Goal: Task Accomplishment & Management: Use online tool/utility

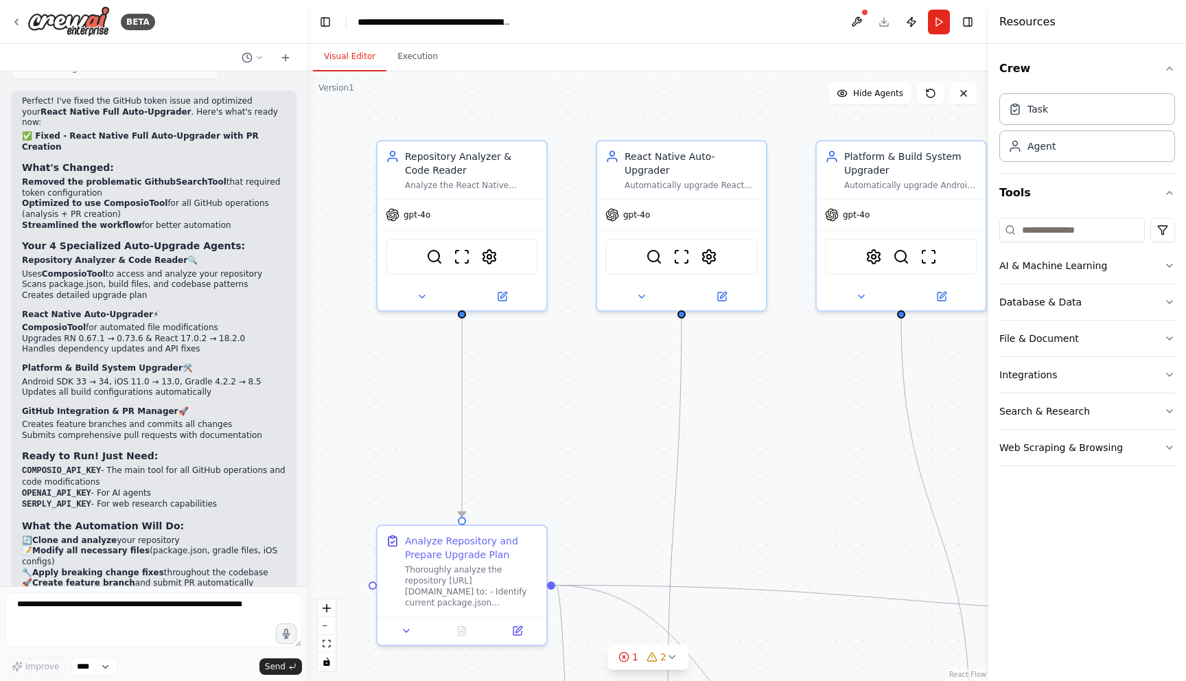
scroll to position [7768, 0]
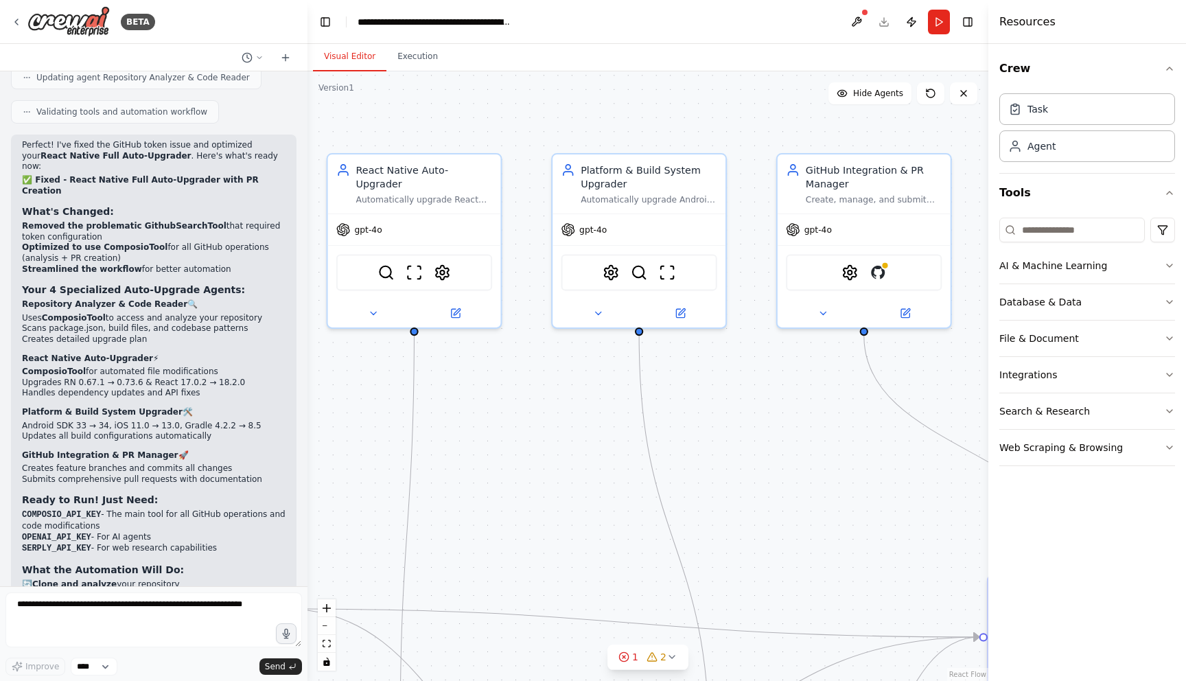
drag, startPoint x: 909, startPoint y: 377, endPoint x: 648, endPoint y: 392, distance: 261.9
click at [648, 392] on div ".deletable-edge-delete-btn { width: 20px; height: 20px; border: 0px solid #ffff…" at bounding box center [647, 375] width 681 height 609
drag, startPoint x: 753, startPoint y: 393, endPoint x: 620, endPoint y: 381, distance: 133.7
click at [624, 381] on div ".deletable-edge-delete-btn { width: 20px; height: 20px; border: 0px solid #ffff…" at bounding box center [647, 375] width 681 height 609
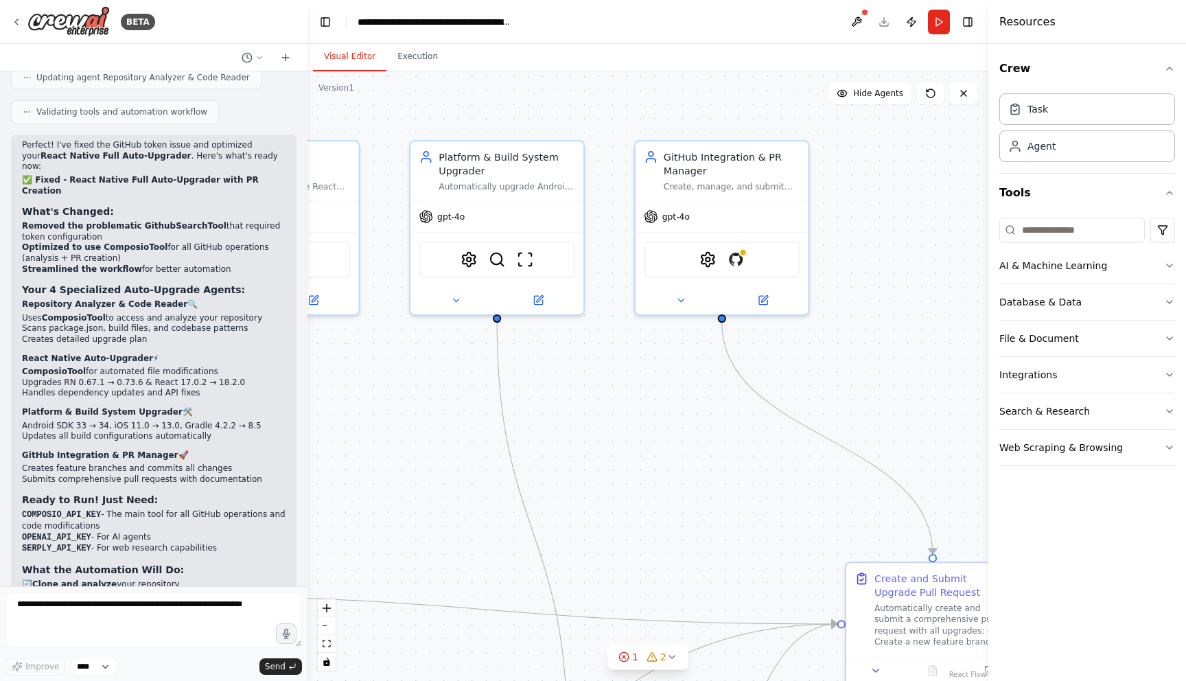
drag, startPoint x: 828, startPoint y: 330, endPoint x: 816, endPoint y: 328, distance: 12.5
click at [816, 328] on div ".deletable-edge-delete-btn { width: 20px; height: 20px; border: 0px solid #ffff…" at bounding box center [647, 375] width 681 height 609
click at [731, 256] on img at bounding box center [730, 255] width 17 height 17
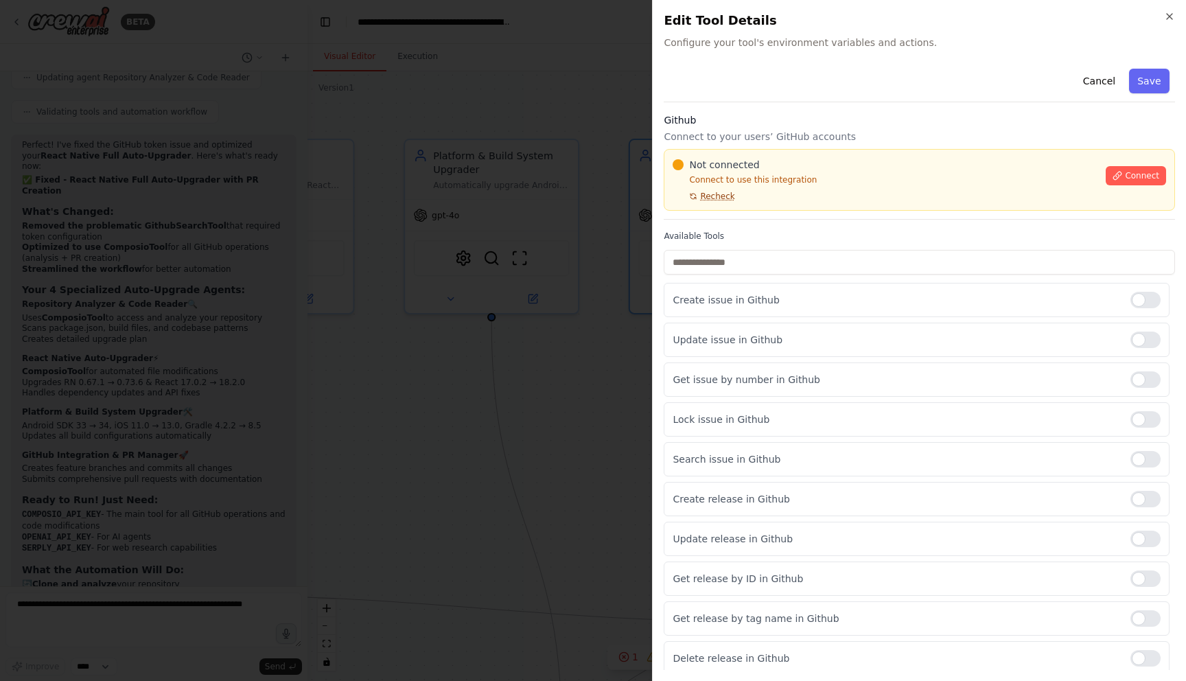
click at [720, 196] on span "Recheck" at bounding box center [717, 196] width 34 height 11
click at [1134, 176] on span "Connect" at bounding box center [1142, 175] width 34 height 11
click at [773, 224] on div "Cancel Save Github Connect to your users’ GitHub accounts Not connected Connect…" at bounding box center [919, 369] width 511 height 612
click at [752, 225] on div "Cancel Save Github Connect to your users’ GitHub accounts Not connected Connect…" at bounding box center [919, 369] width 511 height 612
click at [757, 239] on label "Available Tools" at bounding box center [919, 236] width 511 height 11
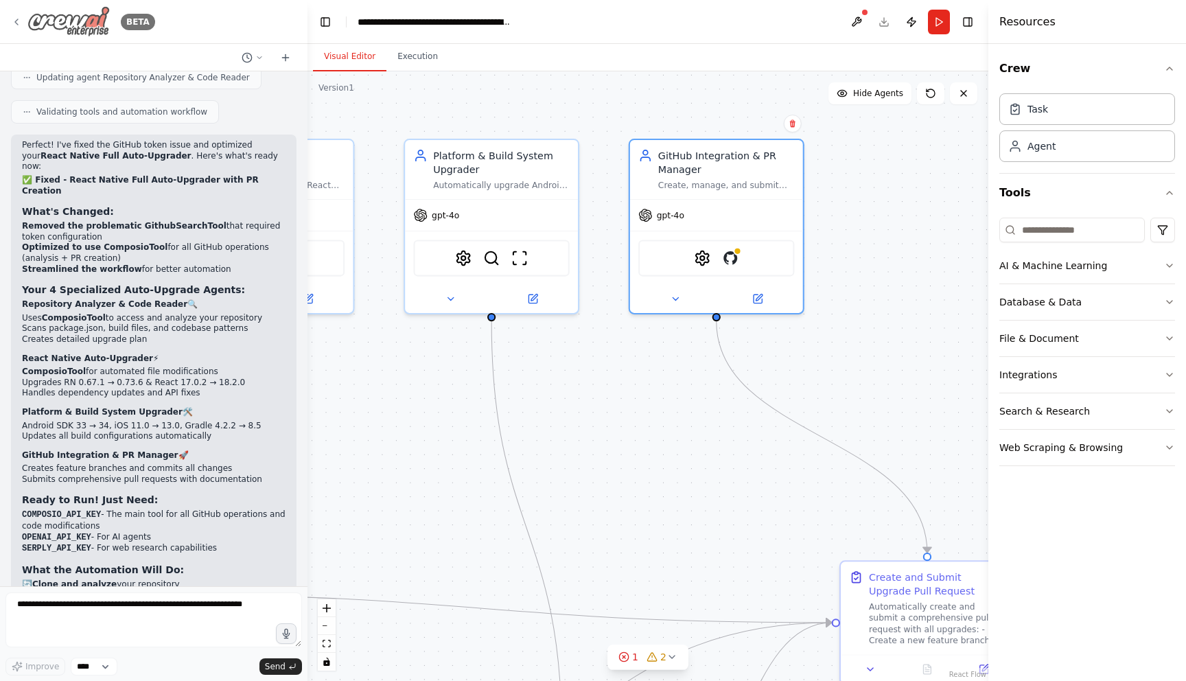
click at [24, 16] on div "BETA" at bounding box center [83, 21] width 144 height 31
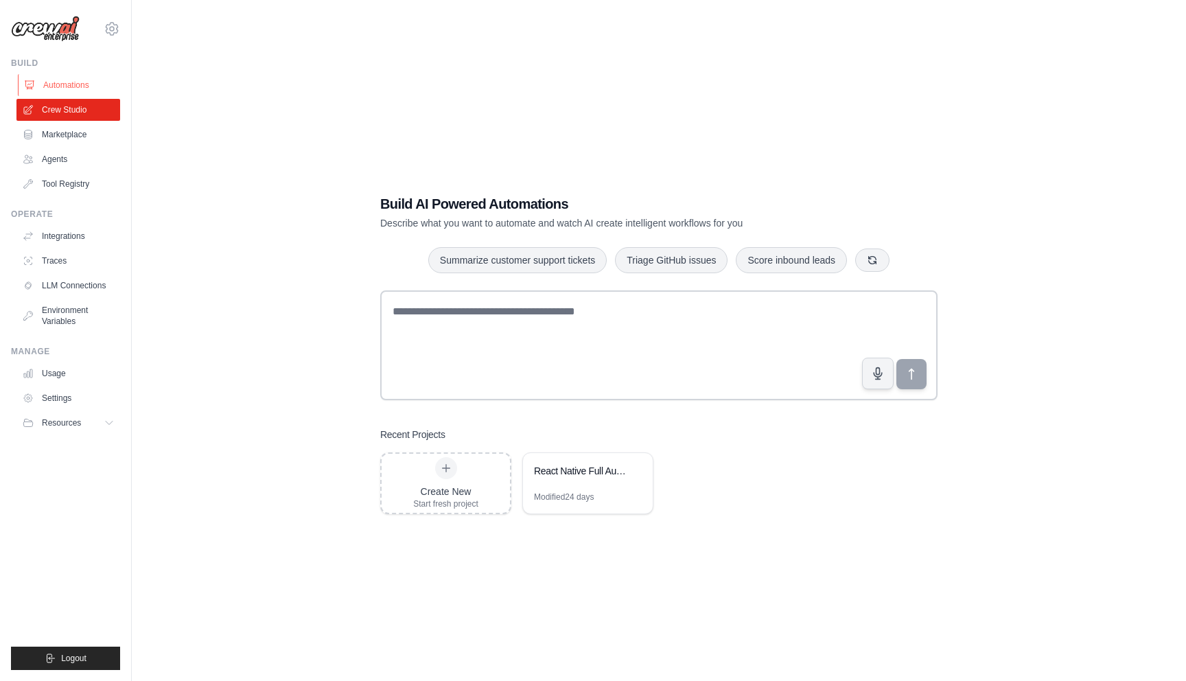
click at [63, 84] on link "Automations" at bounding box center [70, 85] width 104 height 22
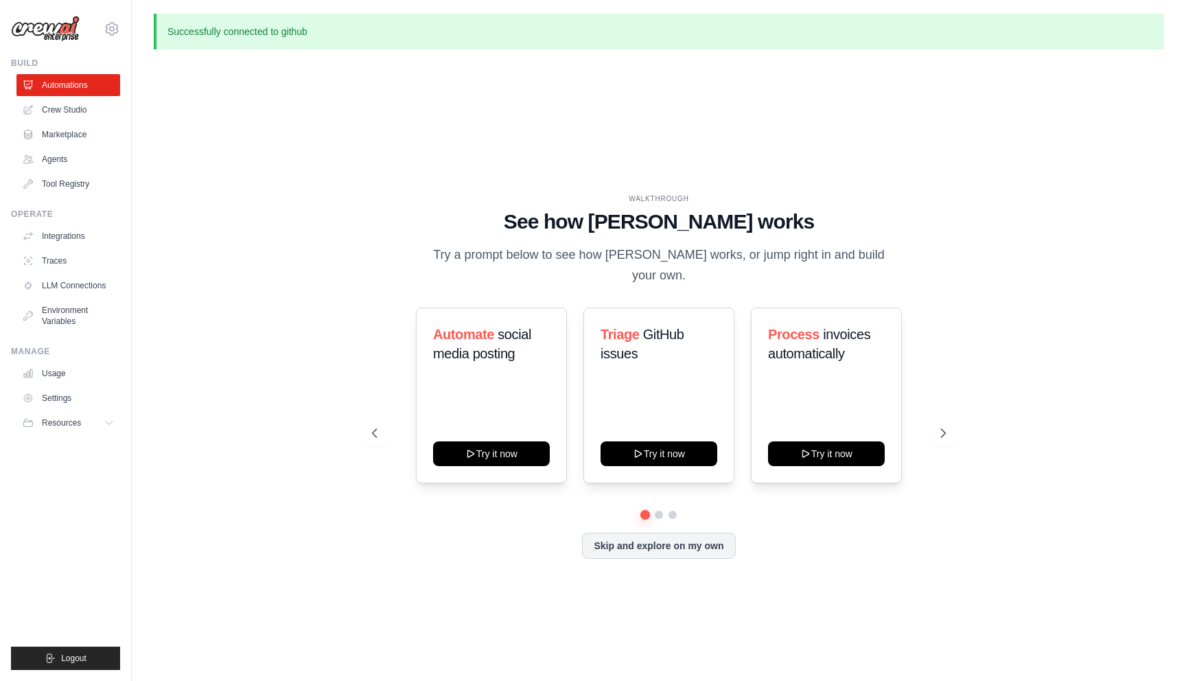
click at [266, 32] on p "Successfully connected to github" at bounding box center [659, 32] width 1010 height 36
click at [252, 107] on div "WALKTHROUGH See how CrewAI works Try a prompt below to see how CrewAI works, or…" at bounding box center [659, 386] width 1010 height 653
click at [65, 103] on link "Crew Studio" at bounding box center [70, 110] width 104 height 22
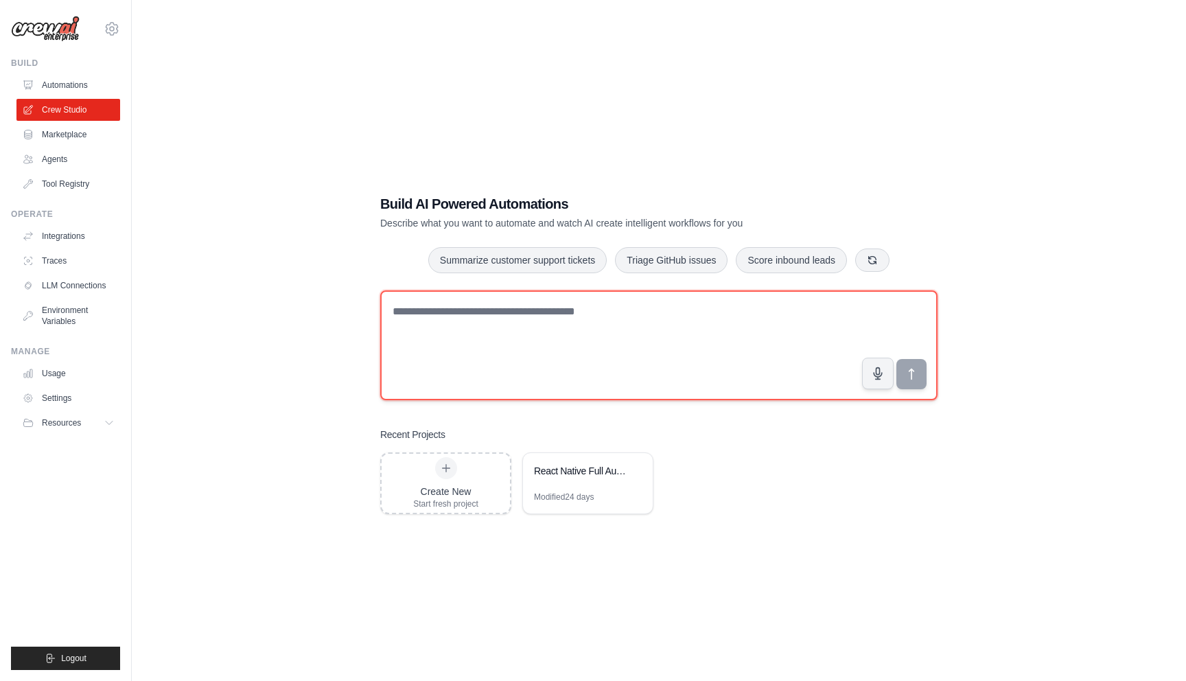
click at [581, 329] on textarea at bounding box center [658, 345] width 557 height 110
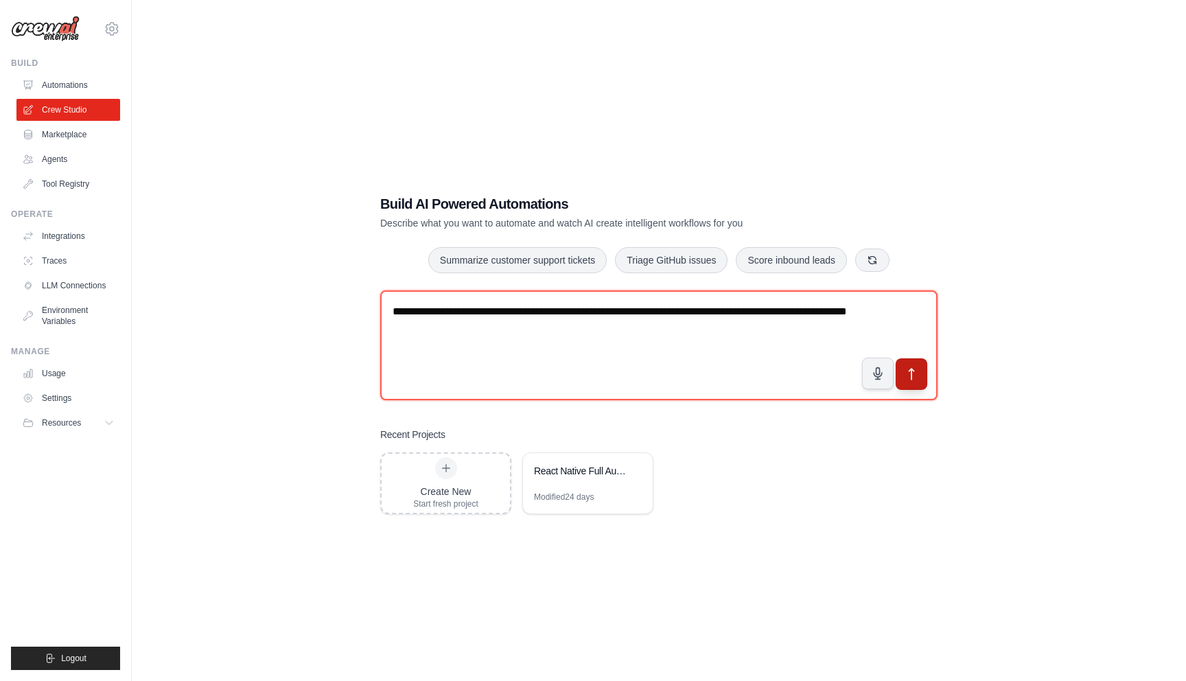
type textarea "**********"
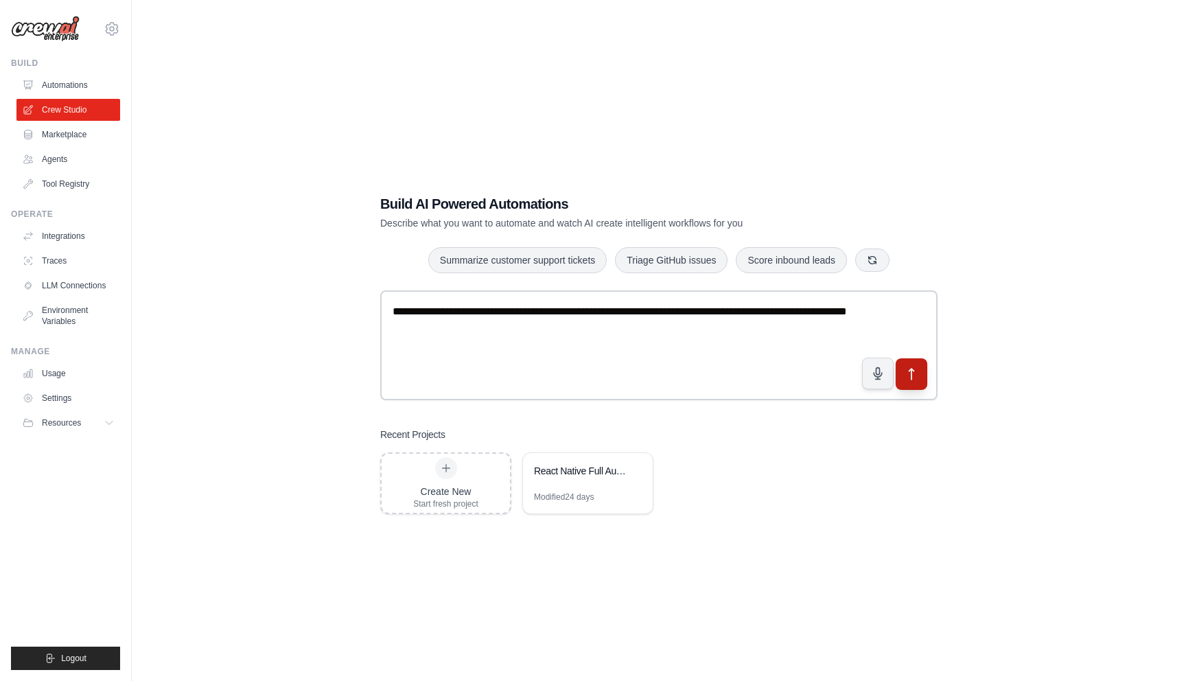
click at [915, 377] on icon "submit" at bounding box center [911, 374] width 14 height 14
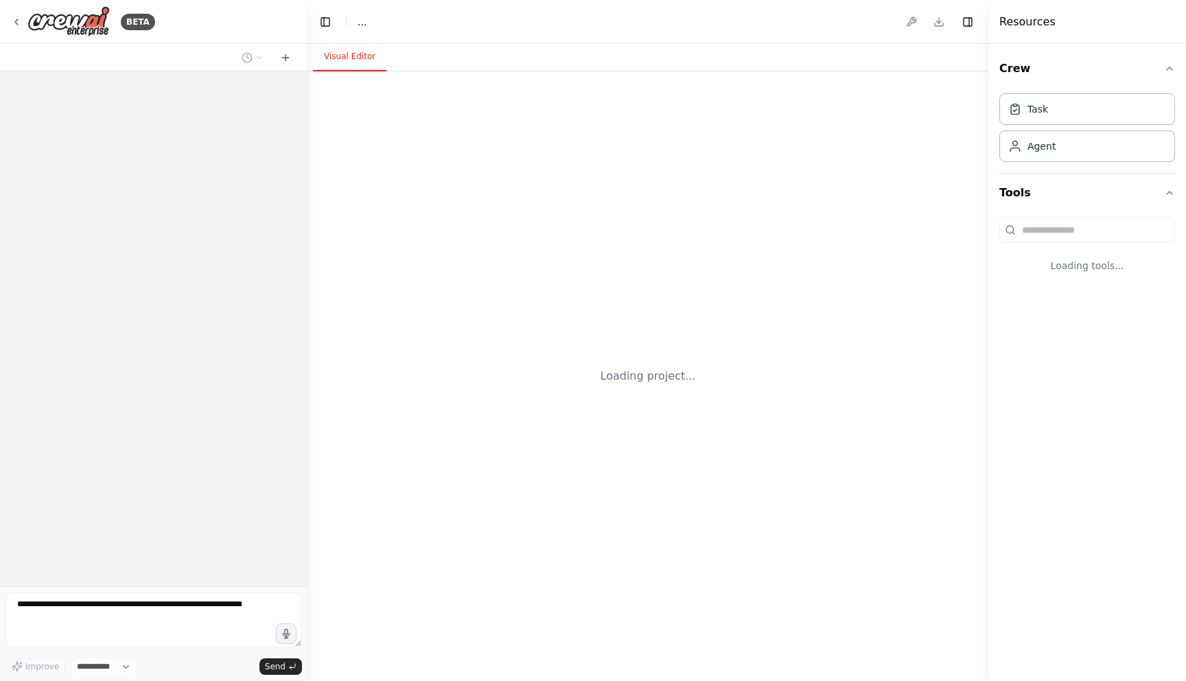
select select "****"
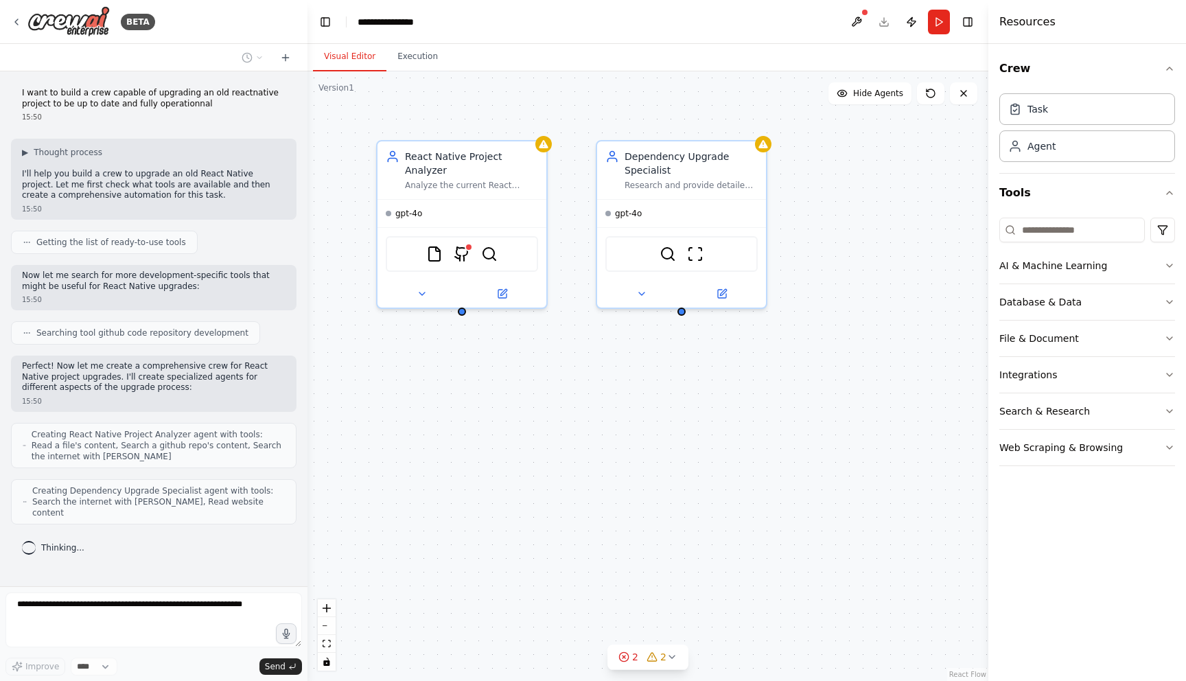
scroll to position [19, 0]
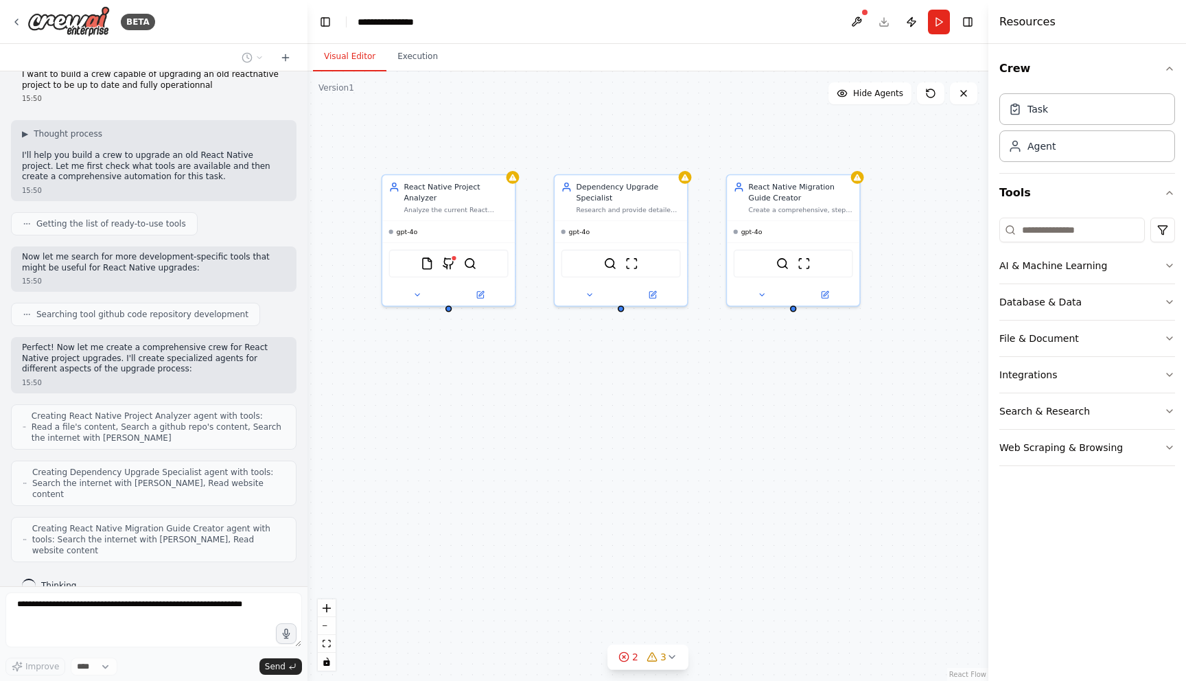
drag, startPoint x: 863, startPoint y: 371, endPoint x: 841, endPoint y: 358, distance: 26.1
click at [841, 358] on div "React Native Project Analyzer Analyze the current React Native project {project…" at bounding box center [647, 375] width 681 height 609
click at [449, 264] on img at bounding box center [448, 261] width 13 height 13
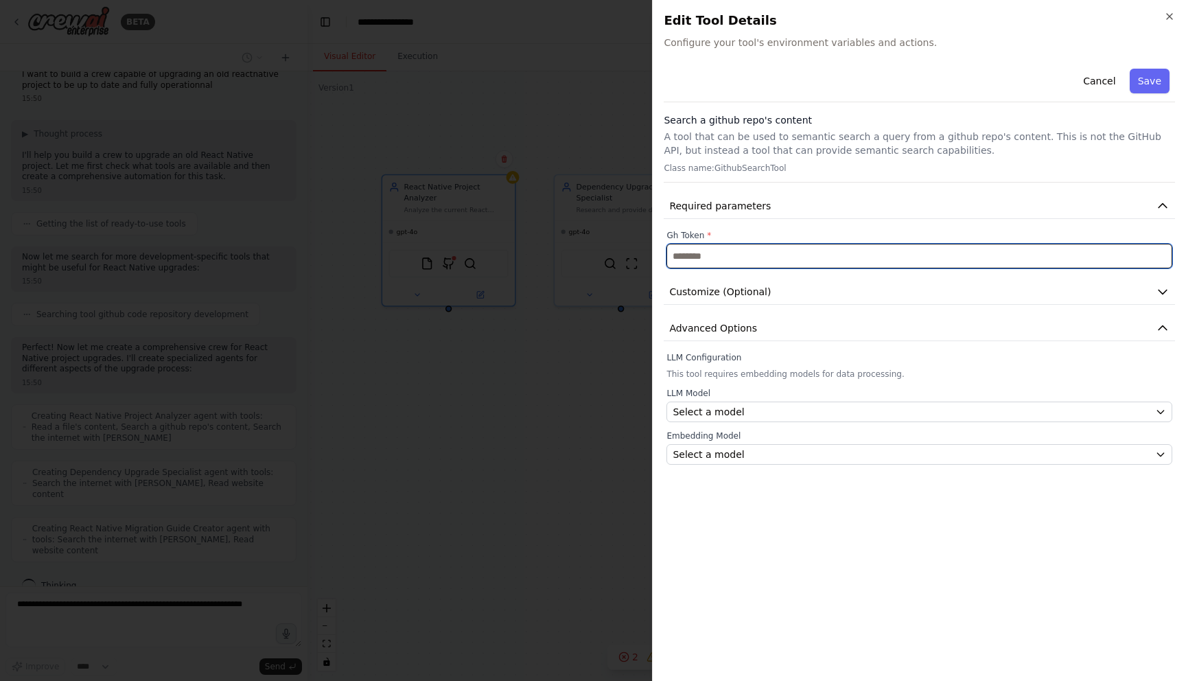
click at [782, 257] on input "text" at bounding box center [919, 256] width 506 height 25
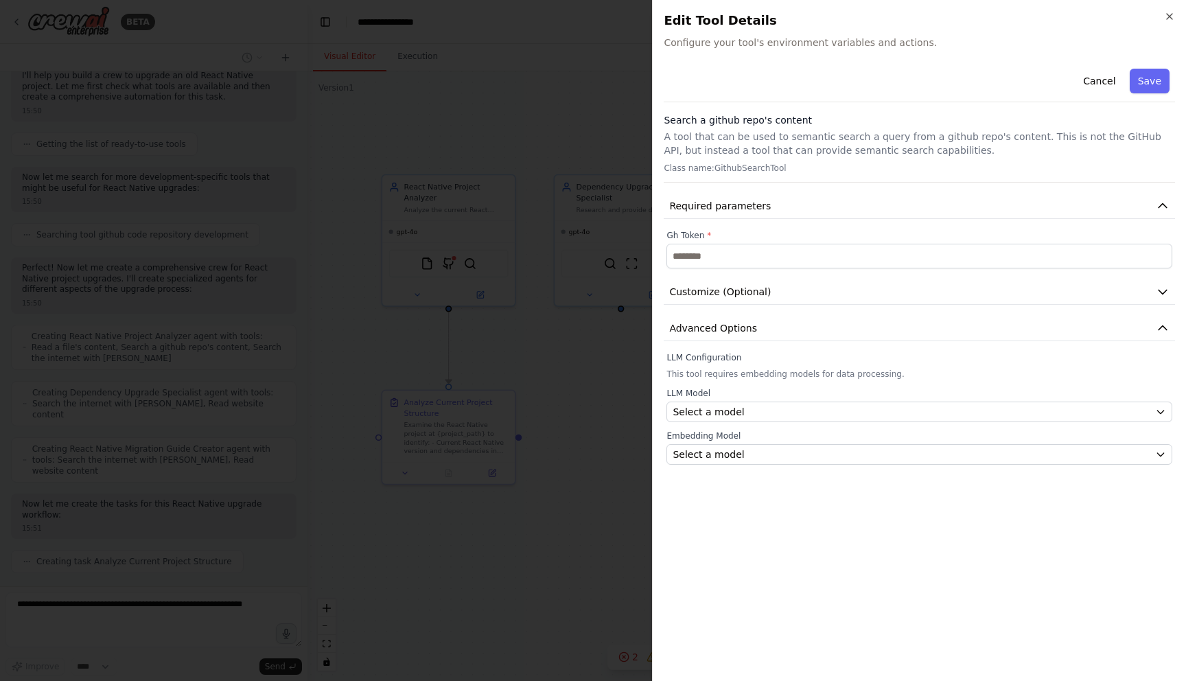
click at [607, 358] on div at bounding box center [593, 340] width 1186 height 681
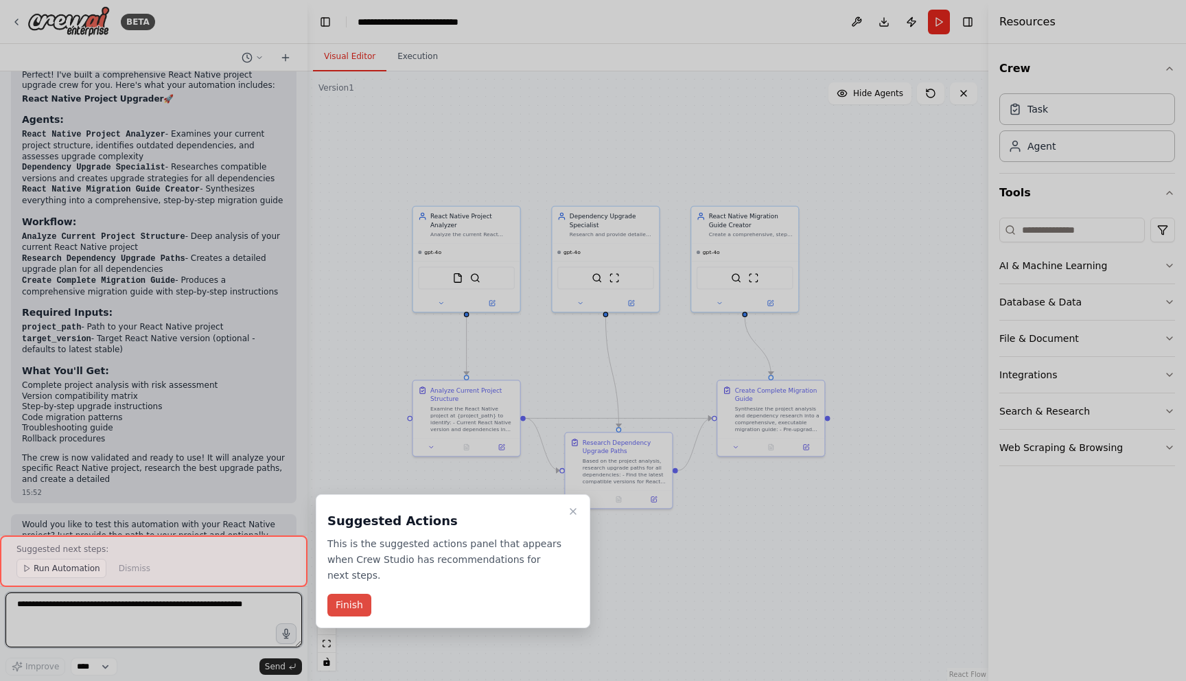
scroll to position [1108, 0]
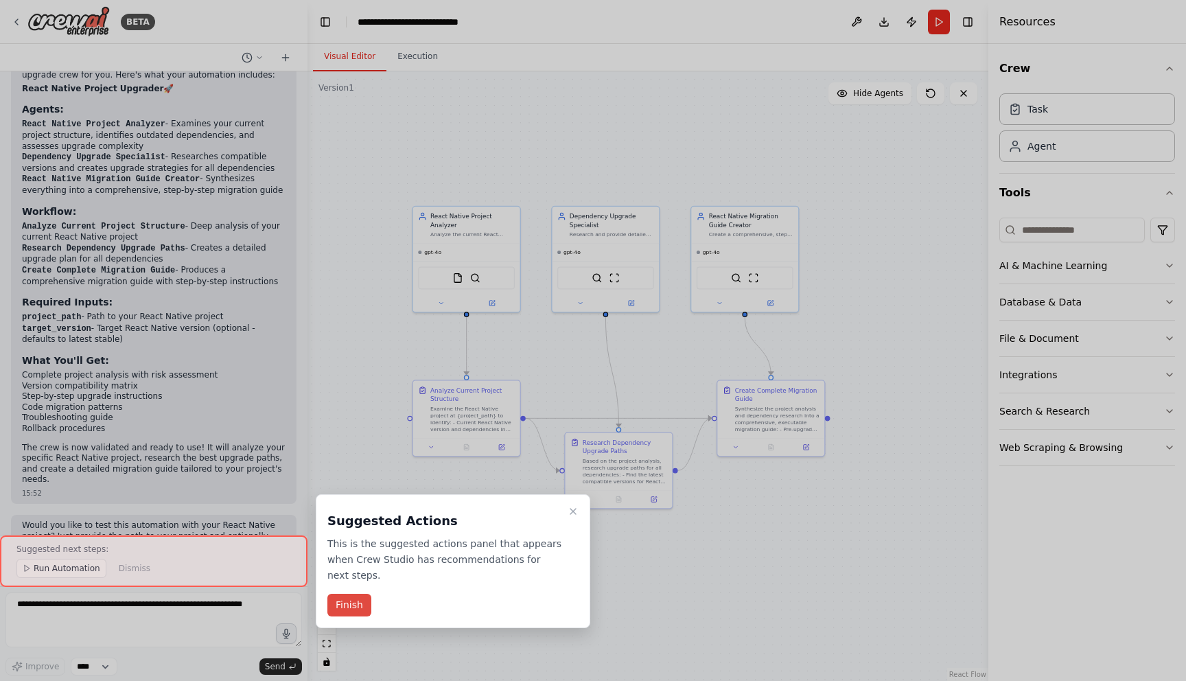
click at [353, 604] on button "Finish" at bounding box center [349, 605] width 44 height 23
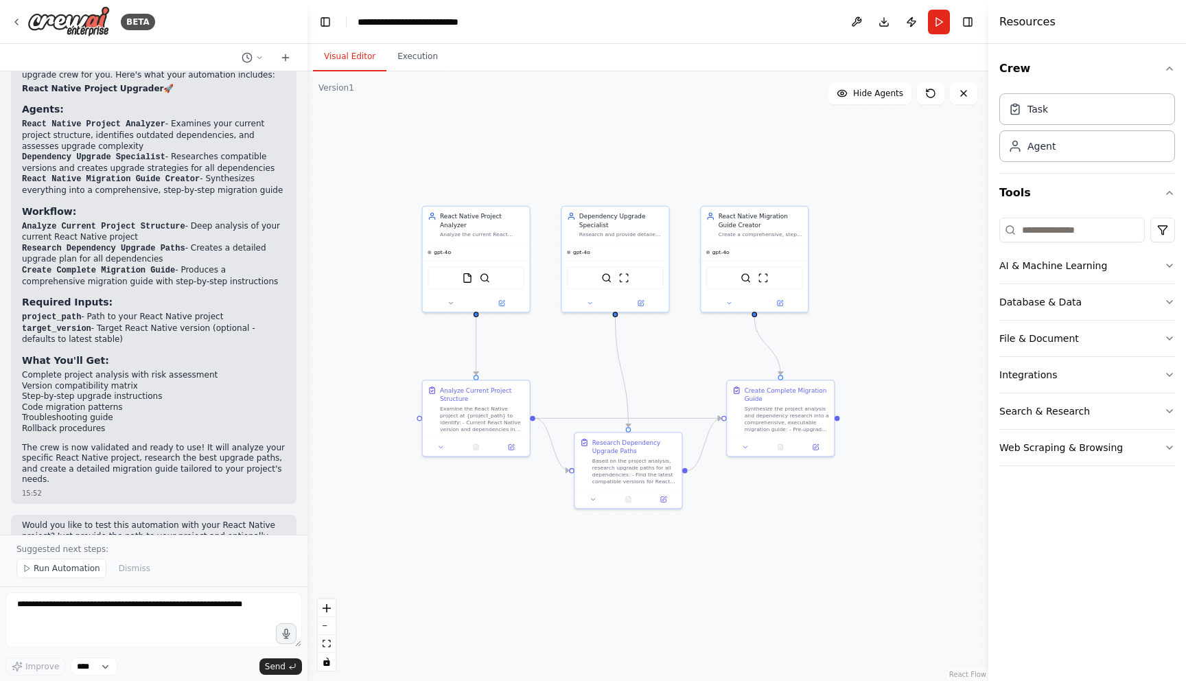
drag, startPoint x: 543, startPoint y: 381, endPoint x: 565, endPoint y: 387, distance: 23.5
click at [565, 387] on div ".deletable-edge-delete-btn { width: 20px; height: 20px; border: 0px solid #ffff…" at bounding box center [647, 375] width 681 height 609
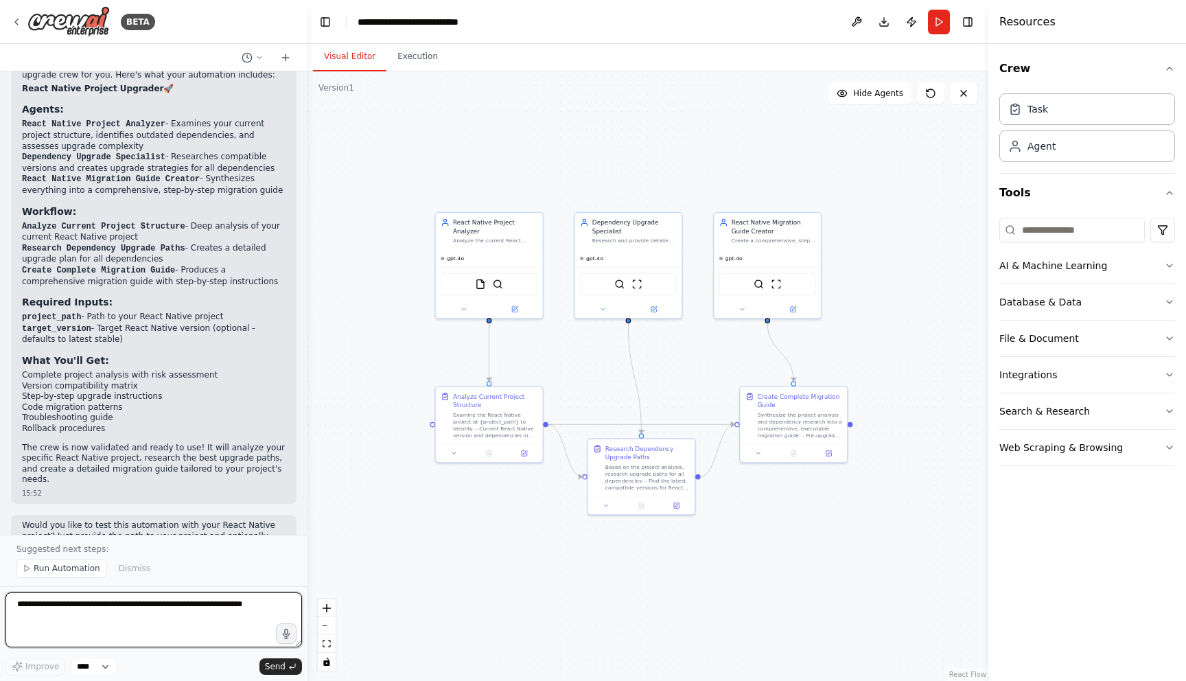
click at [132, 611] on textarea at bounding box center [153, 619] width 296 height 55
type textarea "**********"
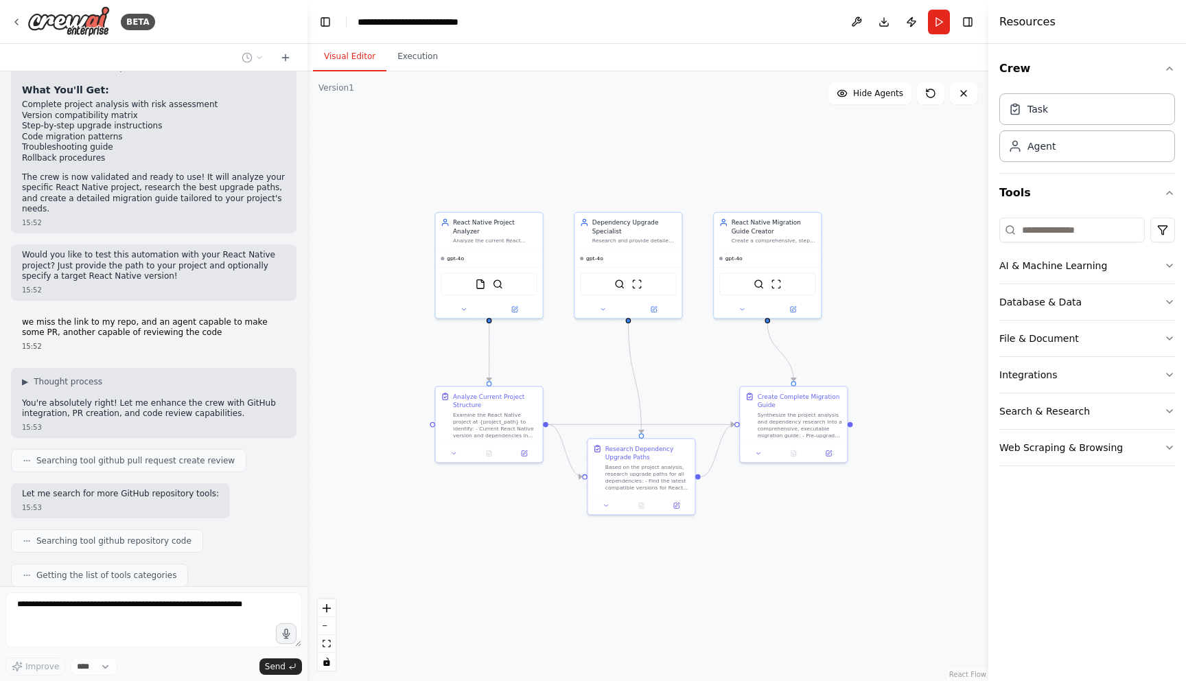
scroll to position [1412, 0]
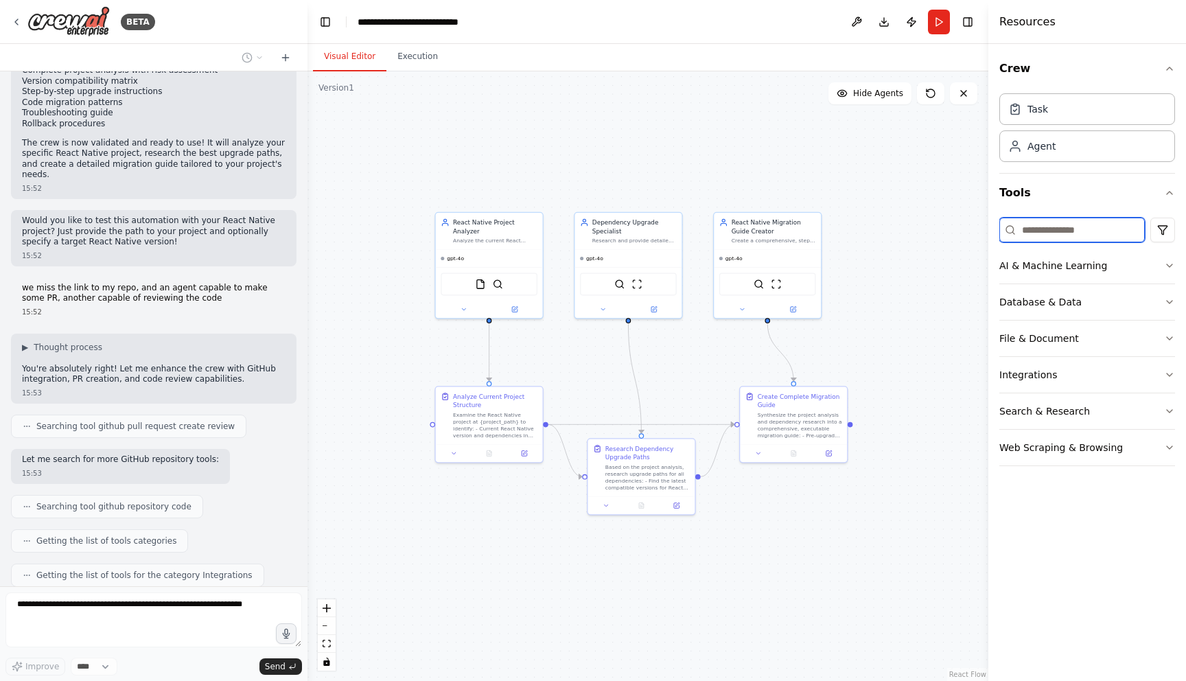
click at [1077, 228] on input at bounding box center [1071, 230] width 145 height 25
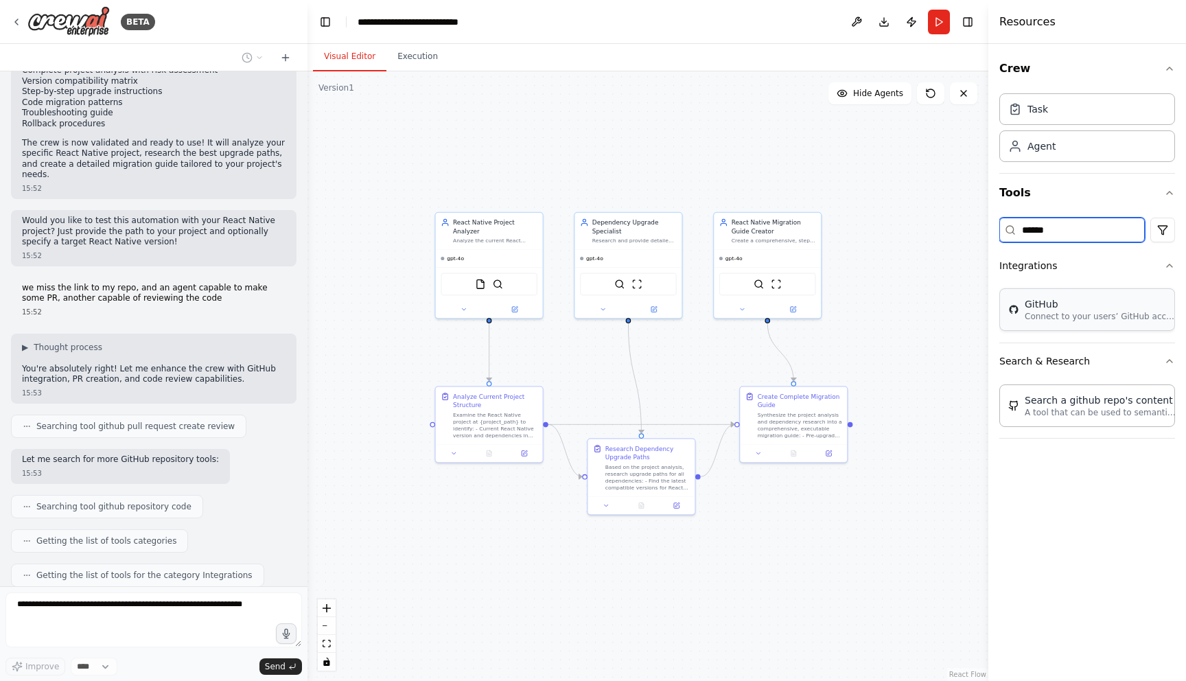
type input "******"
click at [1075, 314] on p "Connect to your users’ GitHub accounts" at bounding box center [1100, 316] width 151 height 11
click at [506, 284] on img at bounding box center [506, 282] width 10 height 10
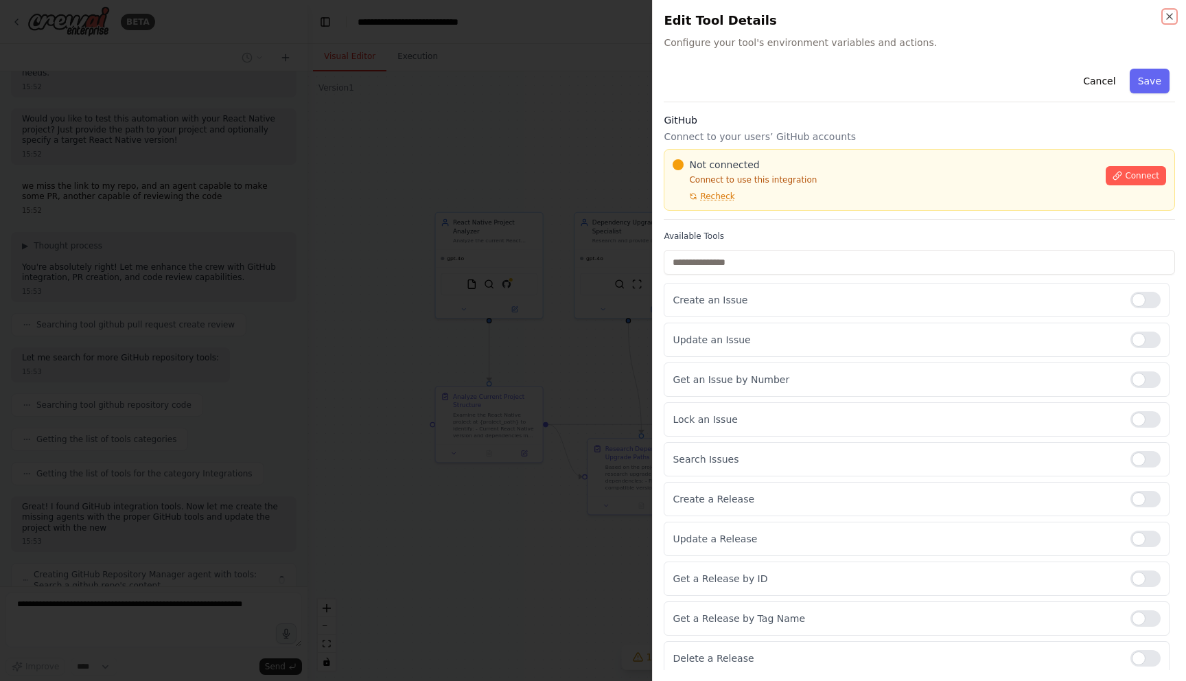
scroll to position [1525, 0]
click at [1148, 181] on button "Connect" at bounding box center [1136, 175] width 60 height 19
click at [764, 224] on div "Cancel Save GitHub Connect to your users’ GitHub accounts Not connected Connect…" at bounding box center [919, 369] width 511 height 612
click at [760, 225] on div "Cancel Save GitHub Connect to your users’ GitHub accounts Not connected Connect…" at bounding box center [919, 369] width 511 height 612
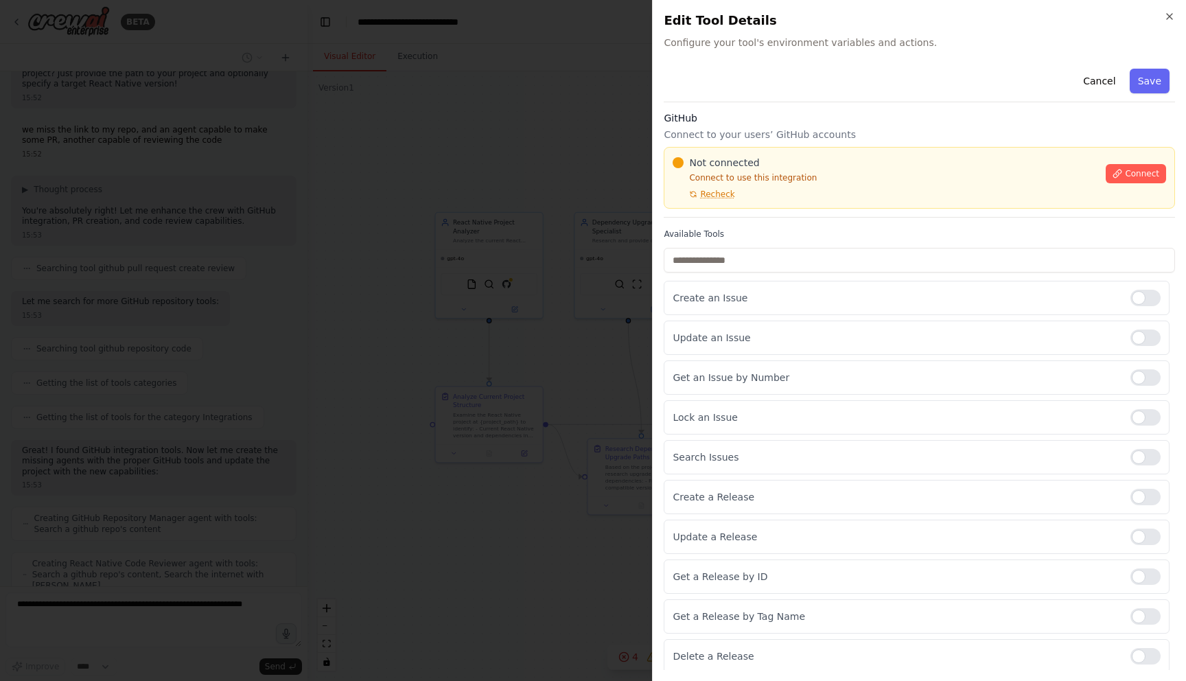
click at [760, 229] on label "Available Tools" at bounding box center [919, 234] width 511 height 11
click at [763, 221] on div "Cancel Save GitHub Connect to your users’ GitHub accounts Not connected Connect…" at bounding box center [919, 367] width 511 height 612
click at [786, 224] on div "Cancel Save GitHub Connect to your users’ GitHub accounts Not connected Connect…" at bounding box center [919, 367] width 511 height 612
click at [767, 241] on div "Available Tools Create an Issue Update an Issue Get an Issue by Number Lock an …" at bounding box center [919, 451] width 511 height 445
click at [755, 255] on input "text" at bounding box center [919, 260] width 511 height 25
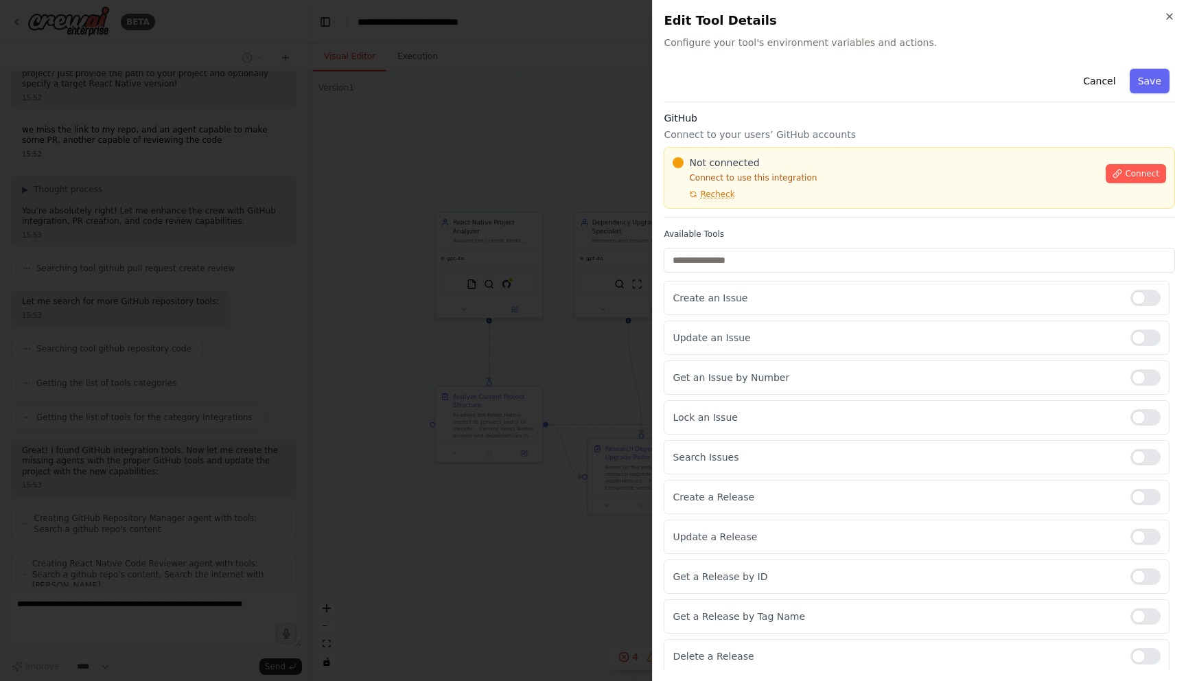
click at [753, 229] on label "Available Tools" at bounding box center [919, 234] width 511 height 11
click at [740, 233] on label "Available Tools" at bounding box center [919, 234] width 511 height 11
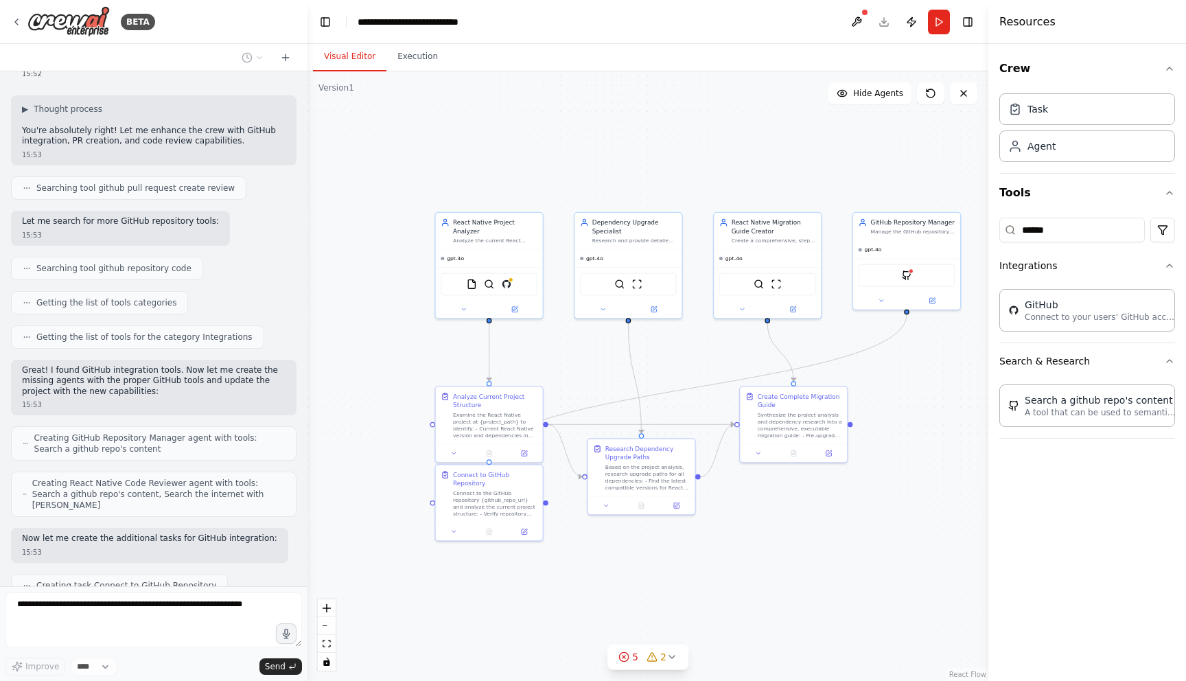
scroll to position [1685, 0]
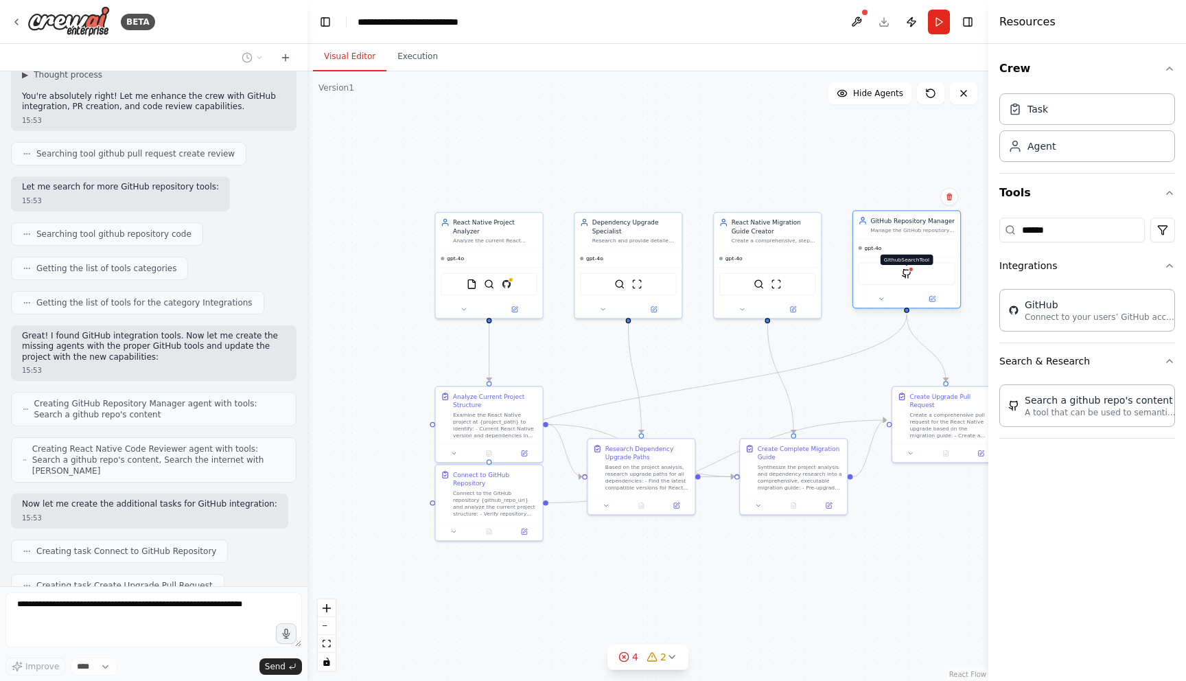
click at [907, 274] on img at bounding box center [906, 273] width 10 height 10
click at [906, 275] on img at bounding box center [906, 273] width 10 height 10
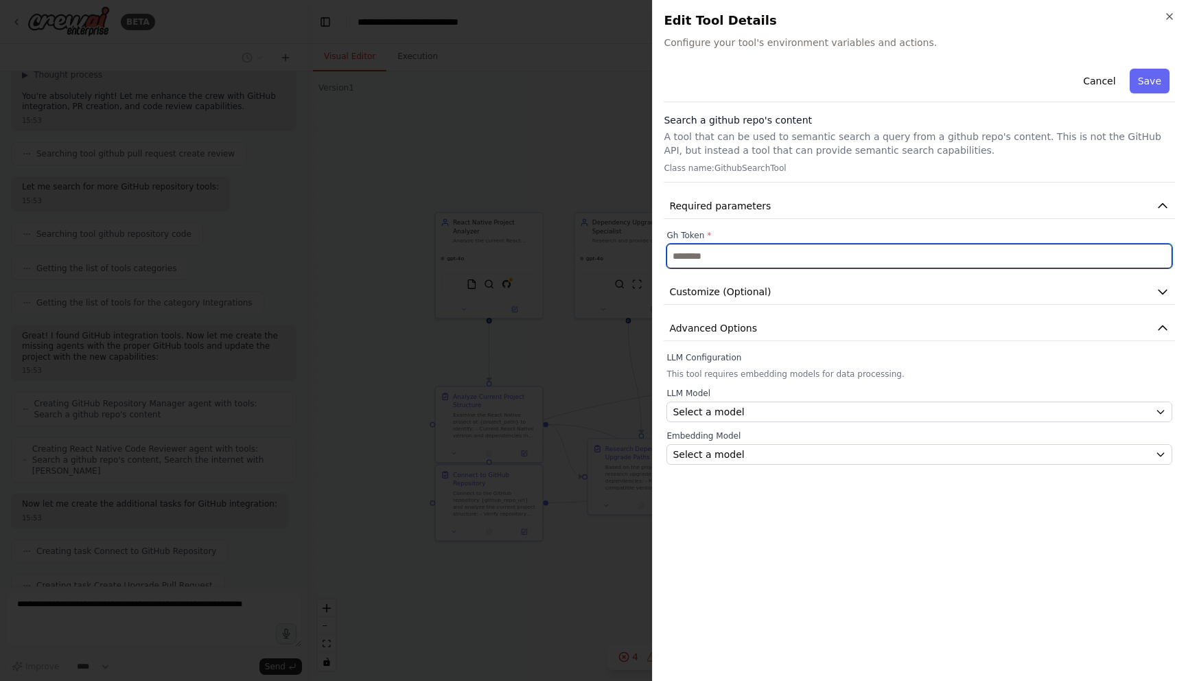
click at [834, 255] on input "text" at bounding box center [919, 256] width 506 height 25
paste input "**********"
type input "**********"
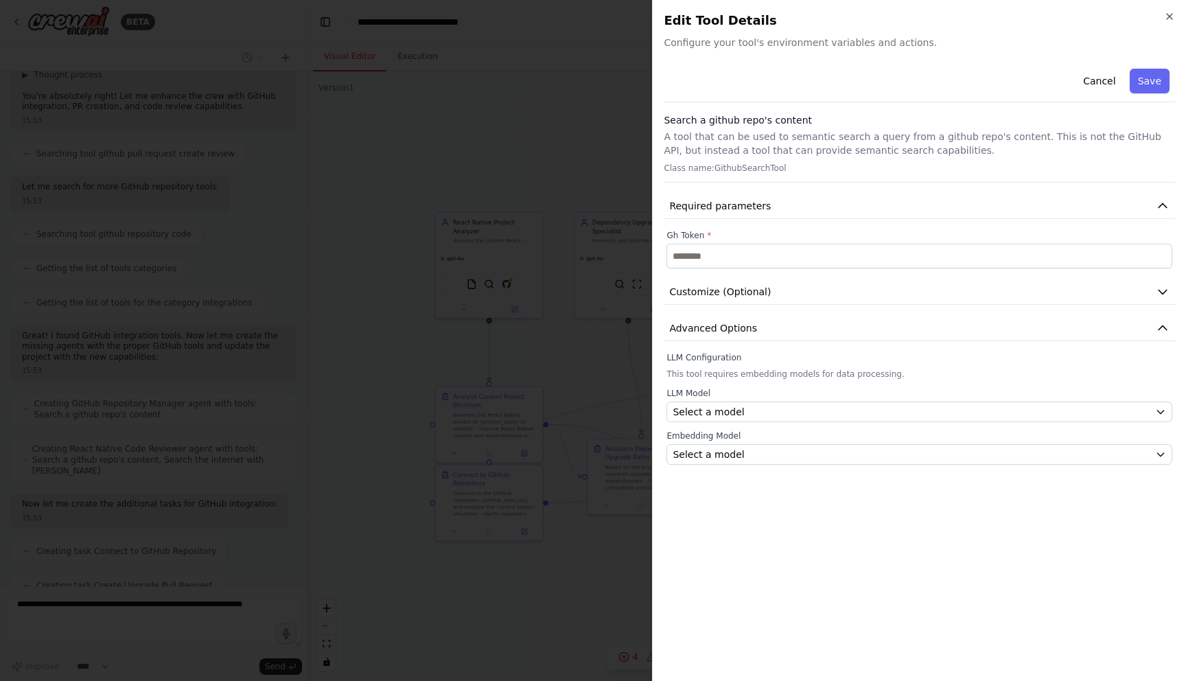
click at [799, 242] on div "Gh Token *" at bounding box center [919, 249] width 506 height 38
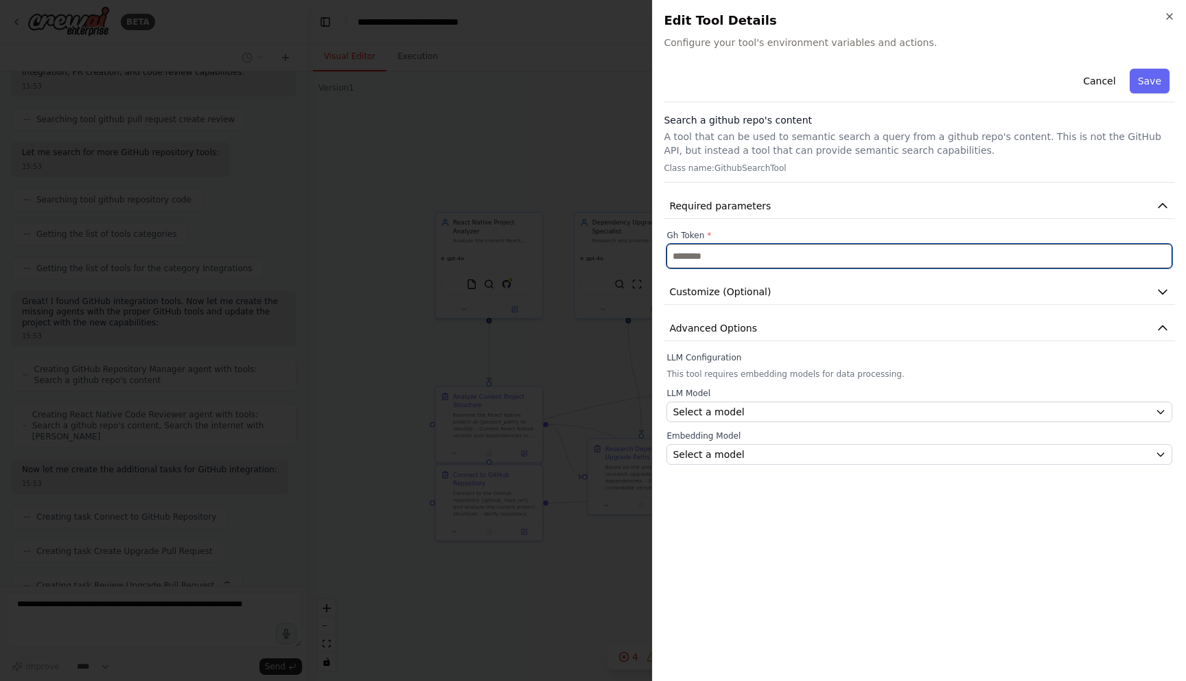
click at [797, 249] on input "text" at bounding box center [919, 256] width 506 height 25
paste input "**********"
type input "**********"
paste input "**********"
type input "**********"
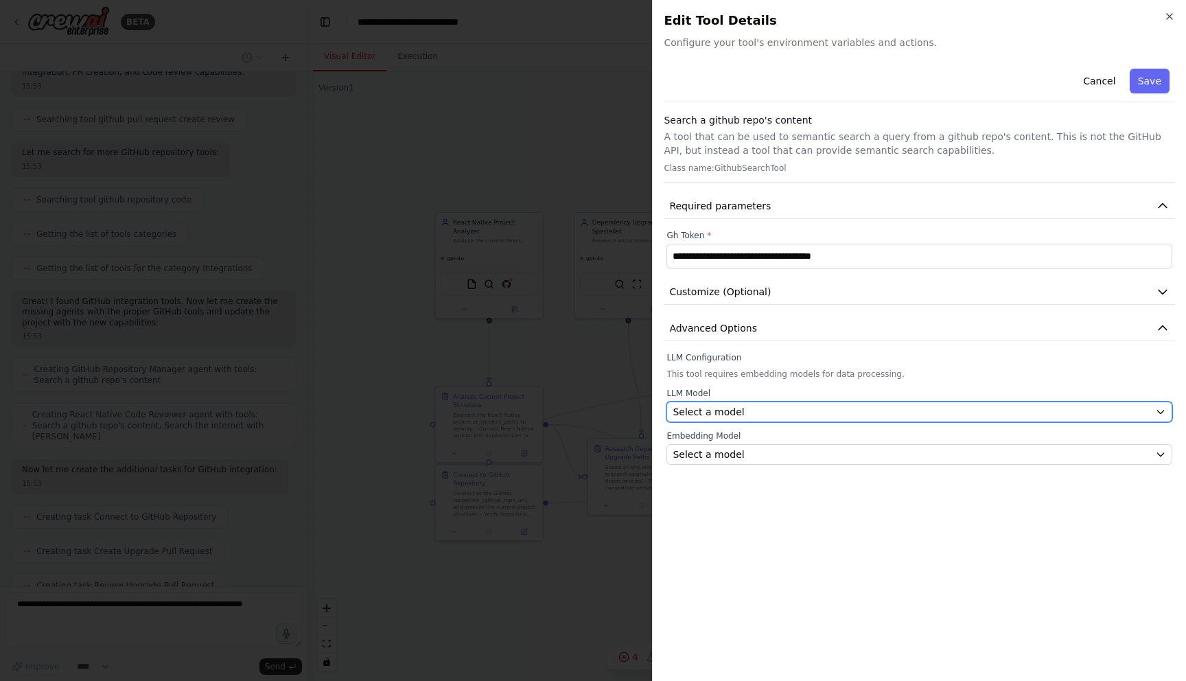
click at [791, 412] on div "Select a model" at bounding box center [910, 412] width 477 height 14
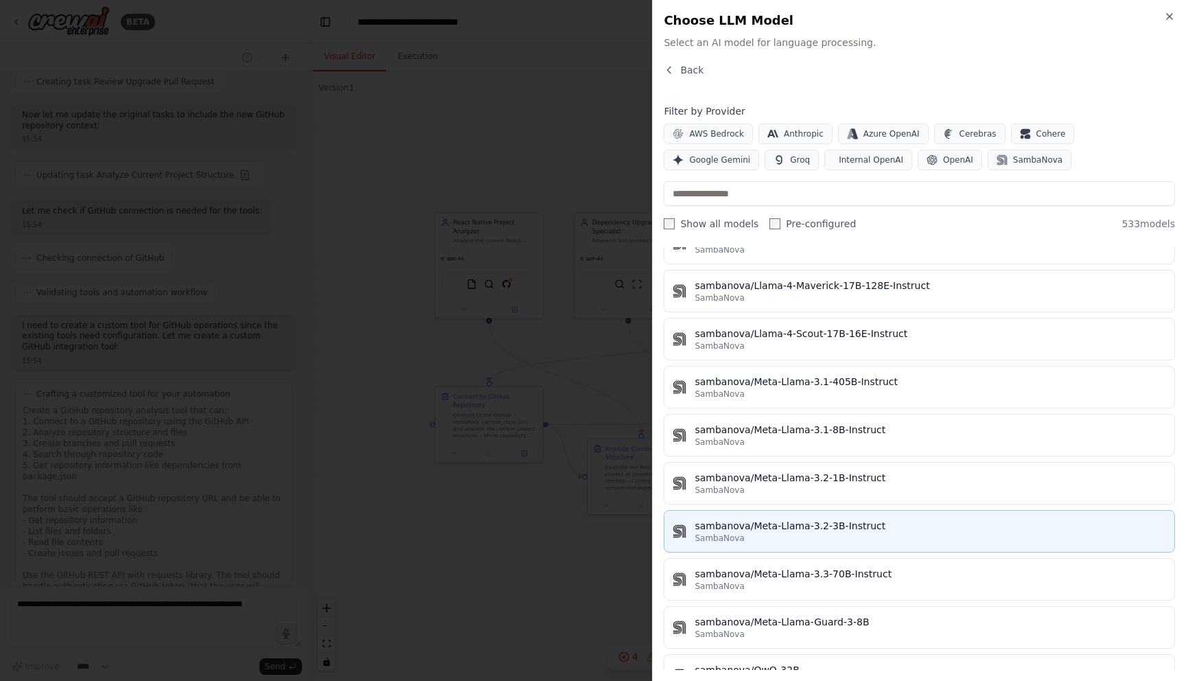
scroll to position [25092, 0]
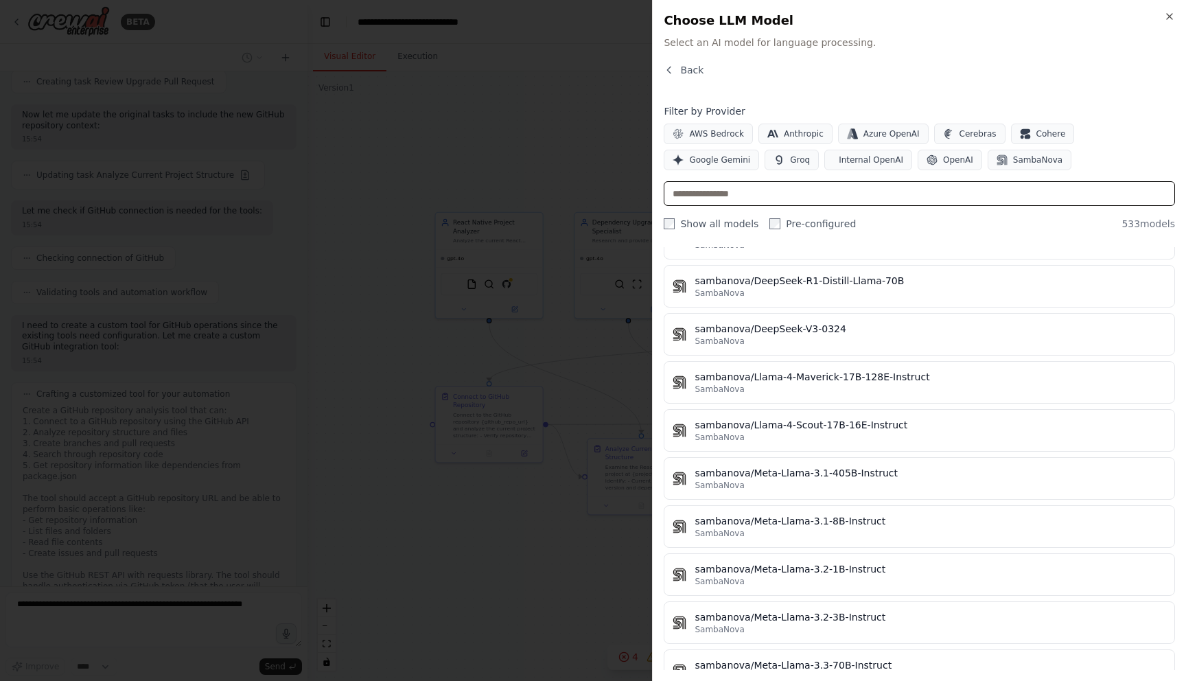
click at [709, 194] on input "text" at bounding box center [919, 193] width 511 height 25
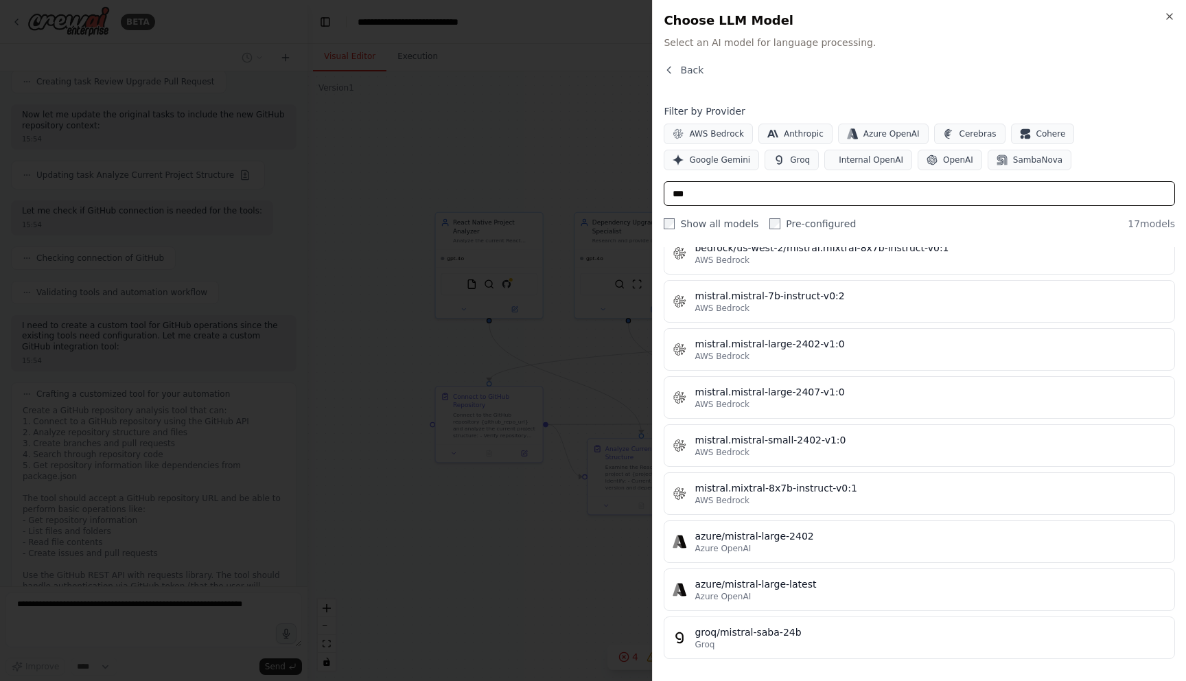
scroll to position [443, 0]
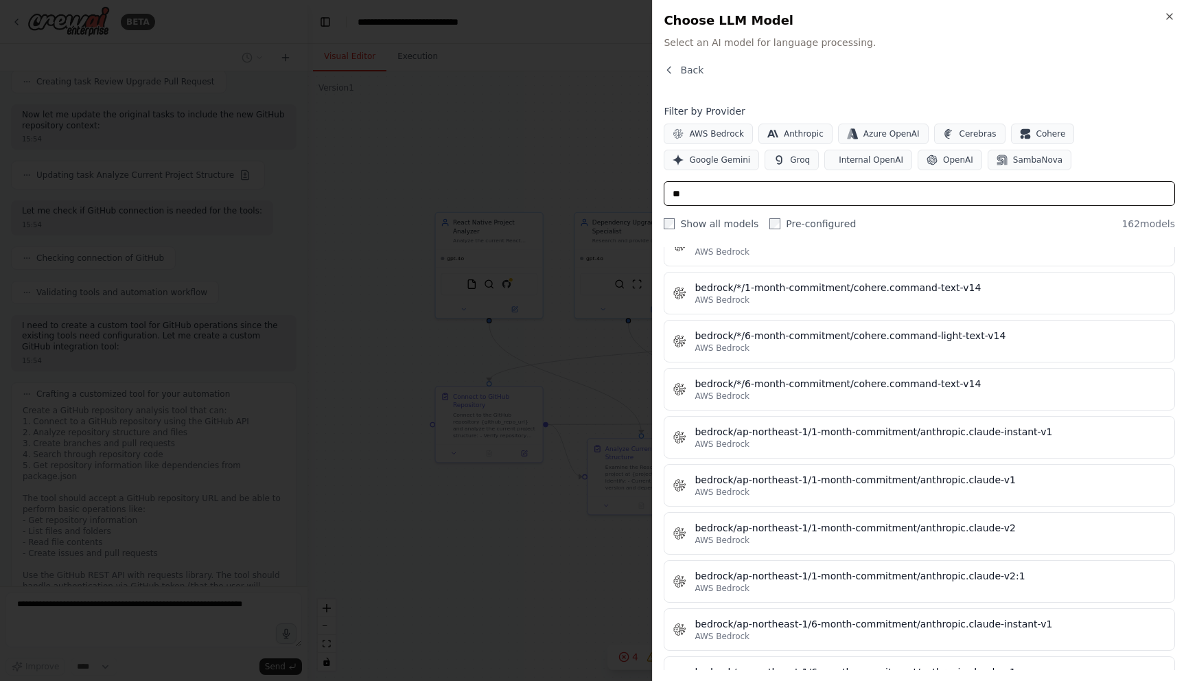
type input "*"
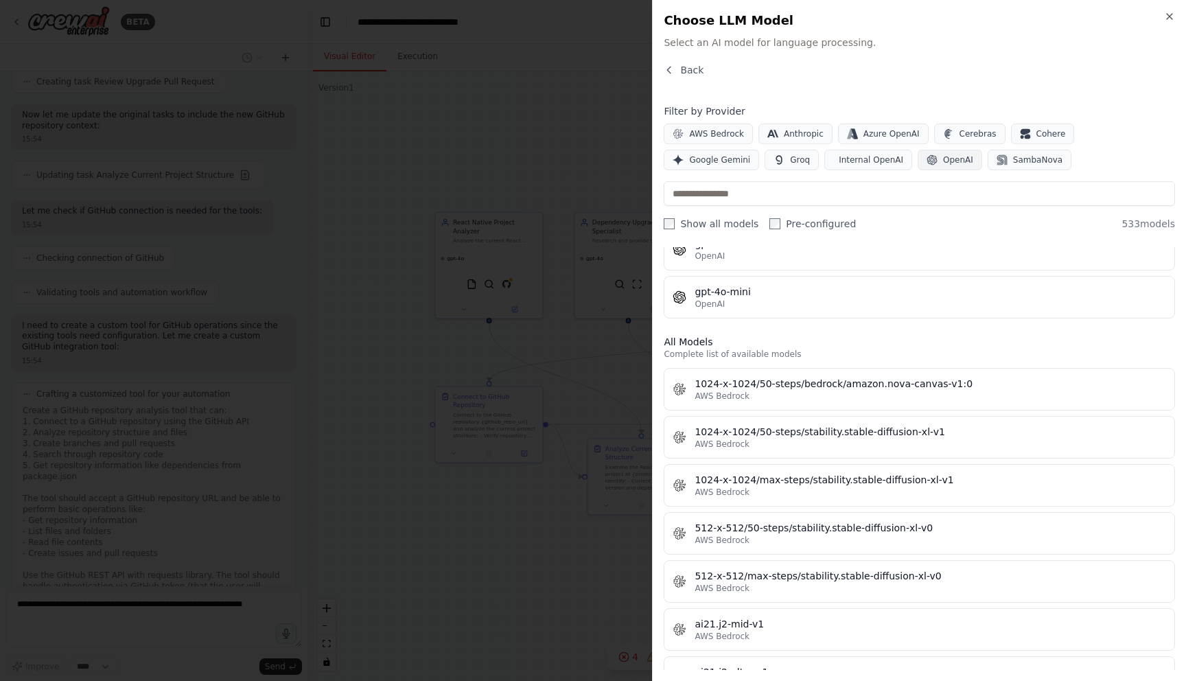
click at [943, 163] on span "OpenAI" at bounding box center [958, 159] width 30 height 11
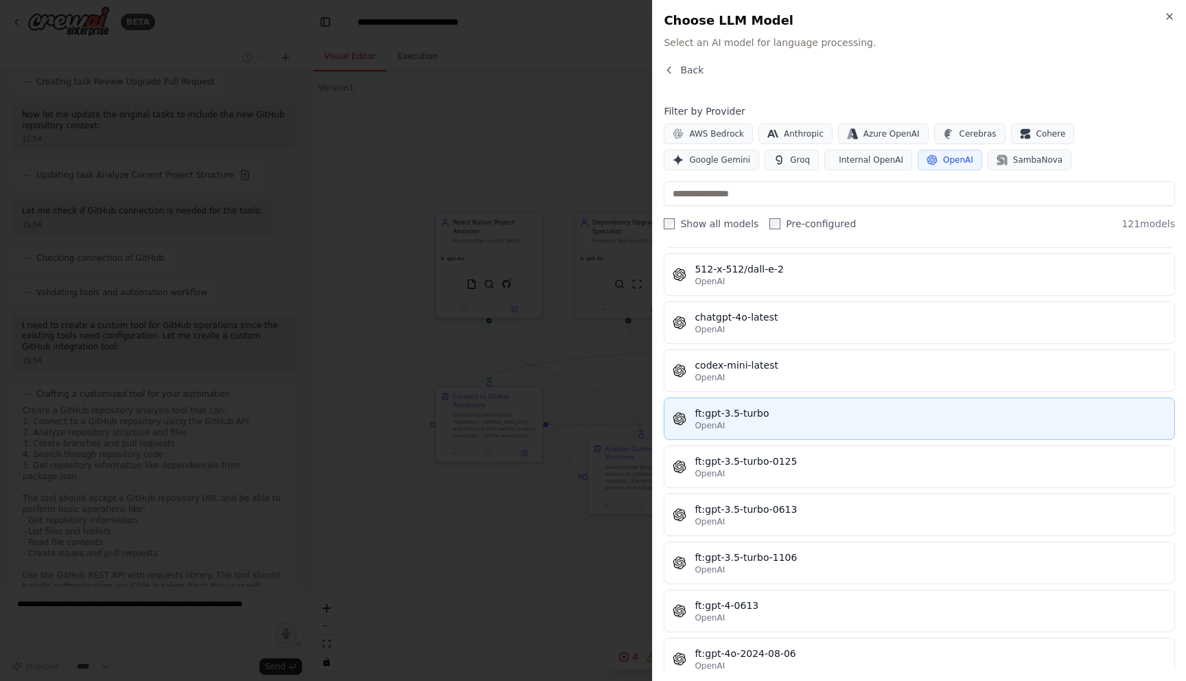
scroll to position [0, 0]
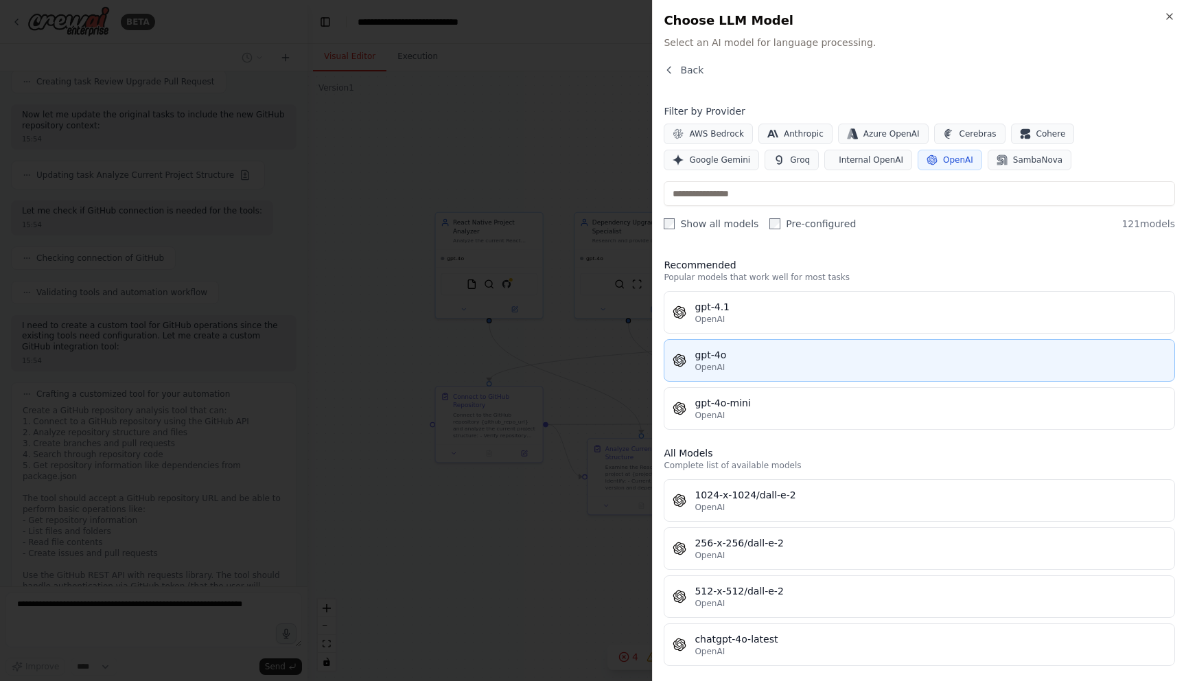
click at [781, 360] on div "gpt-4o" at bounding box center [929, 355] width 471 height 14
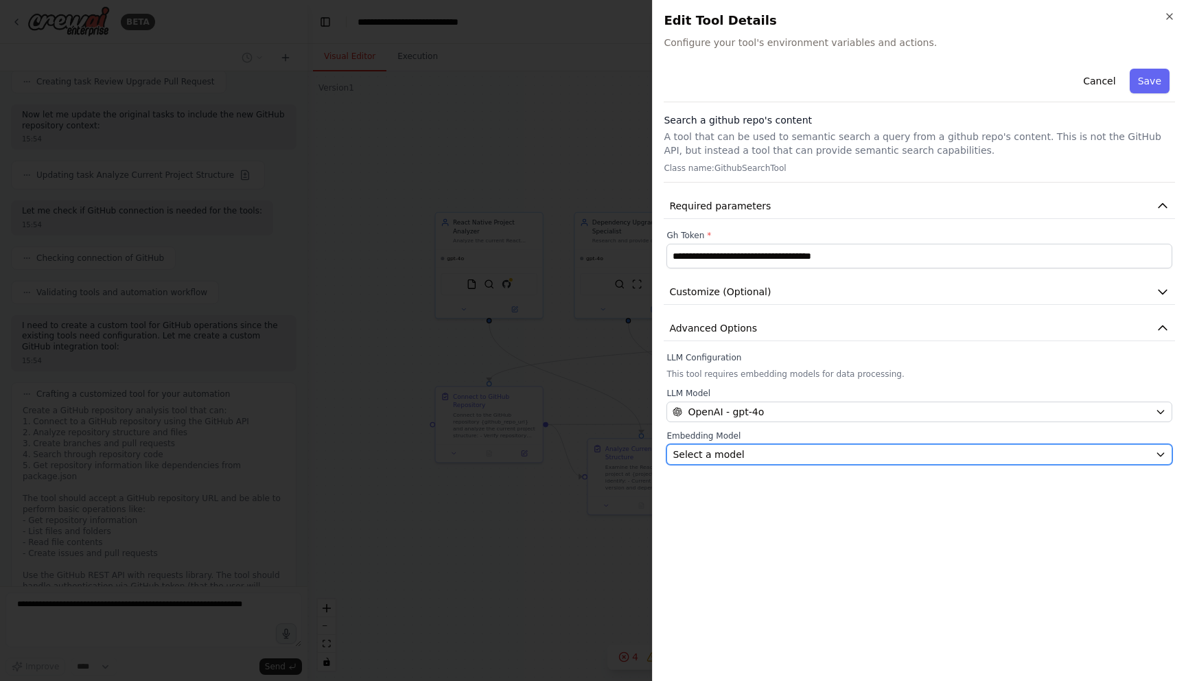
click at [743, 458] on div "Select a model" at bounding box center [910, 454] width 477 height 14
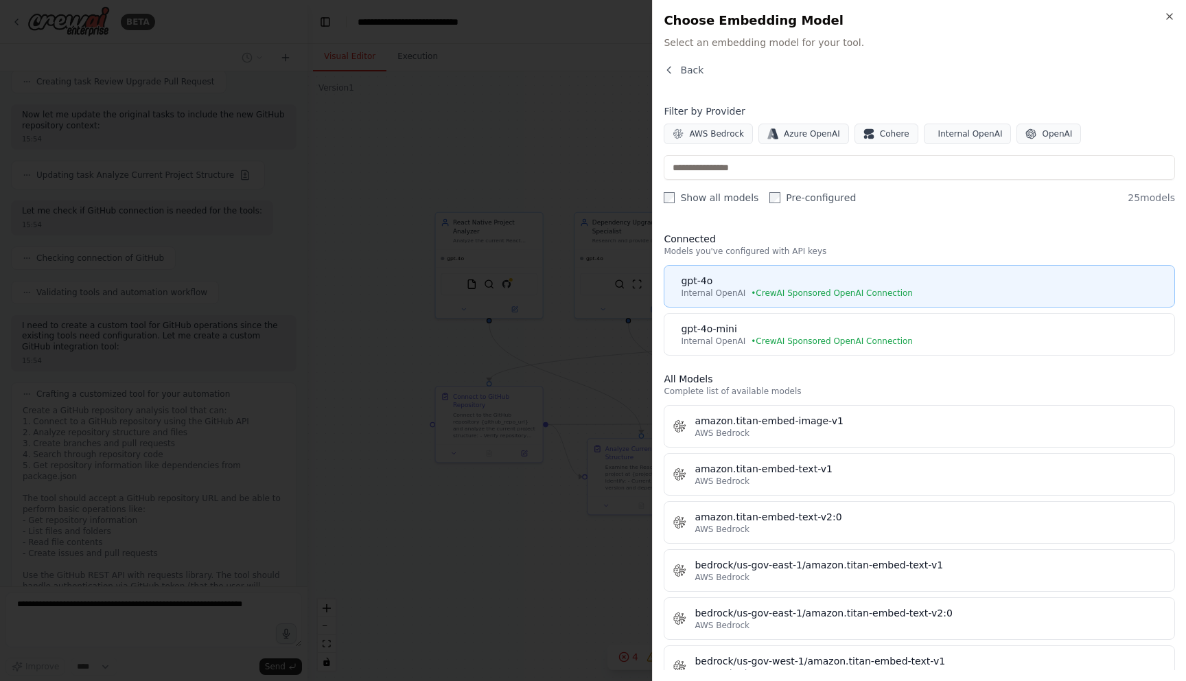
click at [756, 277] on div "gpt-4o" at bounding box center [923, 281] width 485 height 14
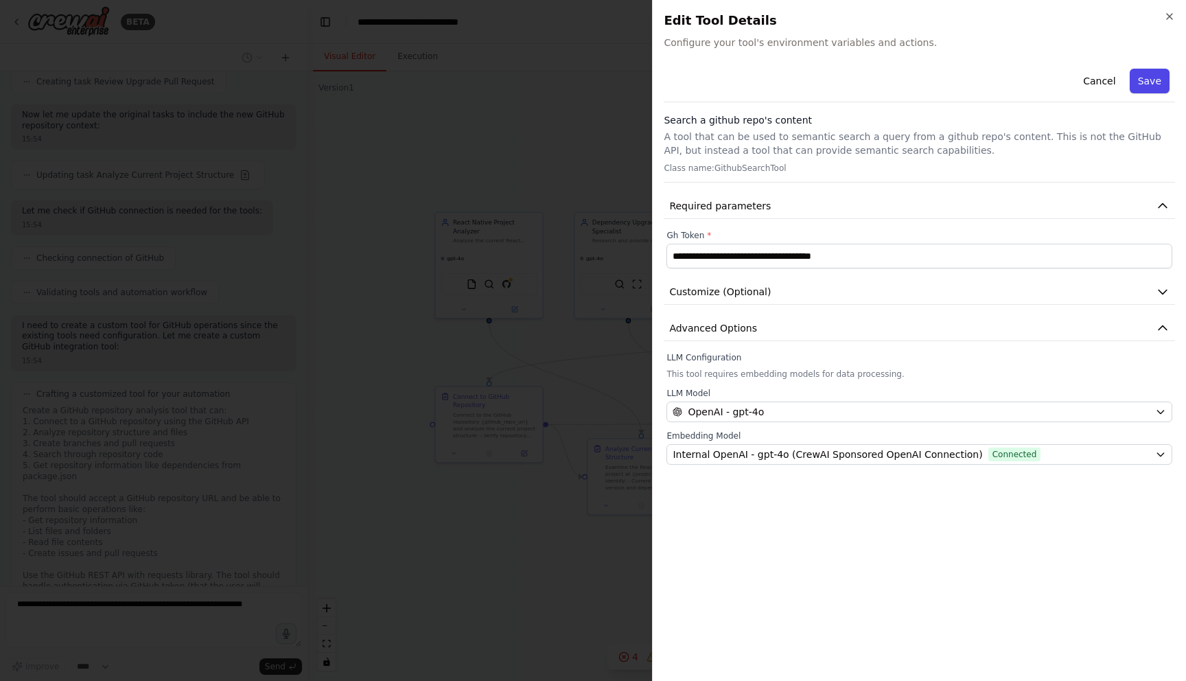
click at [1148, 79] on button "Save" at bounding box center [1150, 81] width 40 height 25
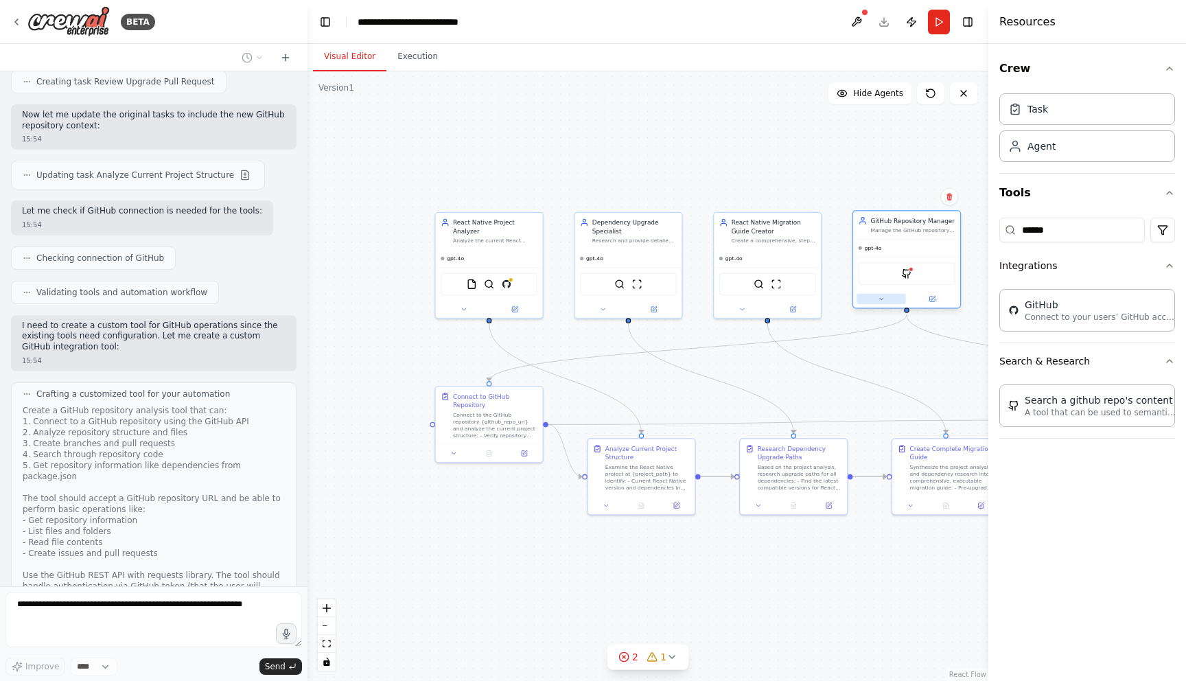
click at [880, 301] on icon at bounding box center [881, 298] width 7 height 7
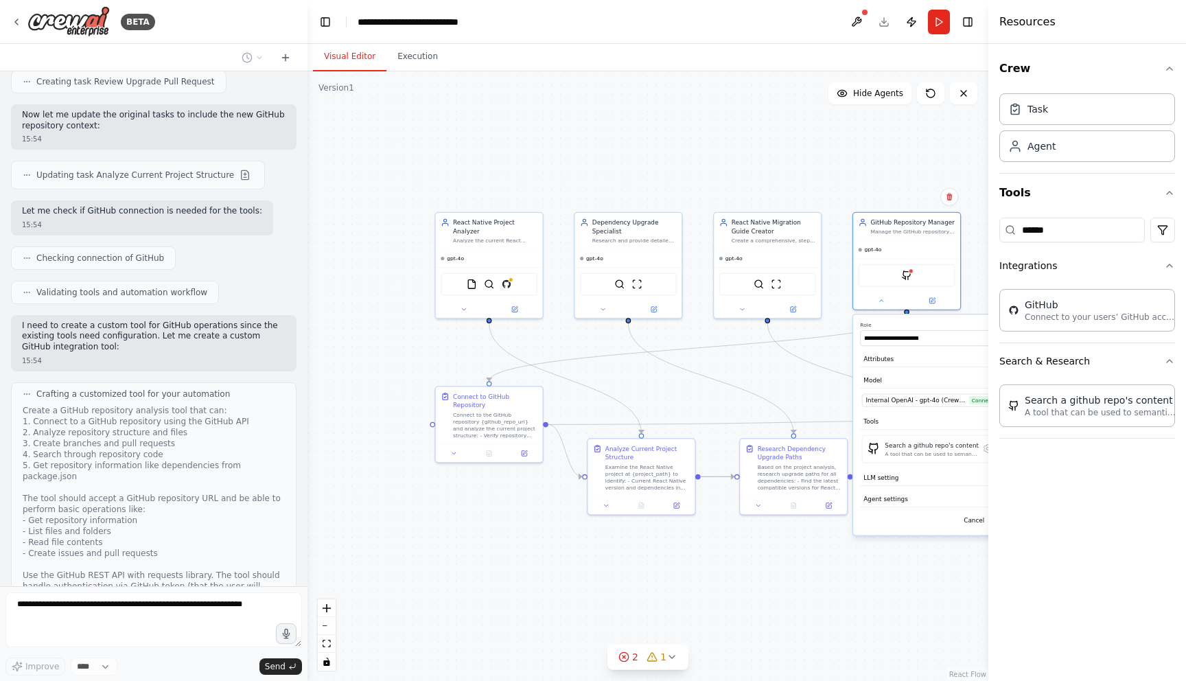
click at [791, 189] on div ".deletable-edge-delete-btn { width: 20px; height: 20px; border: 0px solid #ffff…" at bounding box center [647, 375] width 681 height 609
click at [462, 314] on div at bounding box center [489, 307] width 107 height 17
click at [462, 307] on icon at bounding box center [463, 308] width 3 height 2
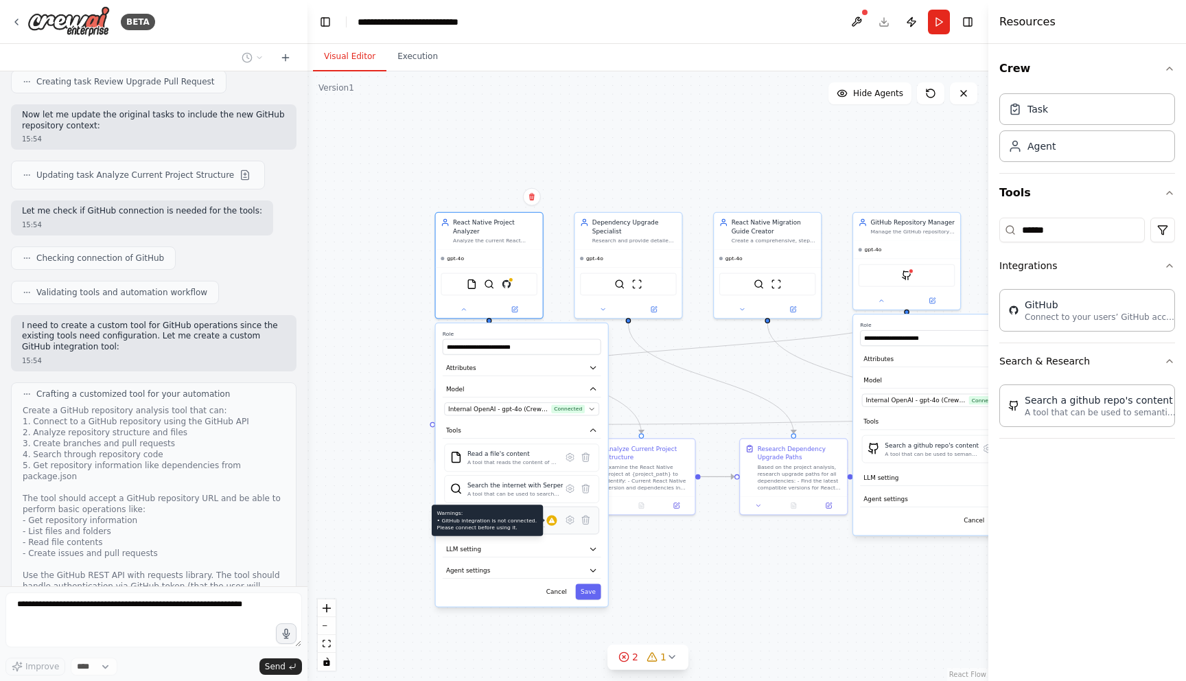
click at [553, 523] on icon at bounding box center [551, 520] width 7 height 7
click at [572, 522] on icon at bounding box center [570, 520] width 8 height 8
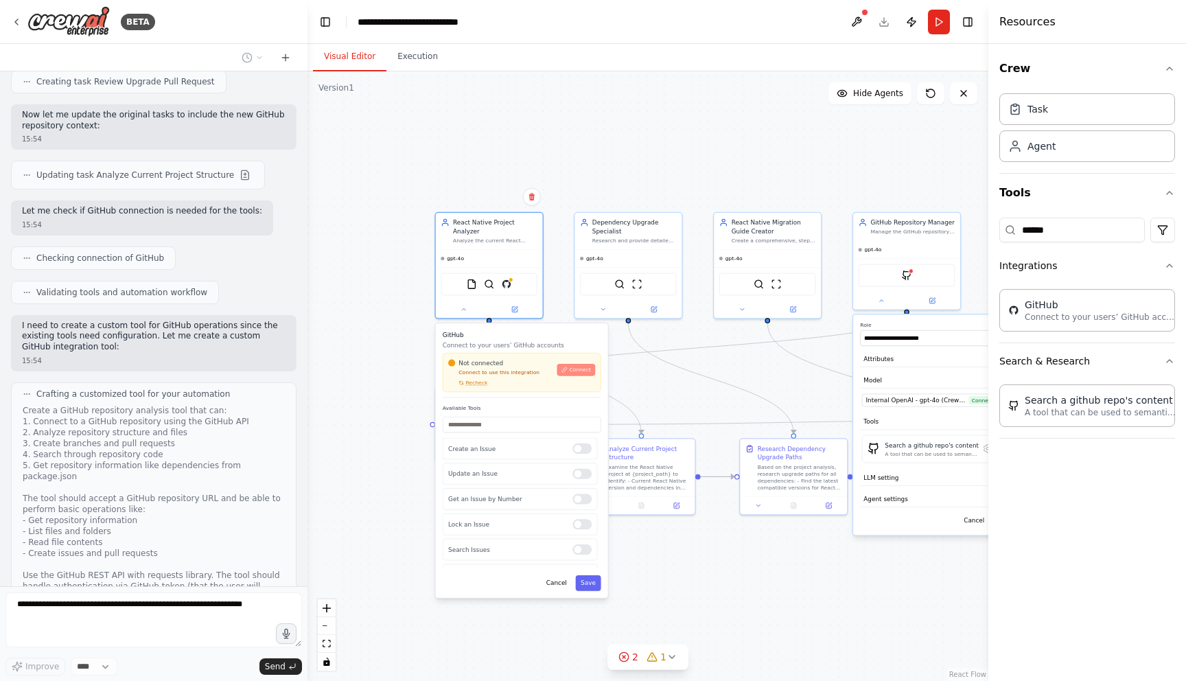
click at [581, 375] on button "Connect" at bounding box center [576, 370] width 38 height 12
click at [576, 370] on span "Connect" at bounding box center [579, 369] width 21 height 7
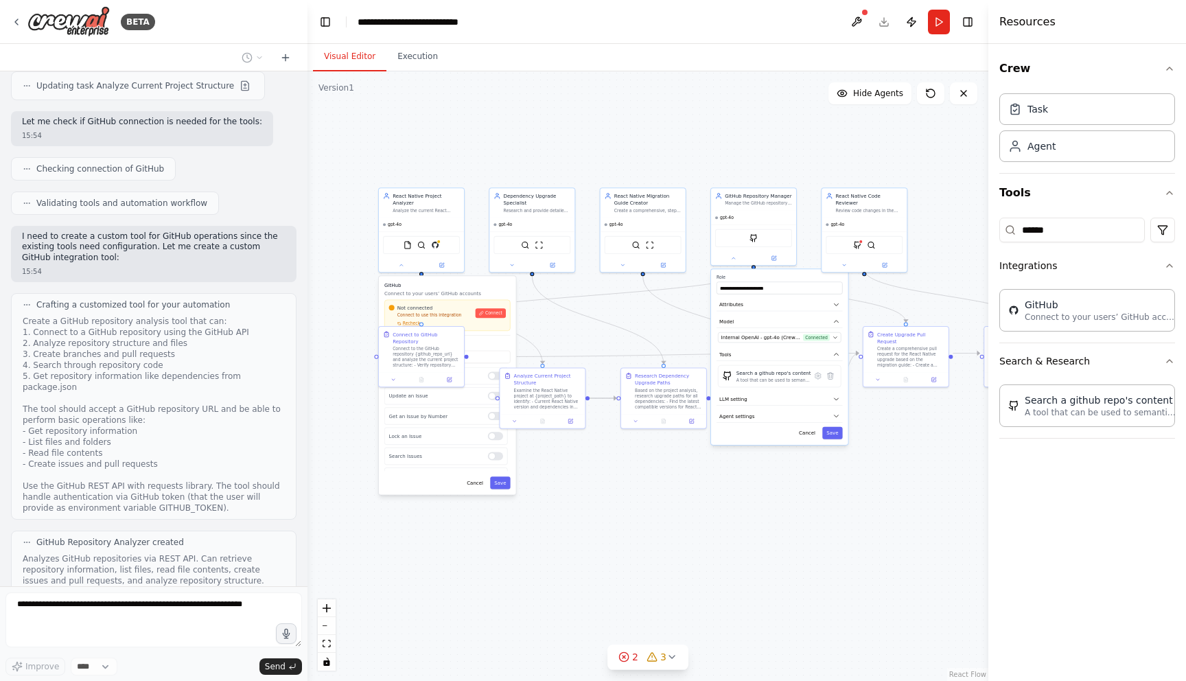
drag, startPoint x: 688, startPoint y: 367, endPoint x: 576, endPoint y: 327, distance: 119.4
click at [576, 327] on div ".deletable-edge-delete-btn { width: 20px; height: 20px; border: 0px solid #ffff…" at bounding box center [647, 375] width 681 height 609
click at [804, 522] on div ".deletable-edge-delete-btn { width: 20px; height: 20px; border: 0px solid #ffff…" at bounding box center [647, 375] width 681 height 609
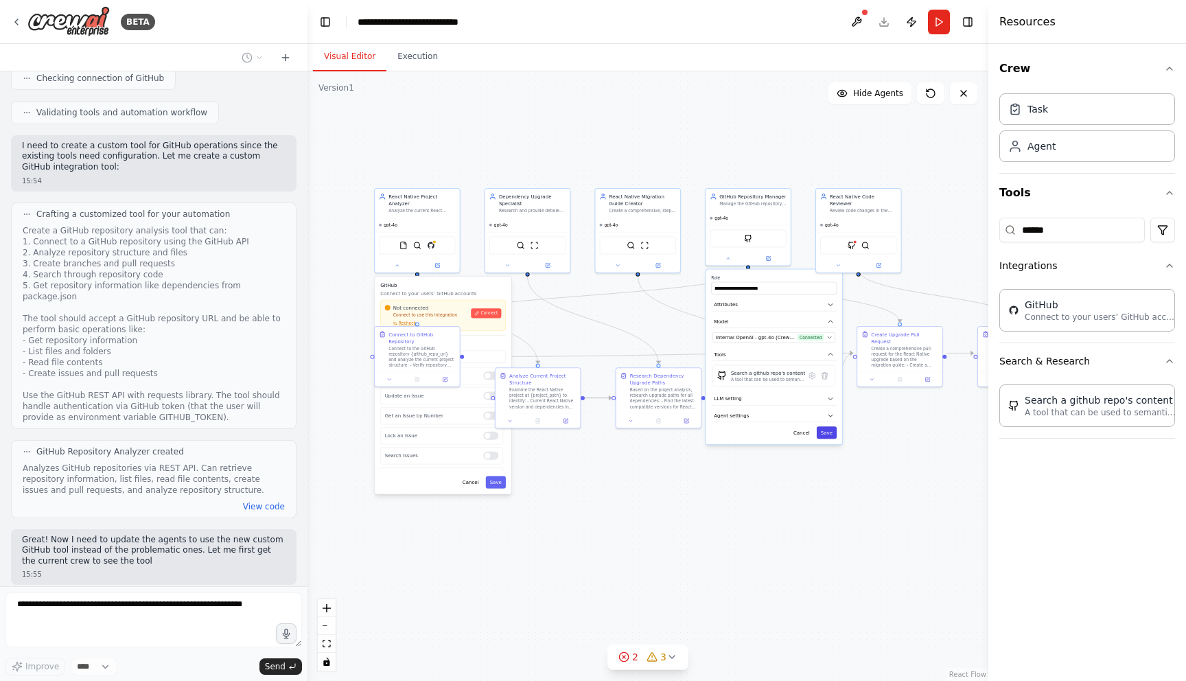
scroll to position [2413, 0]
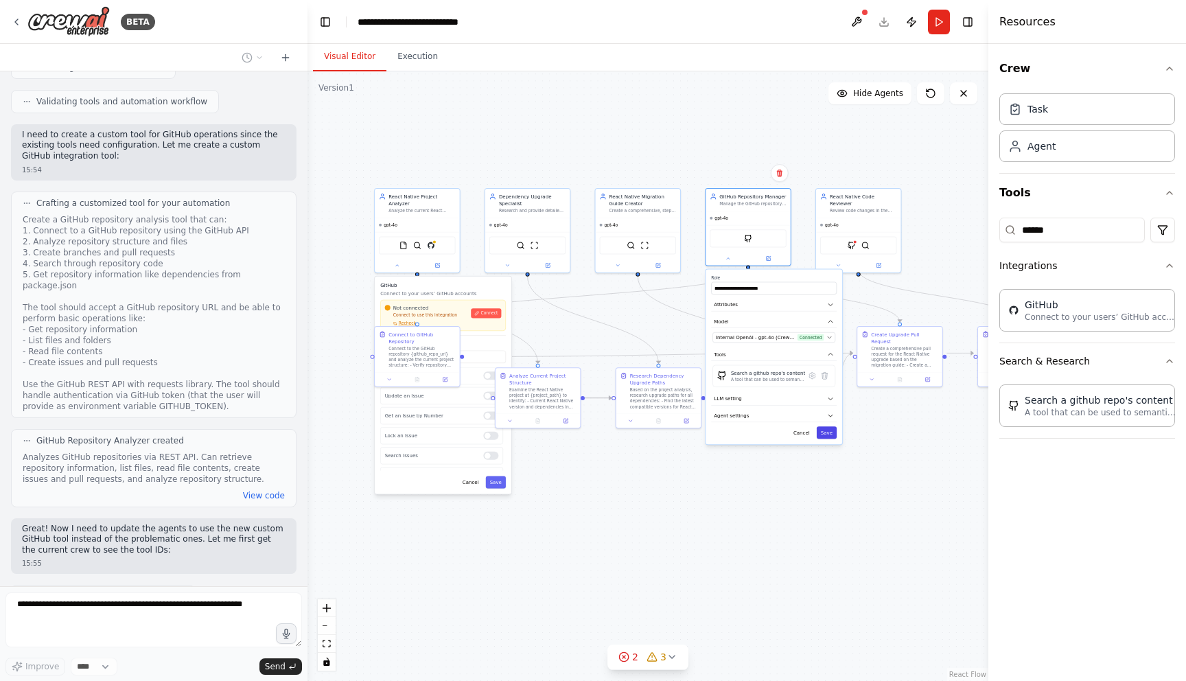
click at [828, 434] on button "Save" at bounding box center [827, 432] width 20 height 12
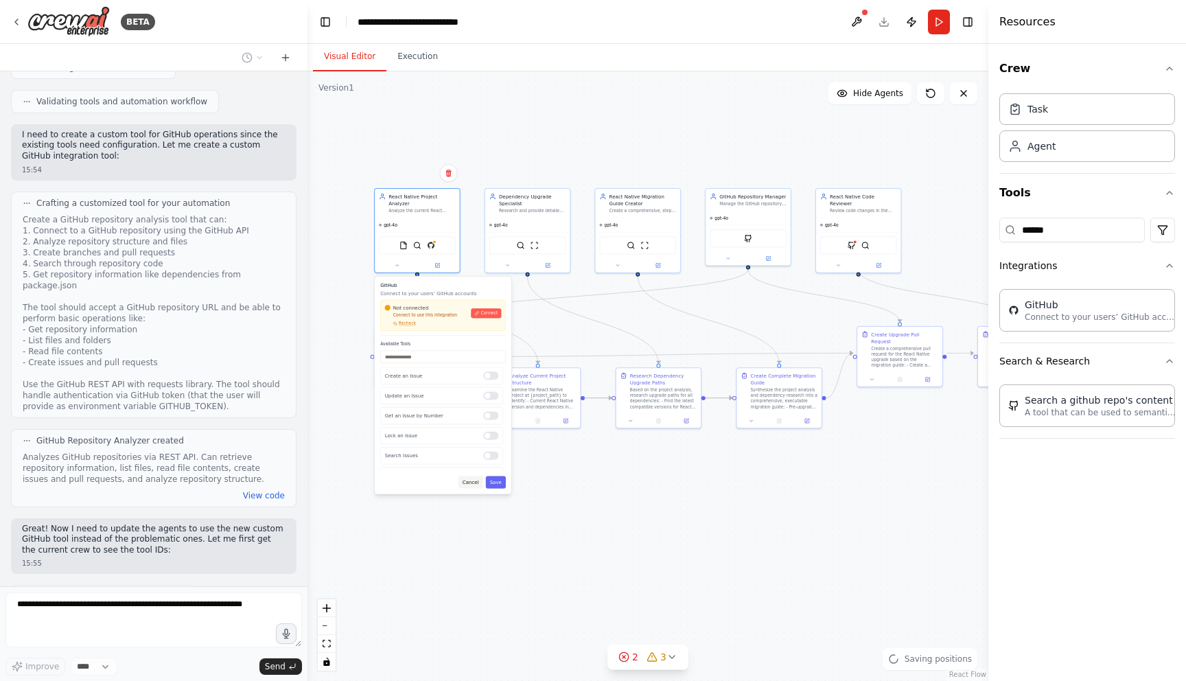
click at [470, 479] on button "Cancel" at bounding box center [470, 482] width 25 height 12
click at [469, 491] on button "Cancel" at bounding box center [470, 488] width 25 height 12
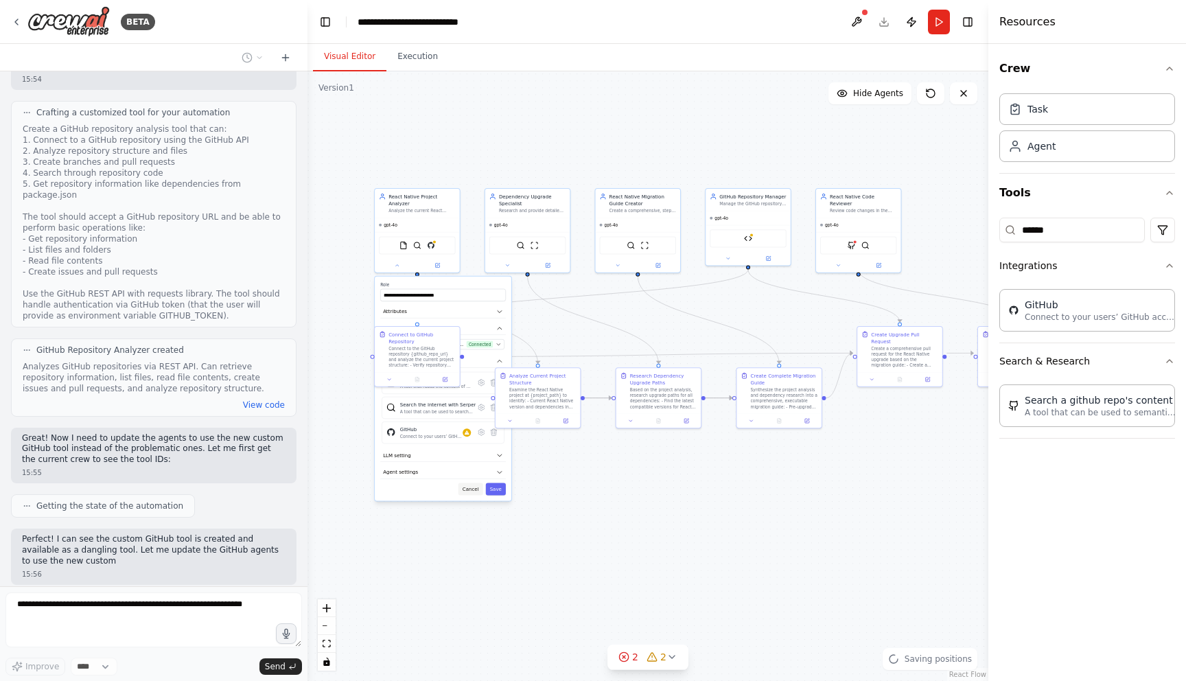
scroll to position [2515, 0]
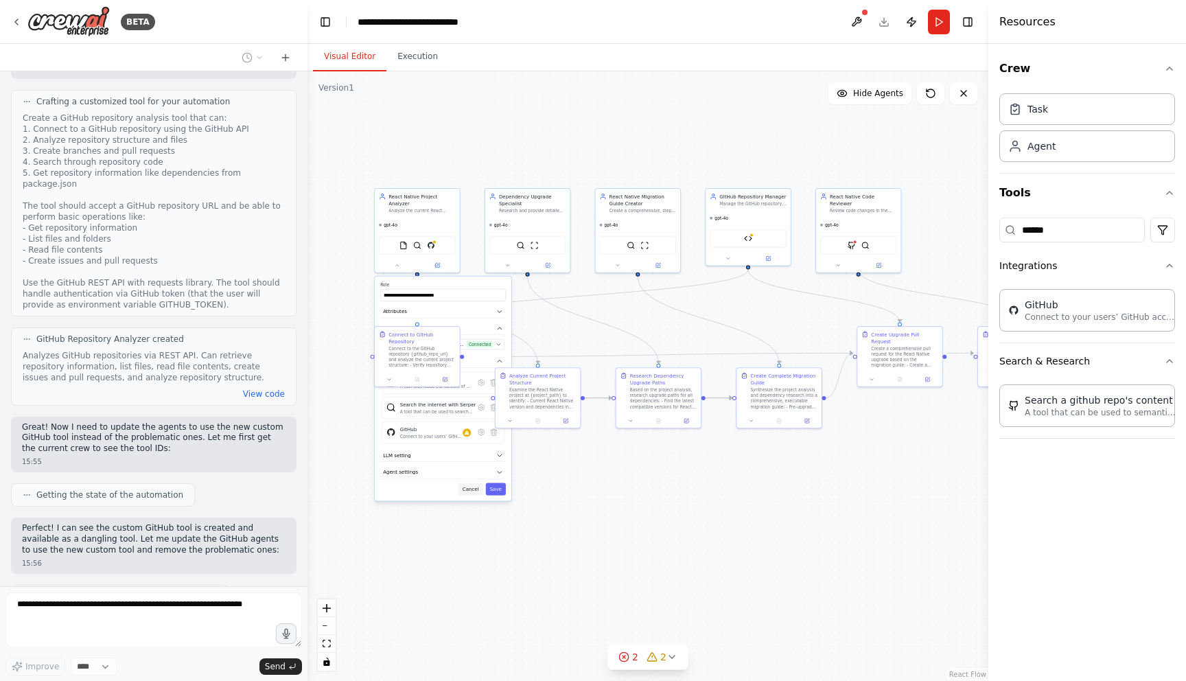
click at [472, 489] on button "Cancel" at bounding box center [470, 488] width 25 height 12
click at [540, 503] on div ".deletable-edge-delete-btn { width: 20px; height: 20px; border: 0px solid #ffff…" at bounding box center [647, 375] width 681 height 609
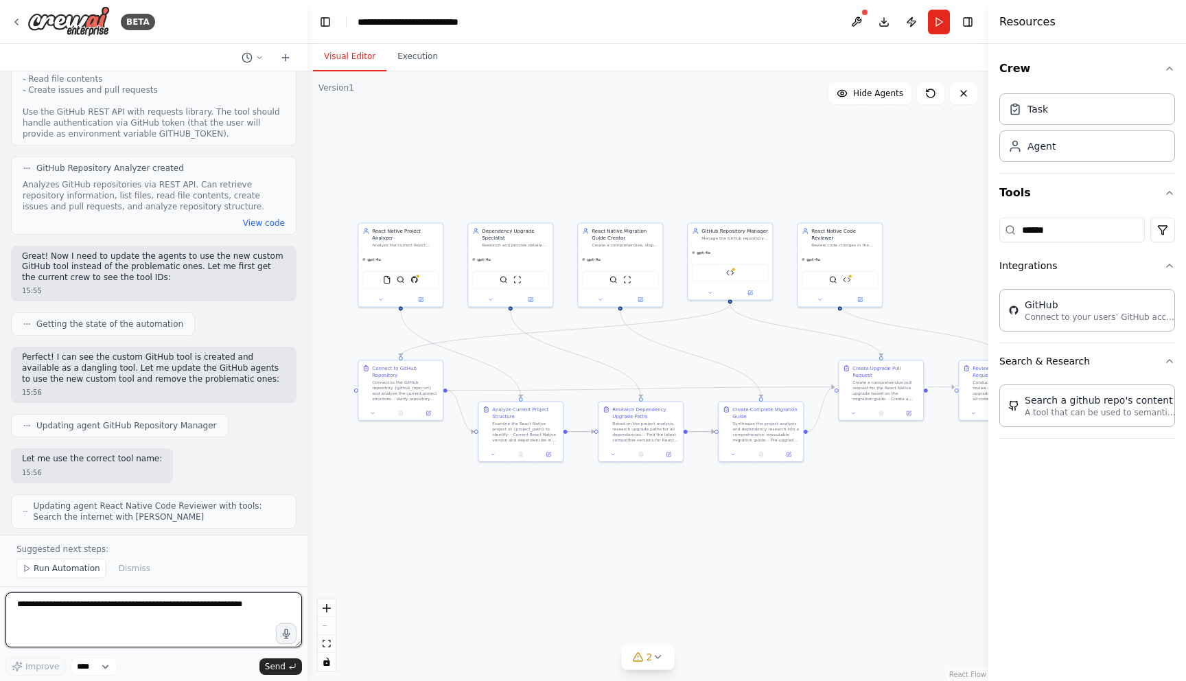
scroll to position [2748, 0]
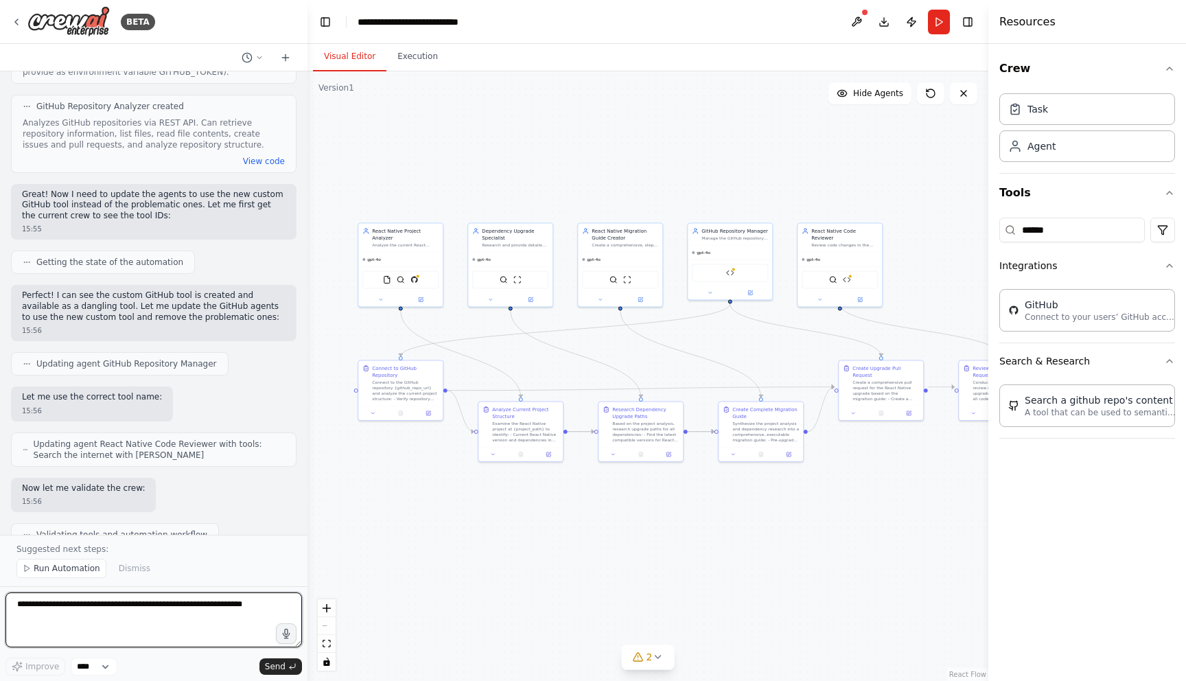
drag, startPoint x: 734, startPoint y: 506, endPoint x: 716, endPoint y: 539, distance: 37.2
click at [716, 539] on div ".deletable-edge-delete-btn { width: 20px; height: 20px; border: 0px solid #ffff…" at bounding box center [647, 375] width 681 height 609
click at [49, 567] on span "Run Automation" at bounding box center [67, 568] width 67 height 11
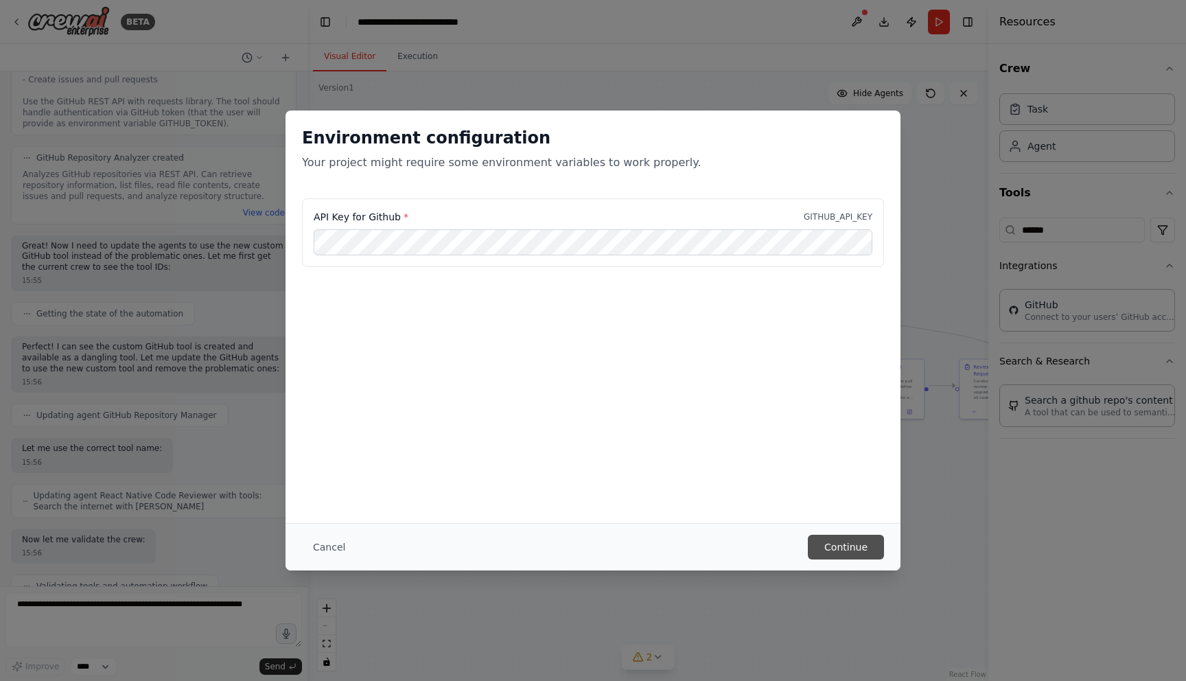
click at [845, 546] on button "Continue" at bounding box center [846, 547] width 76 height 25
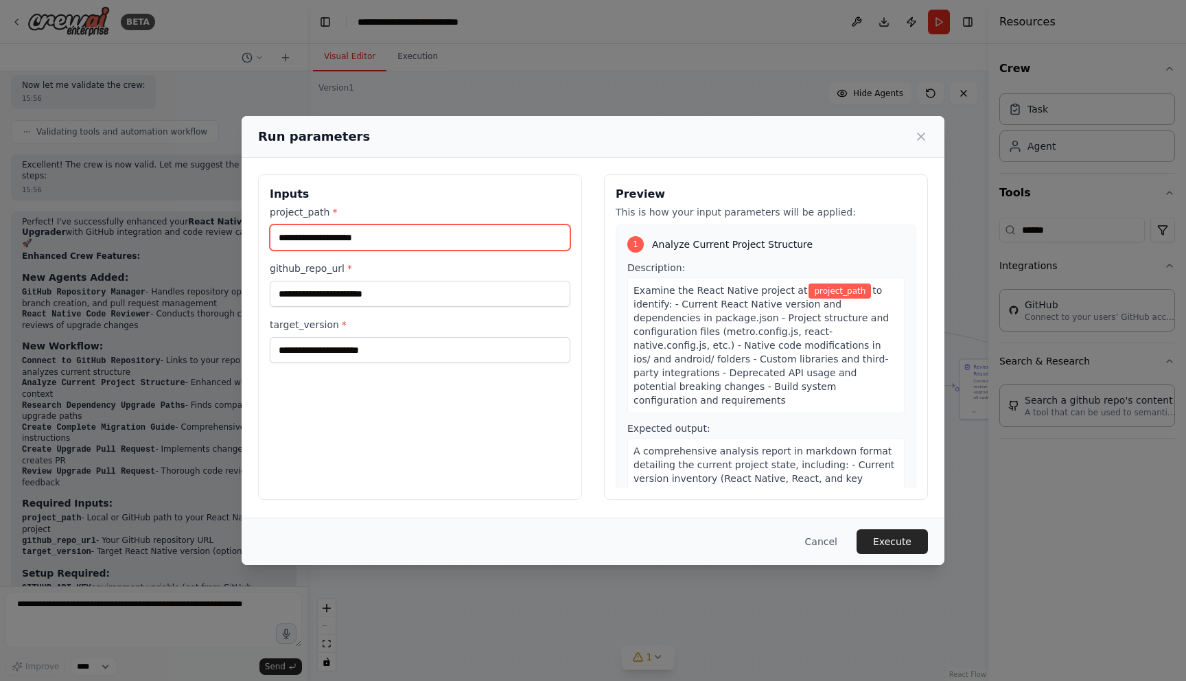
click at [386, 239] on input "project_path *" at bounding box center [420, 237] width 301 height 26
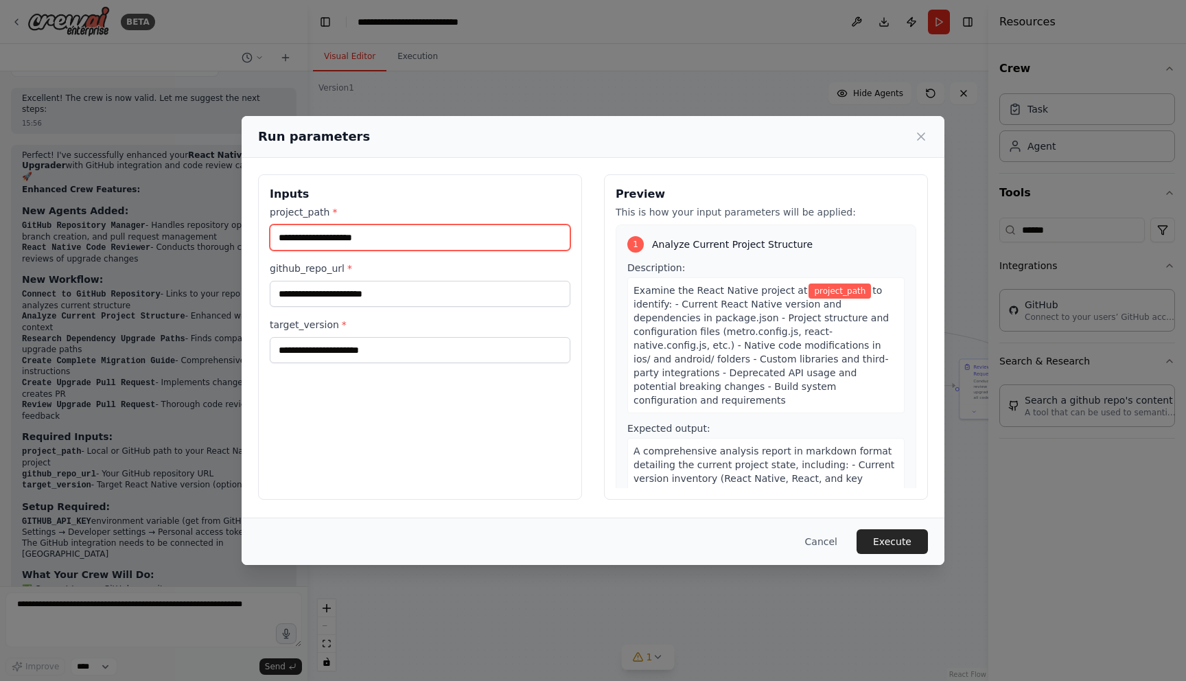
scroll to position [3228, 0]
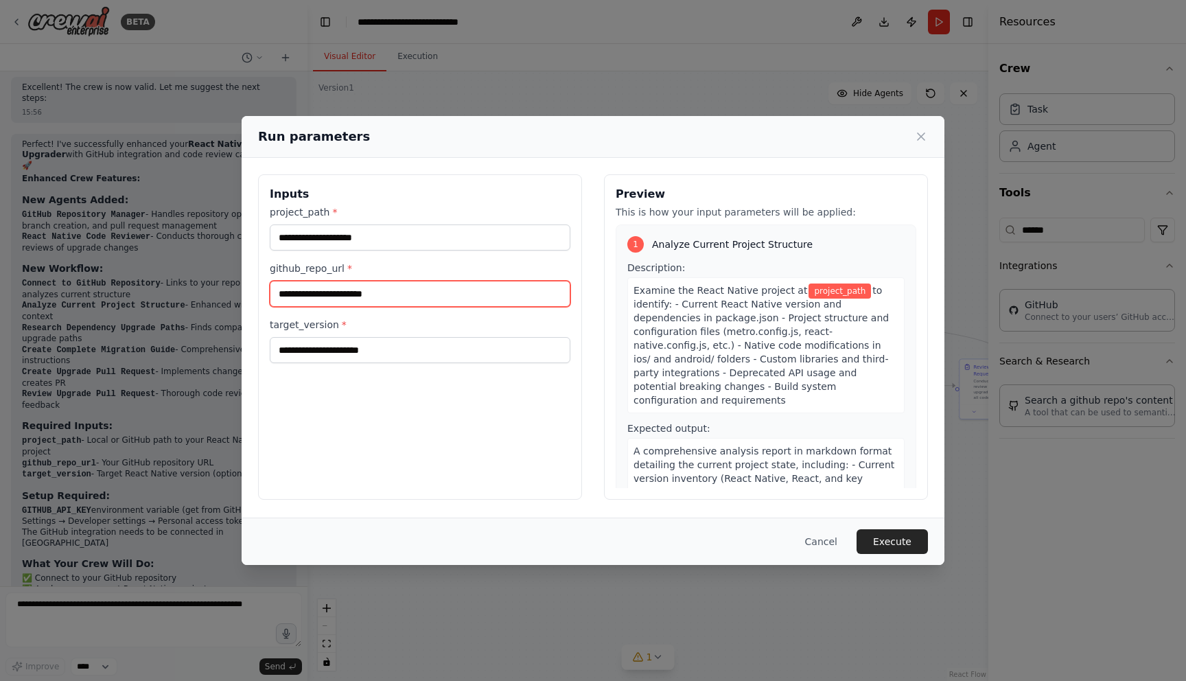
click at [384, 299] on input "github_repo_url *" at bounding box center [420, 294] width 301 height 26
paste input "**********"
type input "**********"
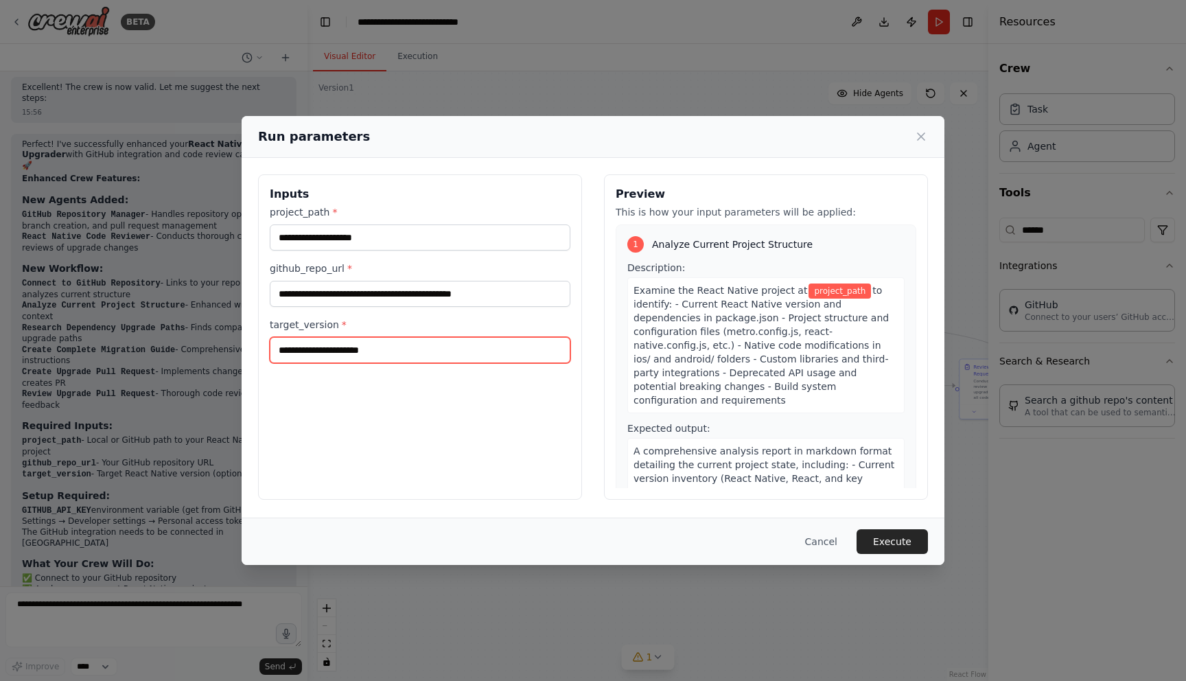
click at [404, 350] on input "target_version *" at bounding box center [420, 350] width 301 height 26
paste input "****"
type input "****"
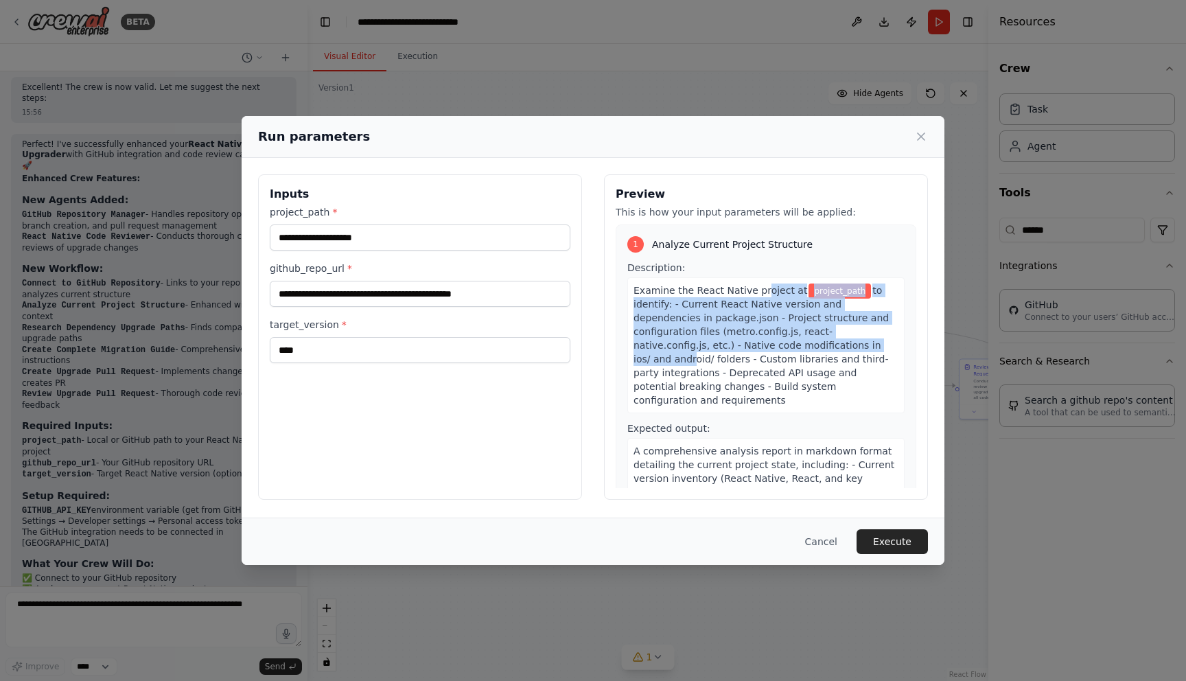
drag, startPoint x: 758, startPoint y: 293, endPoint x: 760, endPoint y: 351, distance: 57.7
click at [760, 347] on div "Examine the React Native project at project_path to identify: - Current React N…" at bounding box center [765, 345] width 277 height 136
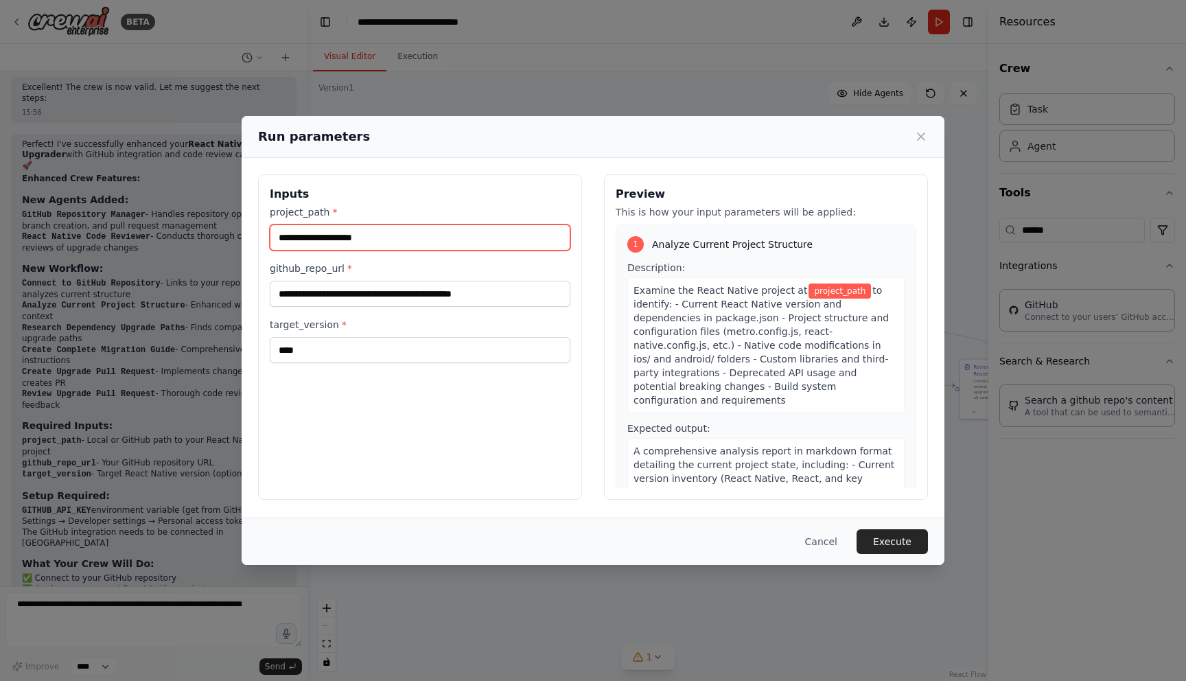
click at [378, 240] on input "project_path *" at bounding box center [420, 237] width 301 height 26
type input "*"
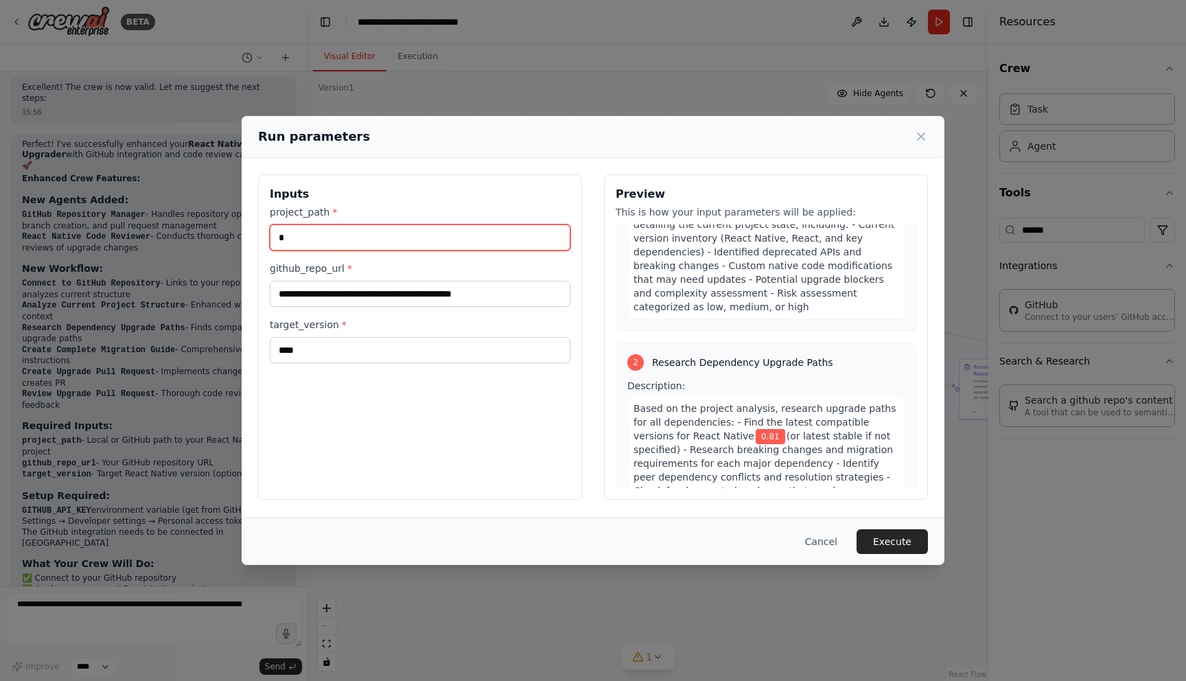
scroll to position [231, 0]
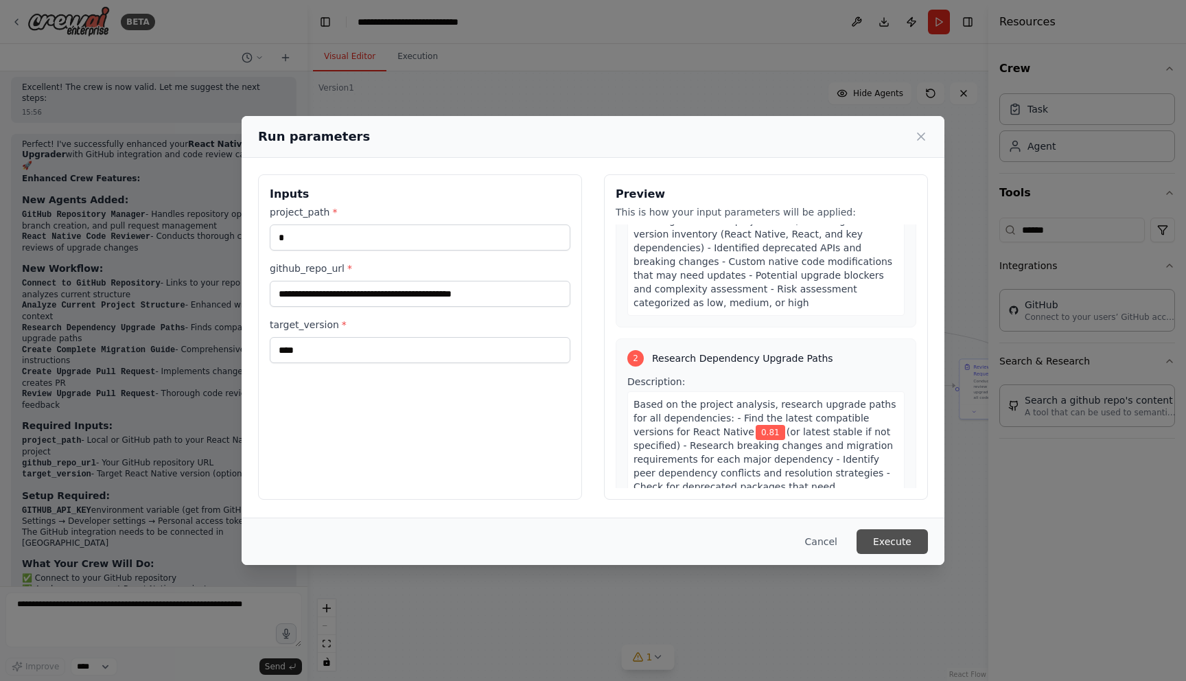
click at [900, 545] on button "Execute" at bounding box center [891, 541] width 71 height 25
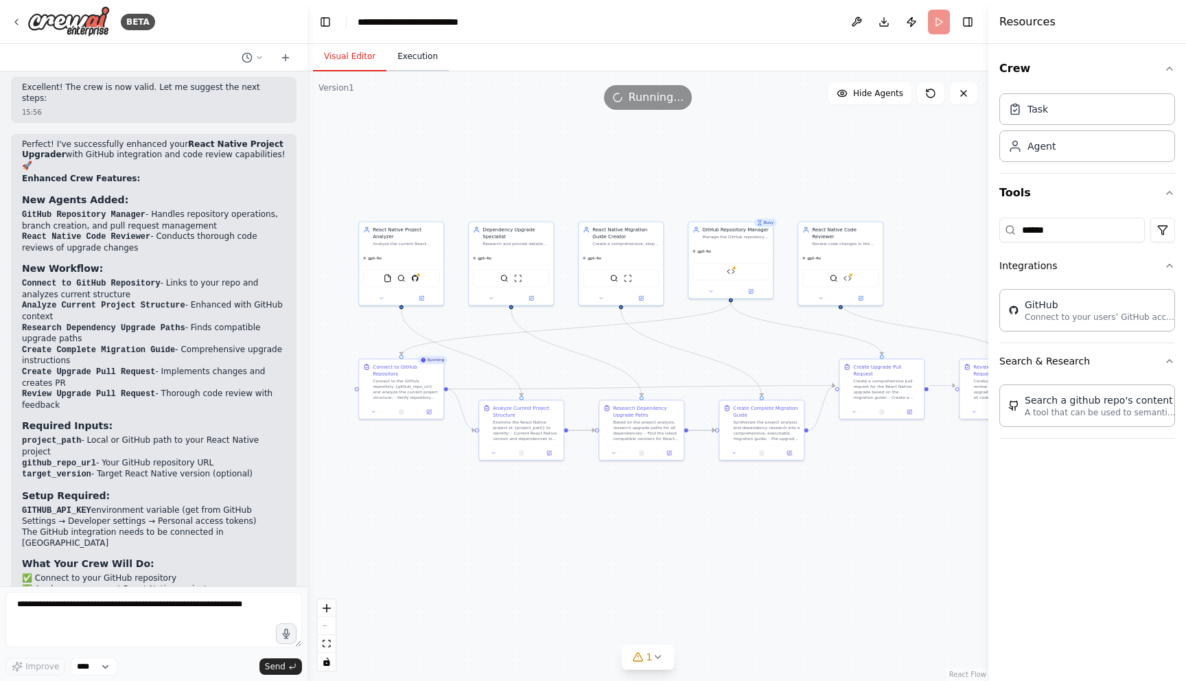
click at [419, 58] on button "Execution" at bounding box center [417, 57] width 62 height 29
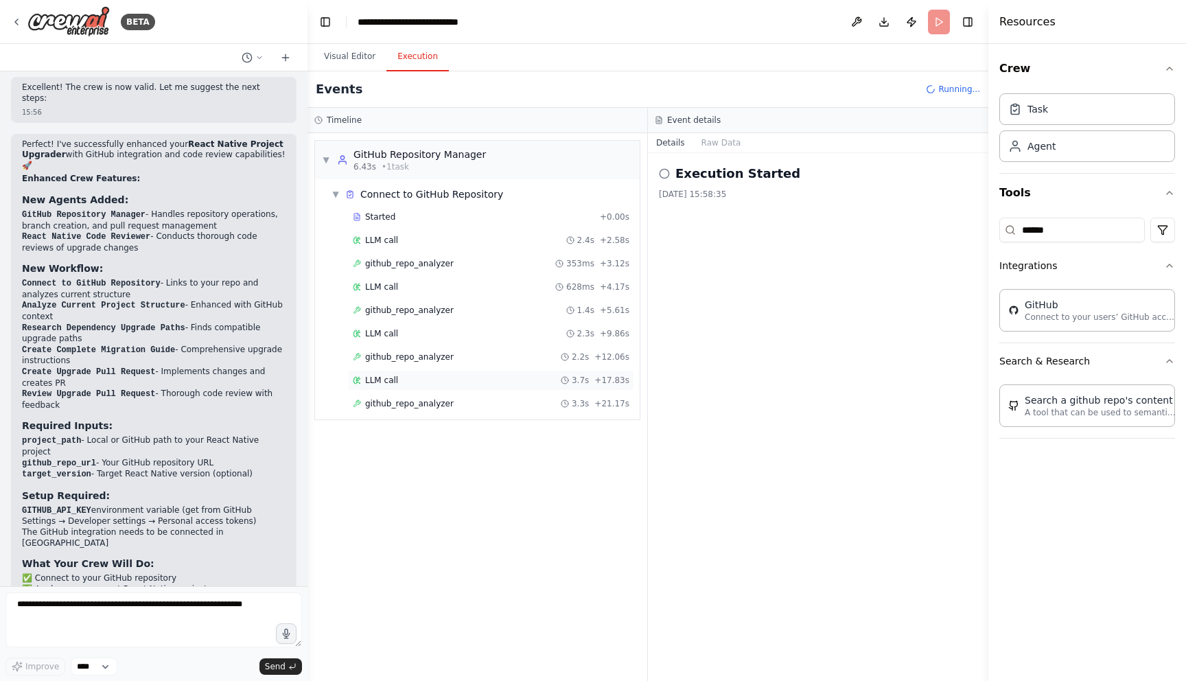
click at [397, 379] on div "LLM call 3.7s + 17.83s" at bounding box center [491, 380] width 277 height 11
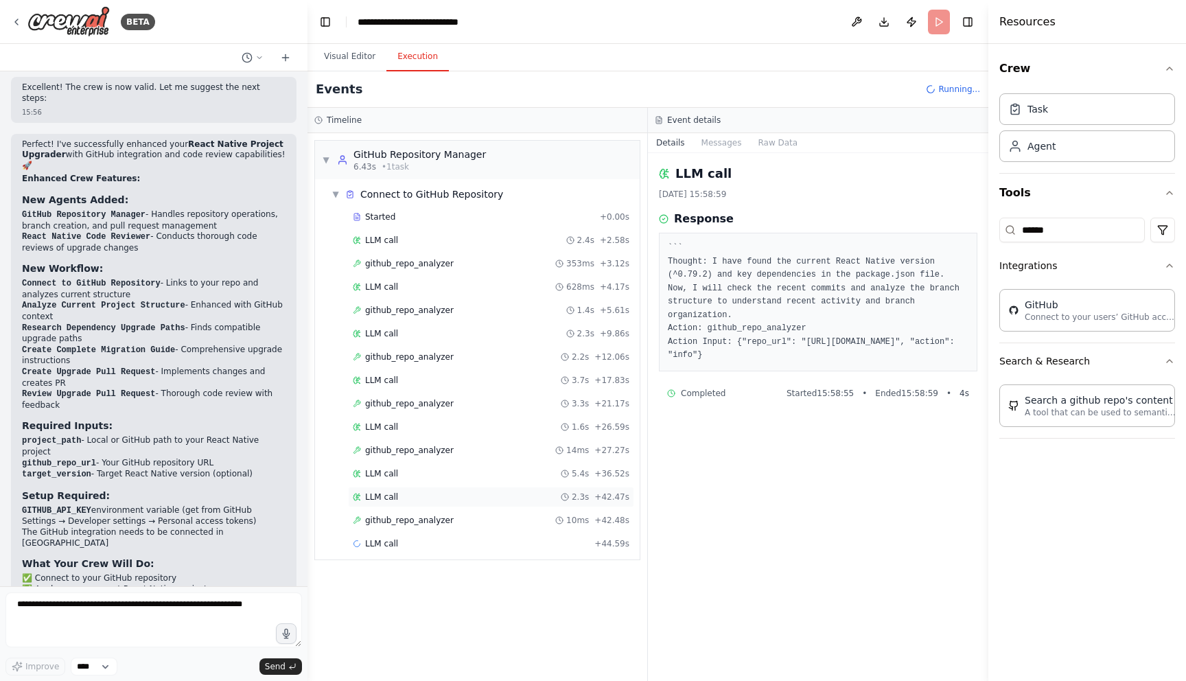
click at [404, 498] on div "LLM call 2.3s + 42.47s" at bounding box center [491, 496] width 277 height 11
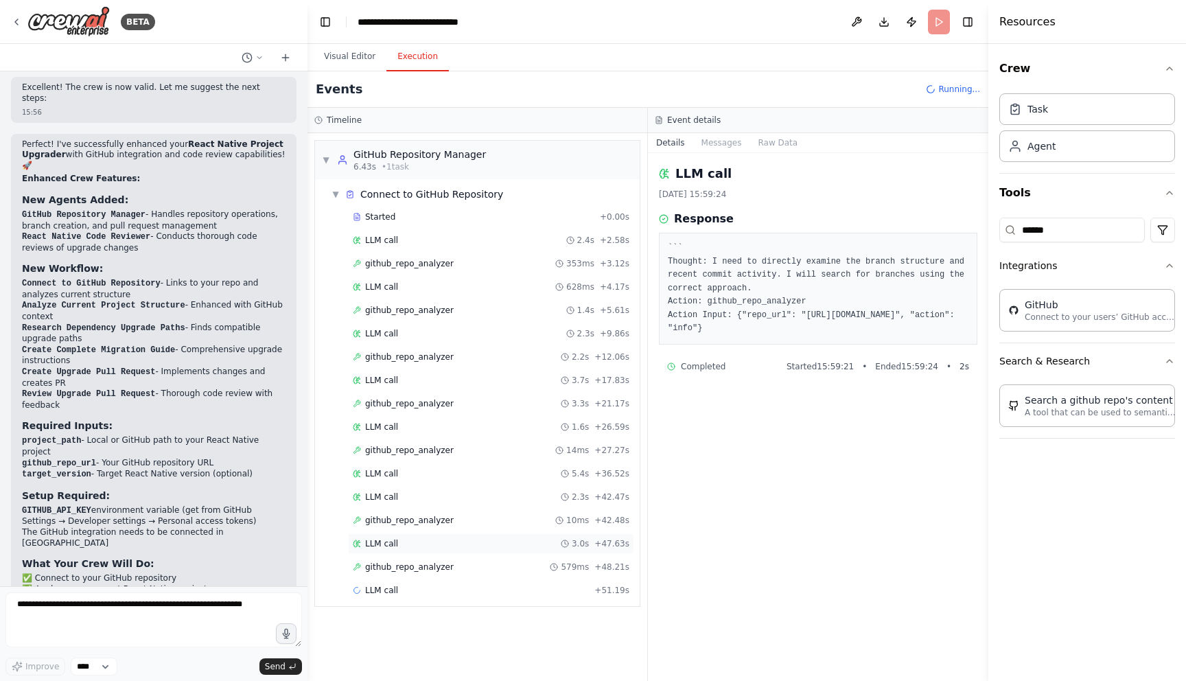
click at [409, 547] on div "LLM call 3.0s + 47.63s" at bounding box center [491, 543] width 277 height 11
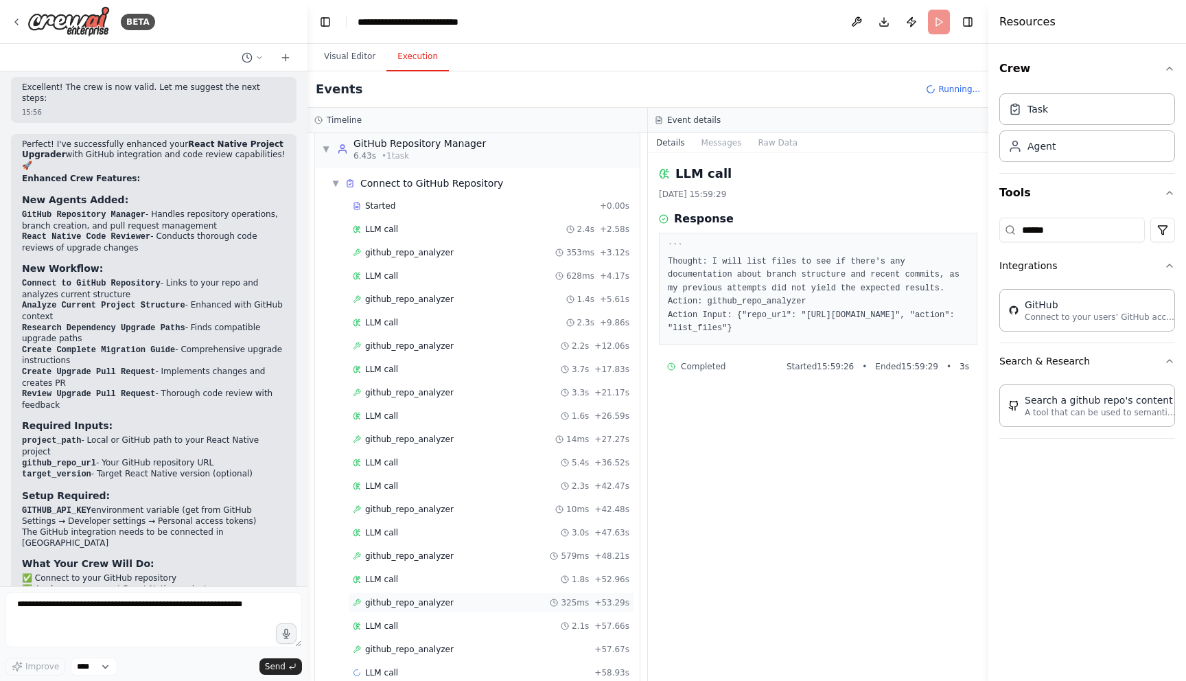
click at [412, 606] on span "github_repo_analyzer" at bounding box center [409, 602] width 89 height 11
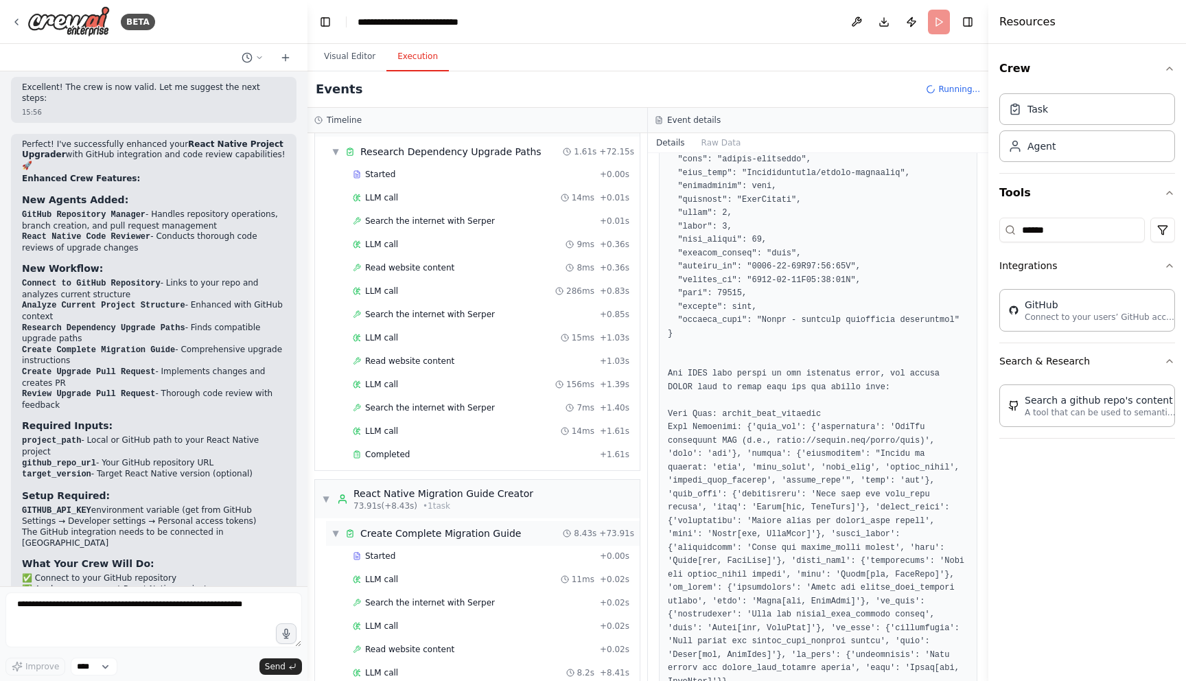
scroll to position [1414, 0]
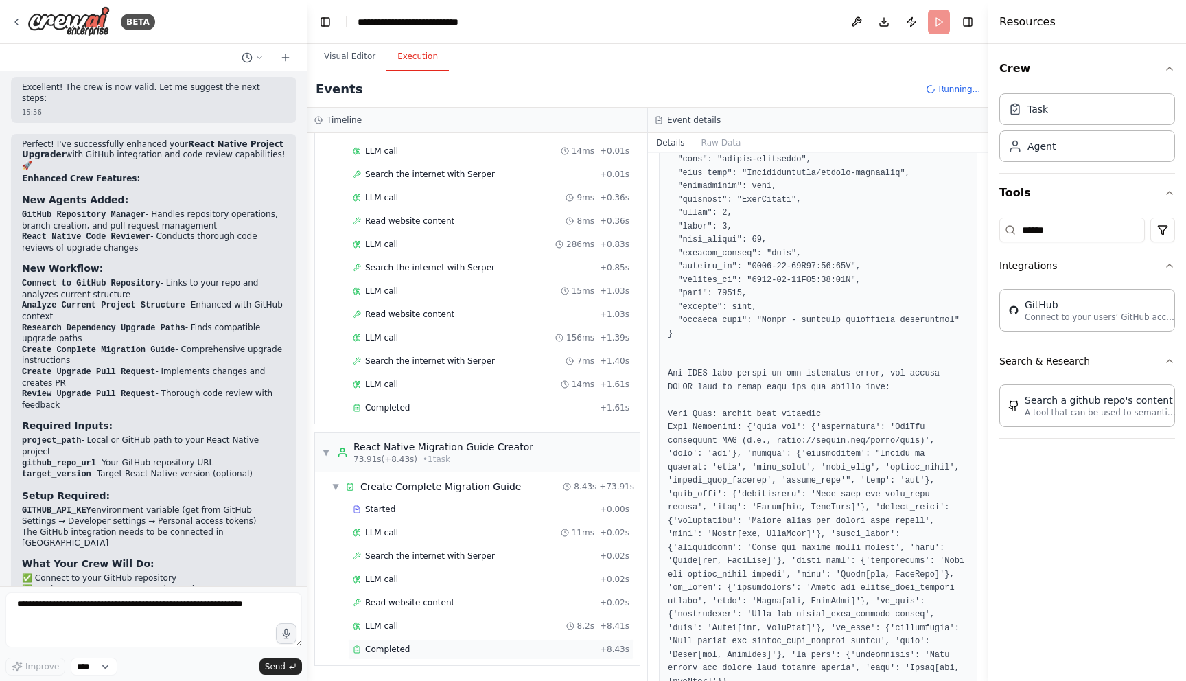
click at [408, 648] on div "Completed" at bounding box center [474, 649] width 242 height 11
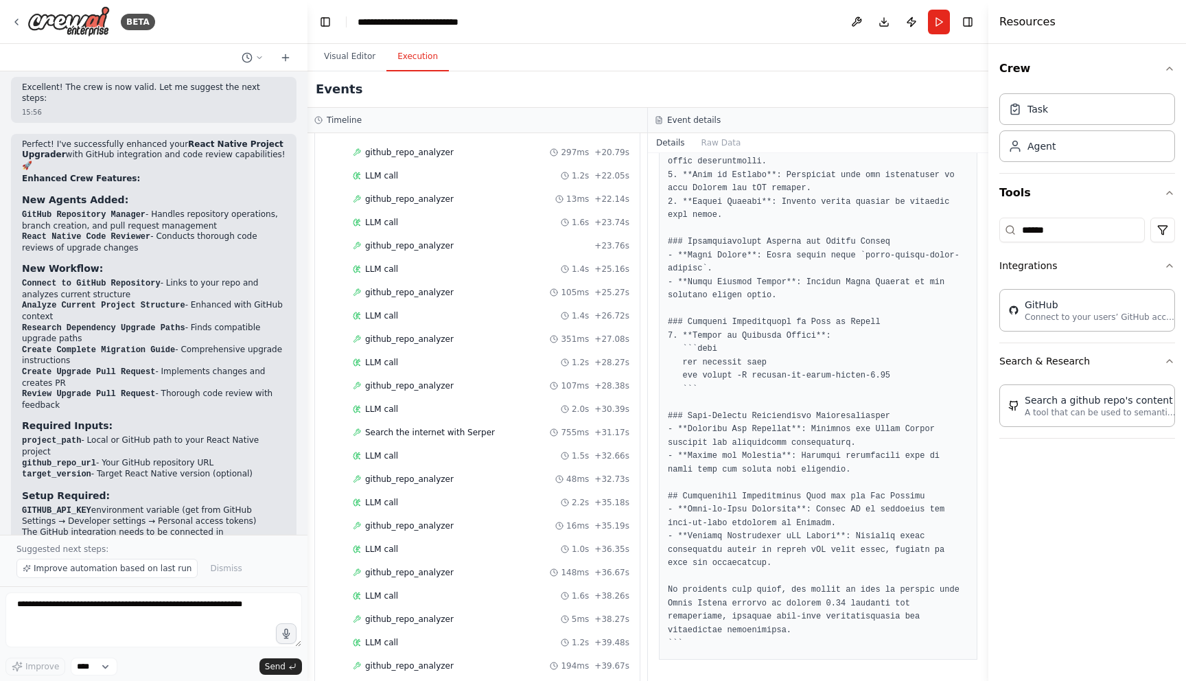
scroll to position [2752, 0]
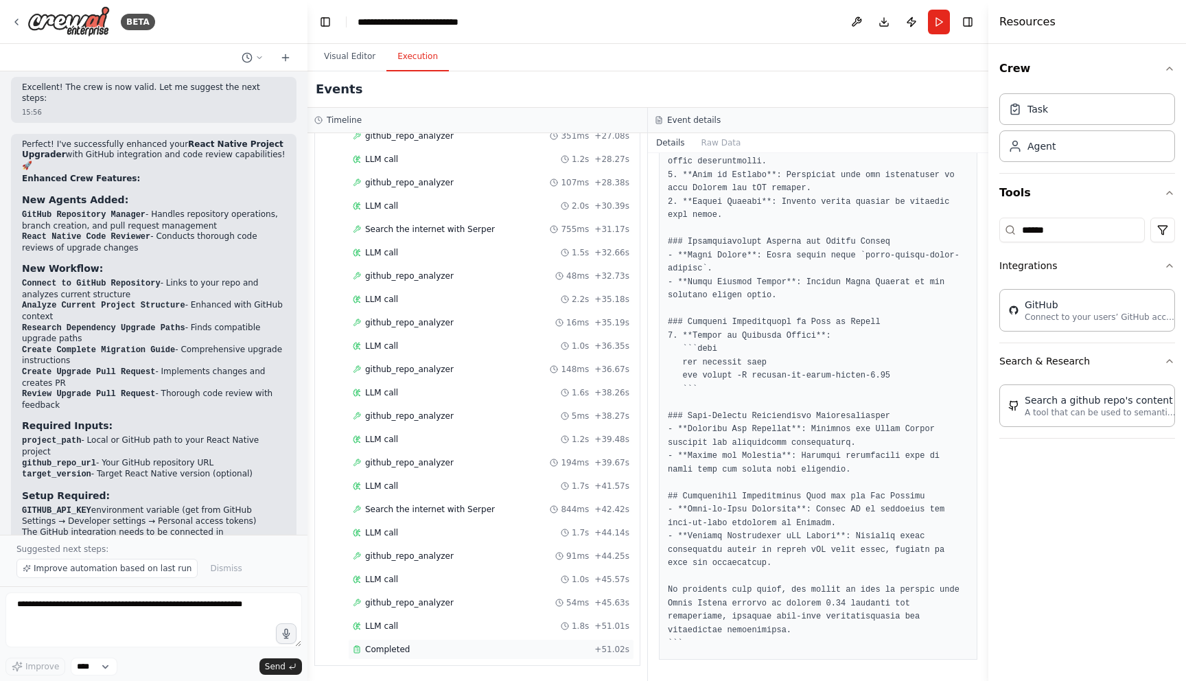
click at [410, 646] on div "Completed" at bounding box center [471, 649] width 236 height 11
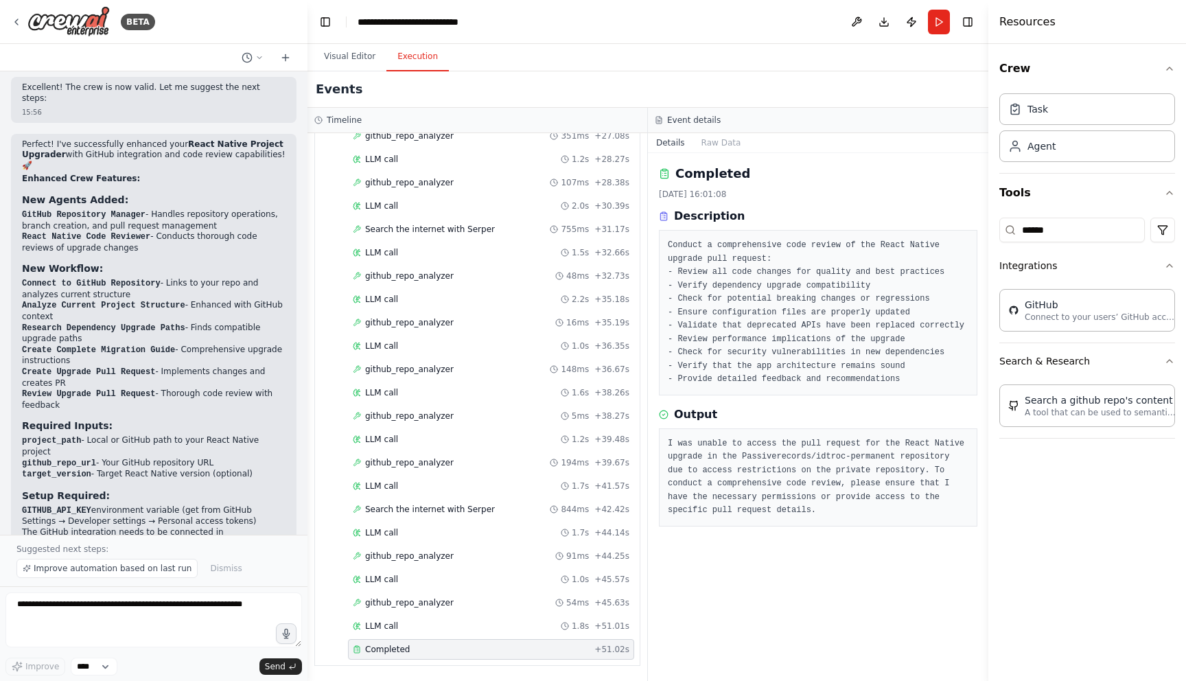
scroll to position [0, 0]
drag, startPoint x: 750, startPoint y: 488, endPoint x: 769, endPoint y: 513, distance: 31.8
click at [769, 513] on pre "I was unable to access the pull request for the React Native upgrade in the Pas…" at bounding box center [818, 477] width 301 height 80
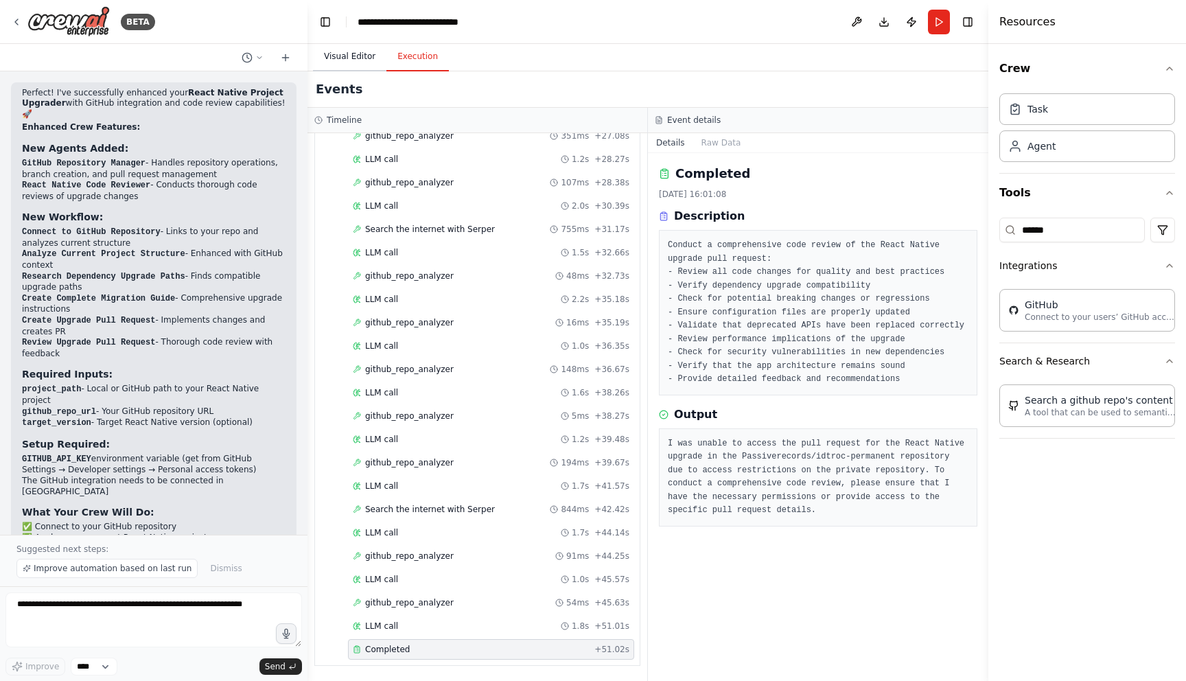
click at [360, 57] on button "Visual Editor" at bounding box center [349, 57] width 73 height 29
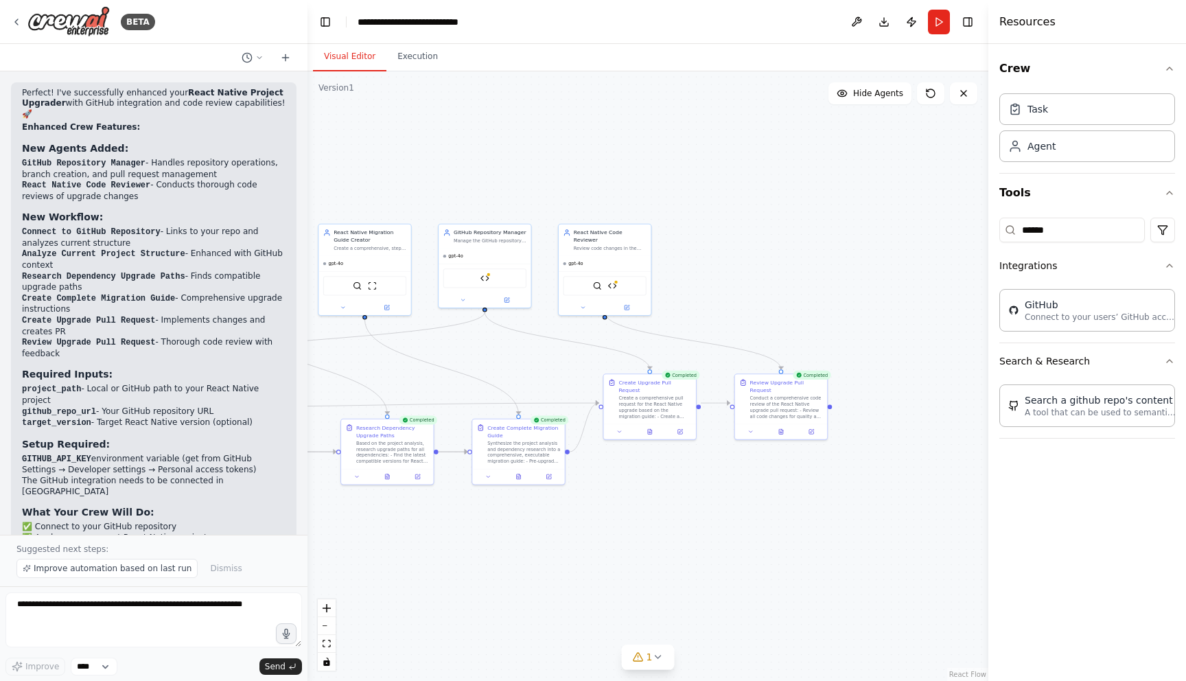
drag, startPoint x: 852, startPoint y: 482, endPoint x: 605, endPoint y: 498, distance: 247.5
click at [605, 498] on div ".deletable-edge-delete-btn { width: 20px; height: 20px; border: 0px solid #ffff…" at bounding box center [647, 375] width 681 height 609
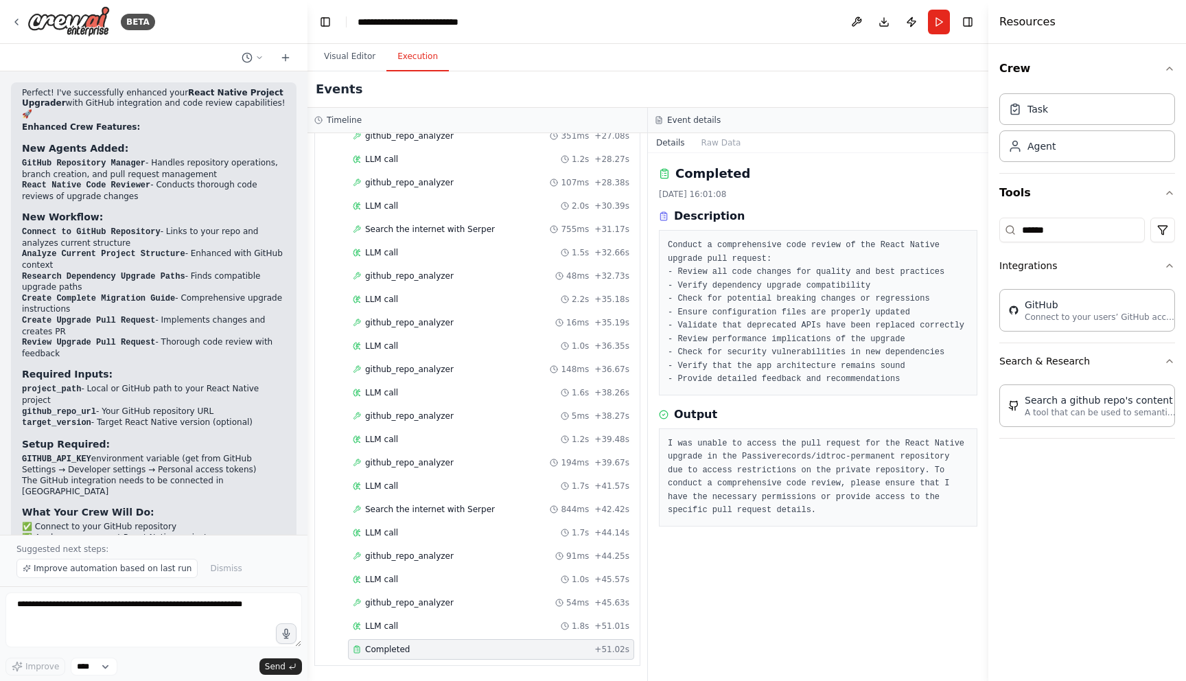
click at [421, 56] on button "Execution" at bounding box center [417, 57] width 62 height 29
click at [430, 624] on div "LLM call 1.8s + 51.01s" at bounding box center [491, 625] width 277 height 11
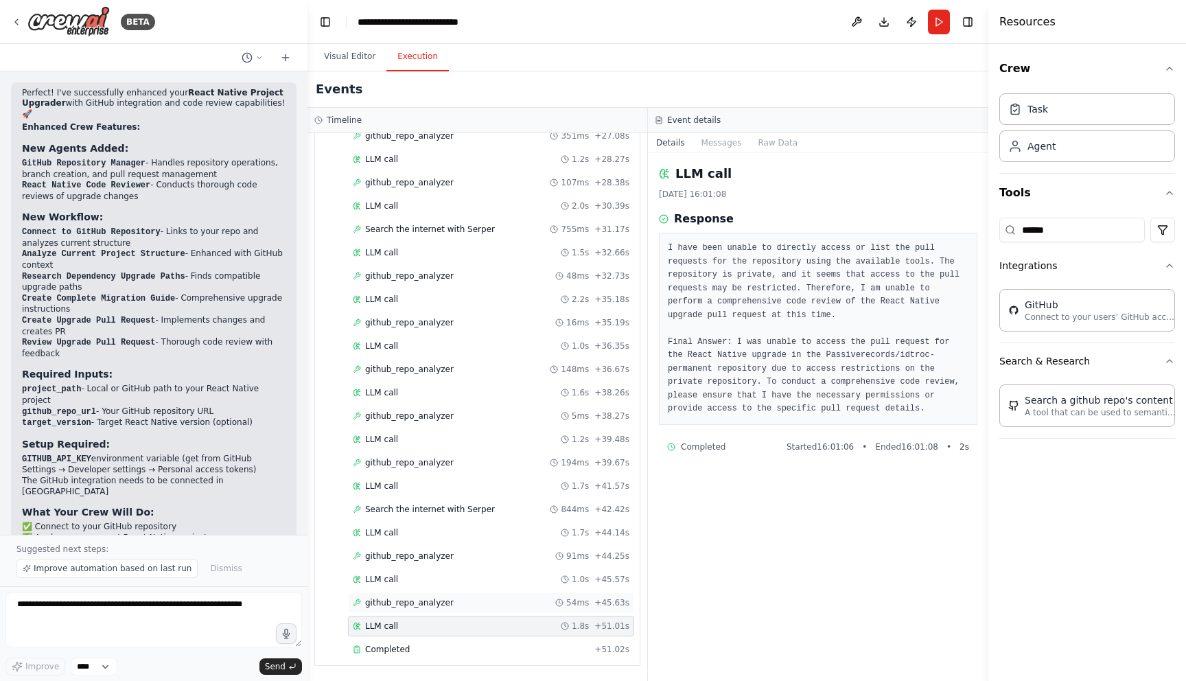
click at [417, 600] on span "github_repo_analyzer" at bounding box center [409, 602] width 89 height 11
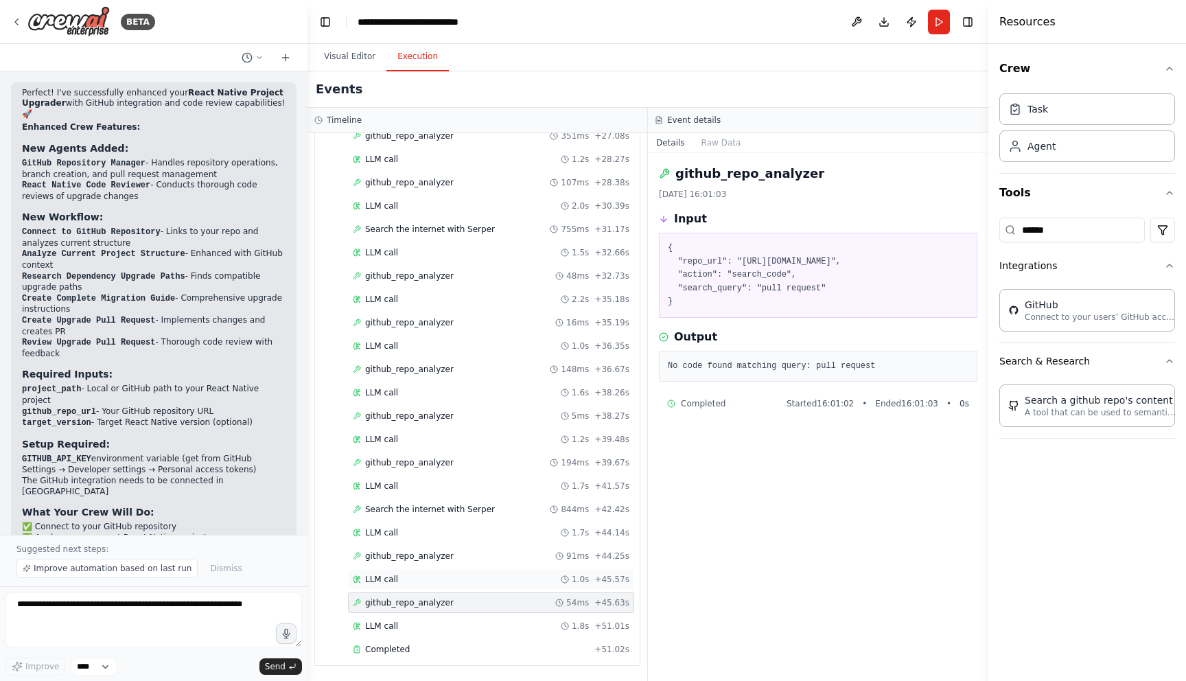
click at [412, 584] on div "LLM call 1.0s + 45.57s" at bounding box center [491, 579] width 277 height 11
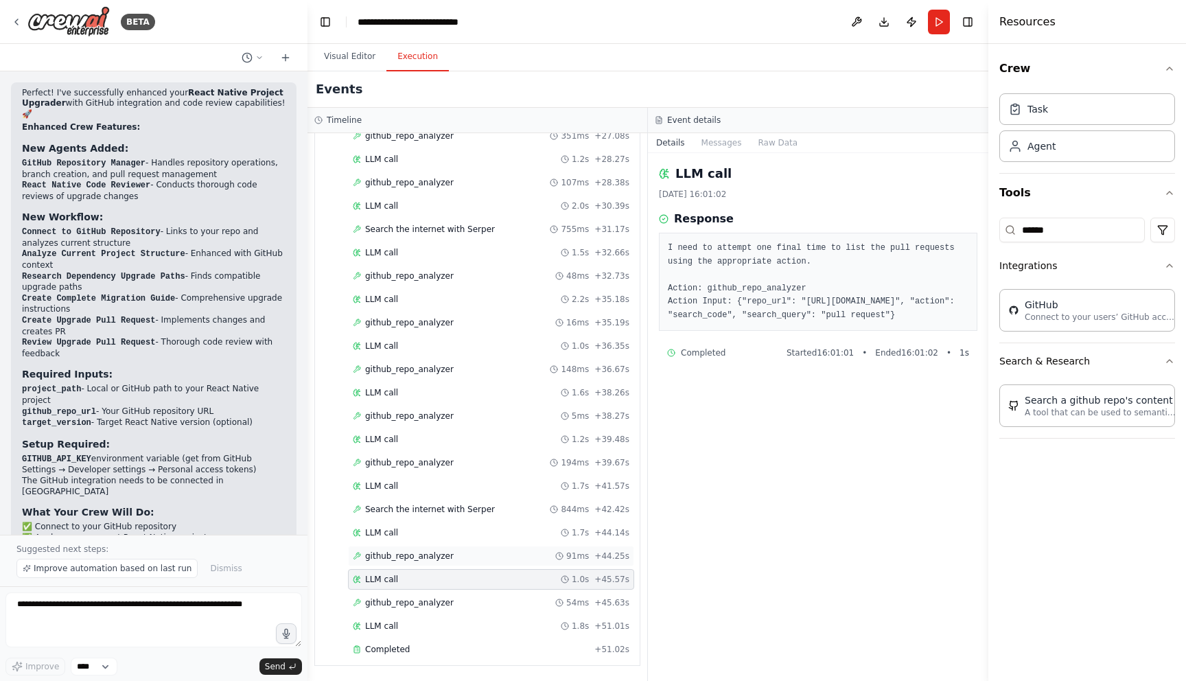
click at [409, 552] on span "github_repo_analyzer" at bounding box center [409, 555] width 89 height 11
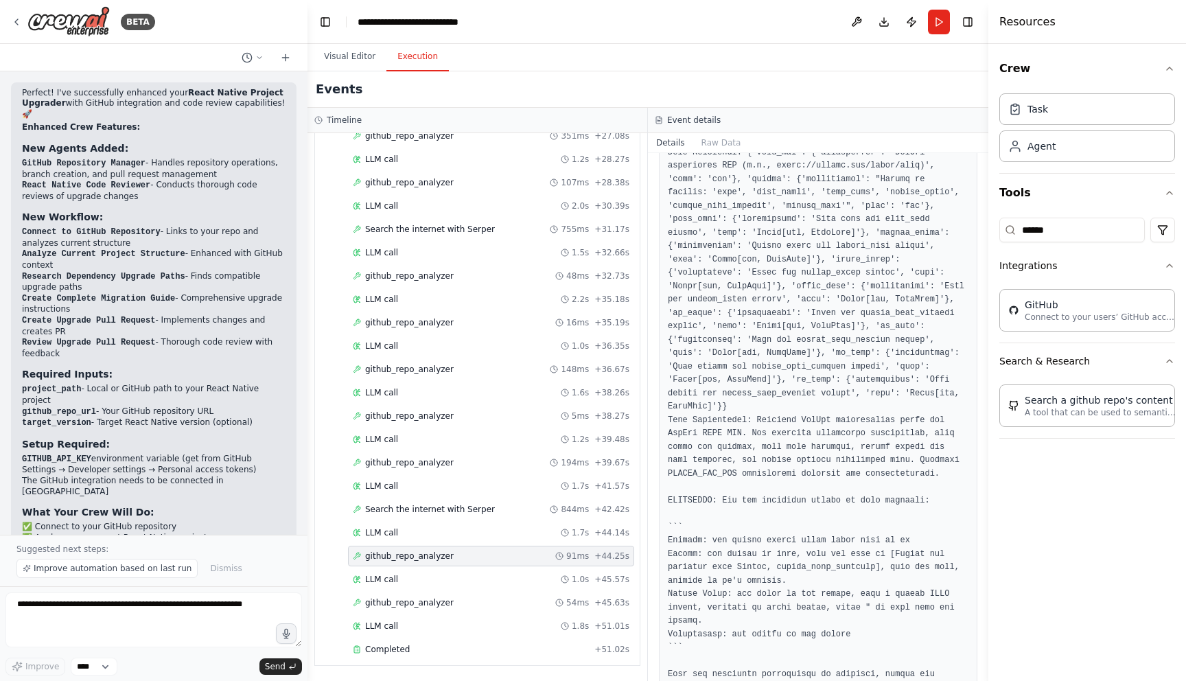
scroll to position [863, 0]
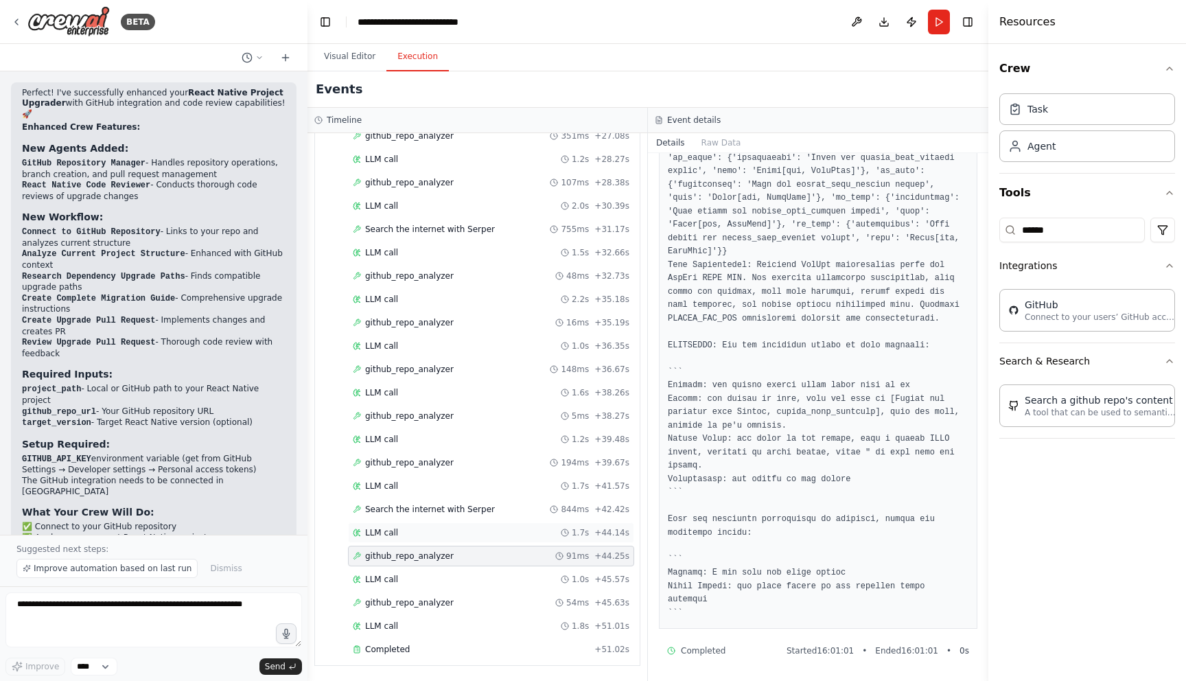
click at [434, 532] on div "LLM call 1.7s + 44.14s" at bounding box center [491, 532] width 277 height 11
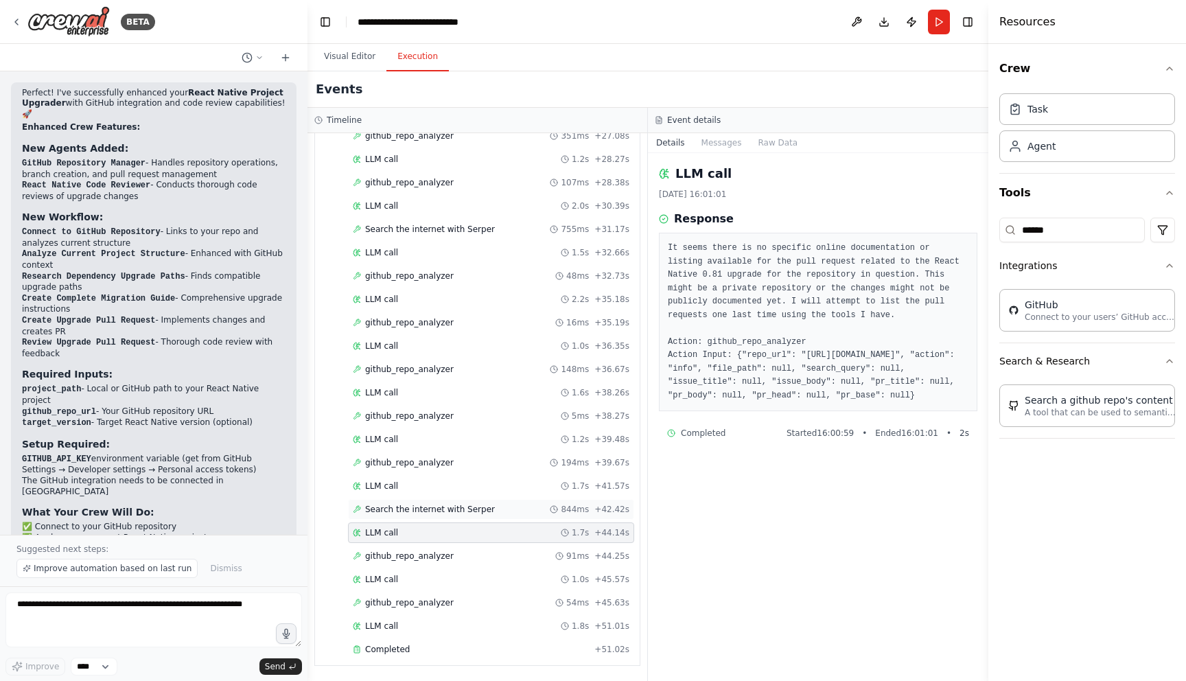
click at [446, 515] on div "Search the internet with [PERSON_NAME] 844ms + 42.42s" at bounding box center [491, 509] width 286 height 21
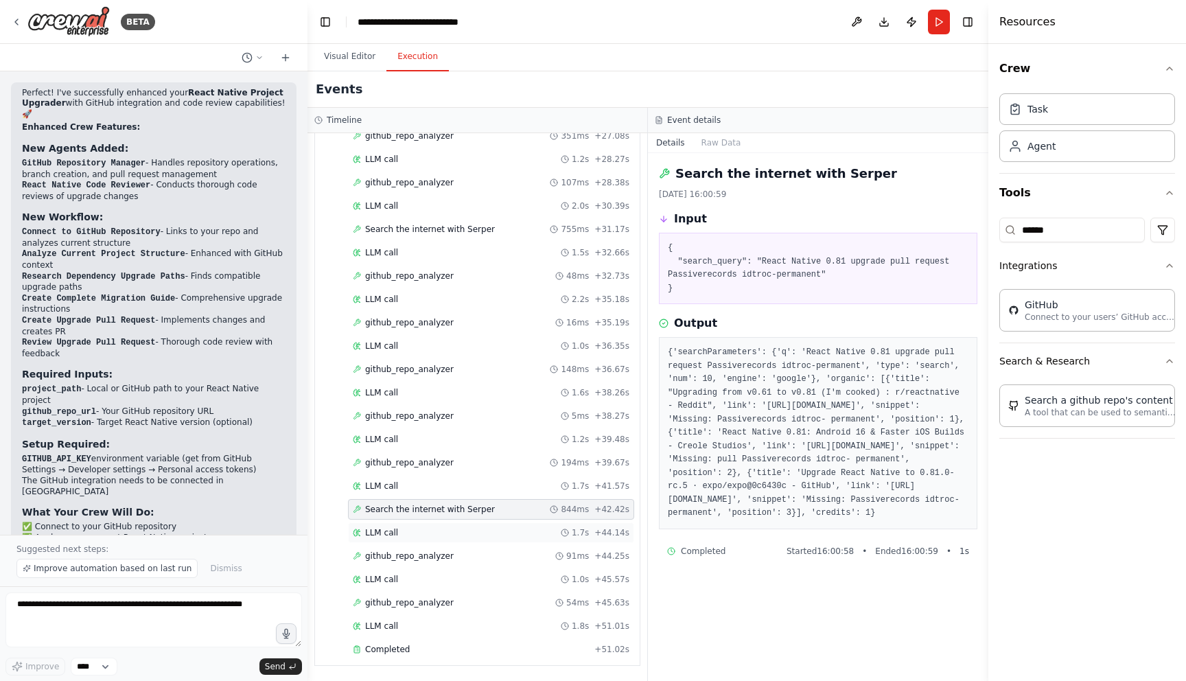
click at [437, 538] on div "LLM call 1.7s + 44.14s" at bounding box center [491, 532] width 286 height 21
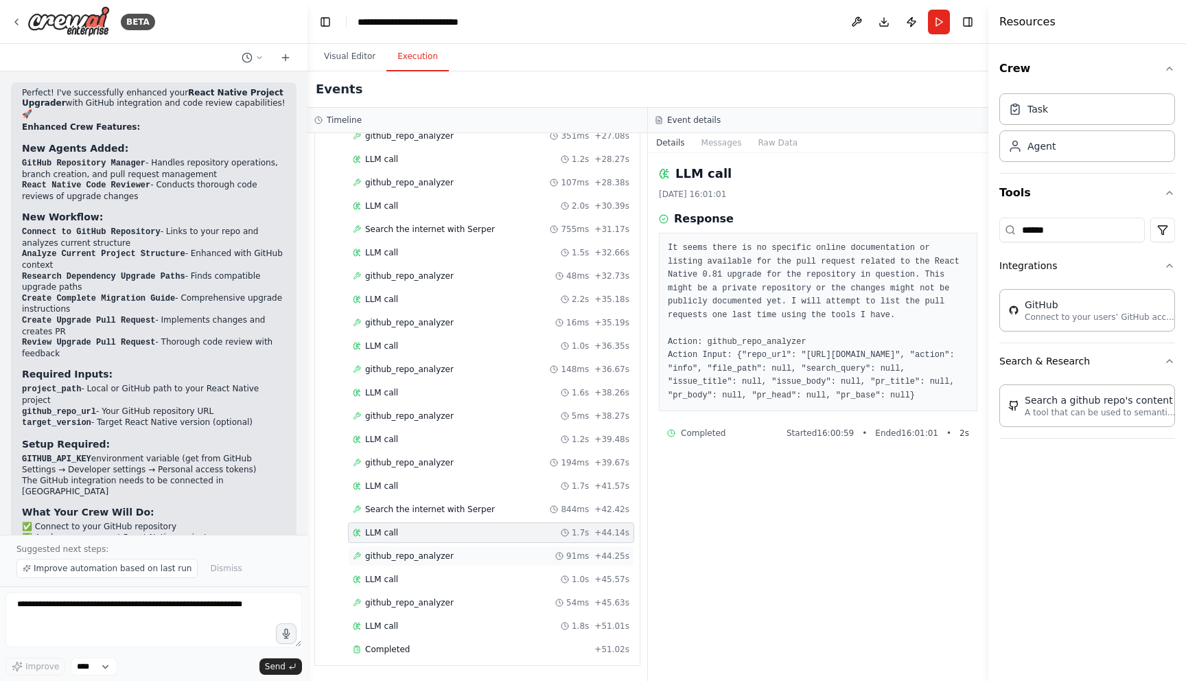
click at [425, 556] on span "github_repo_analyzer" at bounding box center [409, 555] width 89 height 11
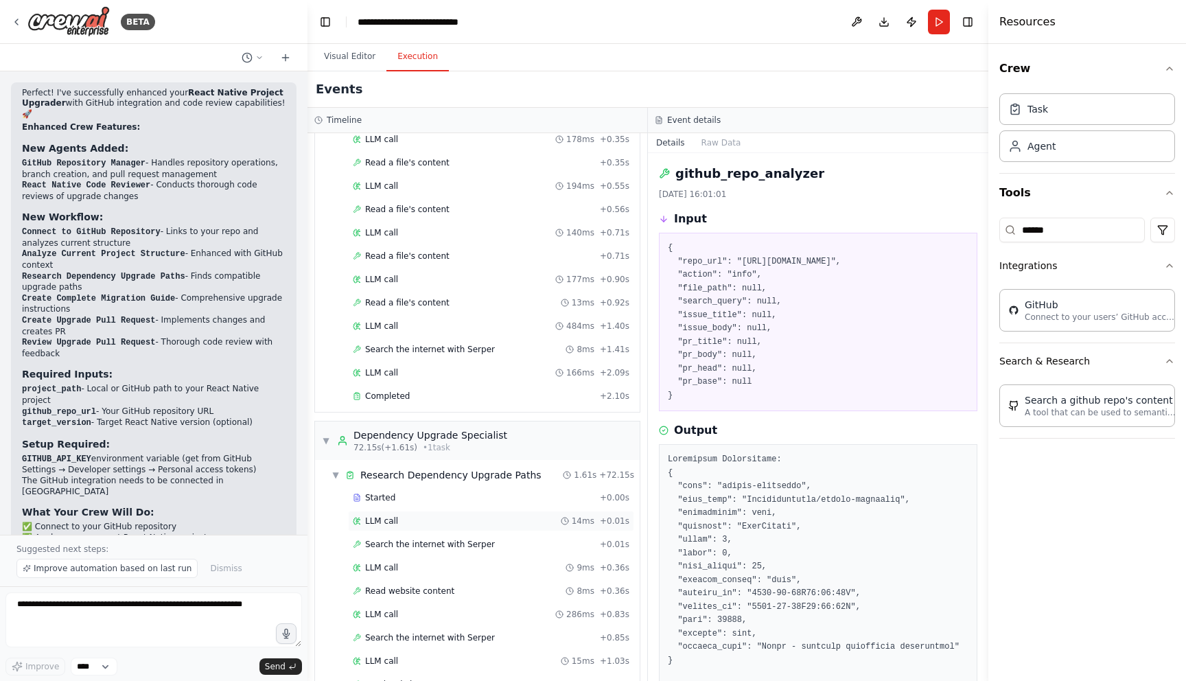
scroll to position [1031, 0]
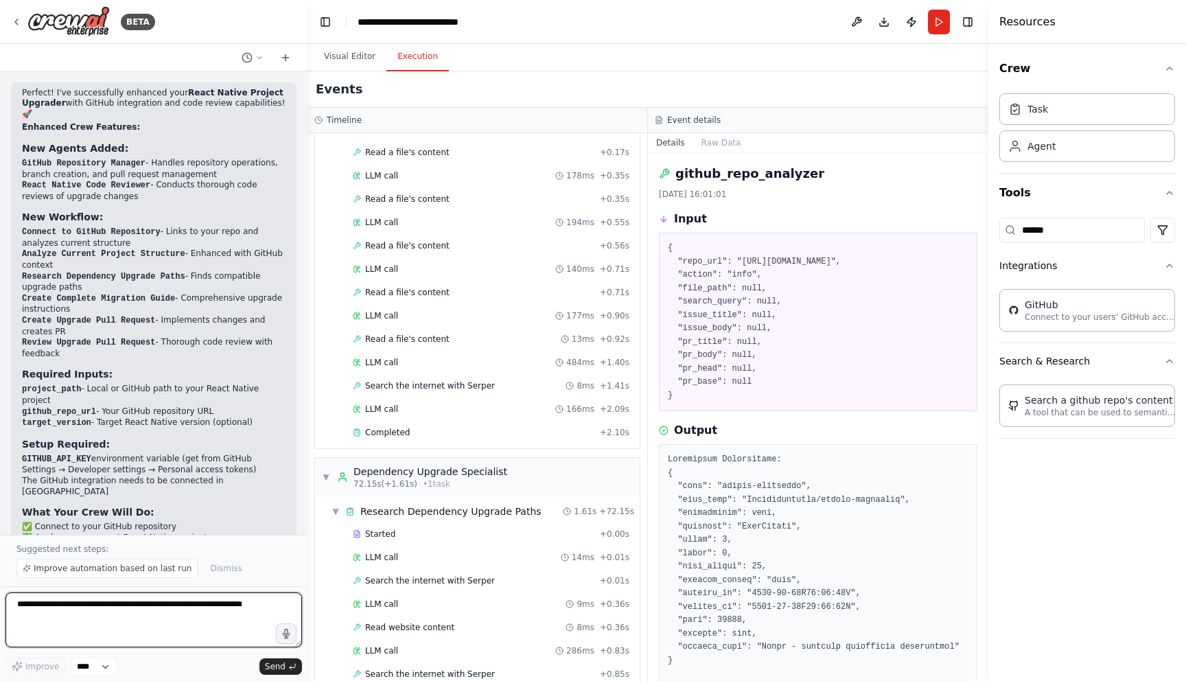
click at [113, 616] on textarea at bounding box center [153, 619] width 296 height 55
type textarea "**********"
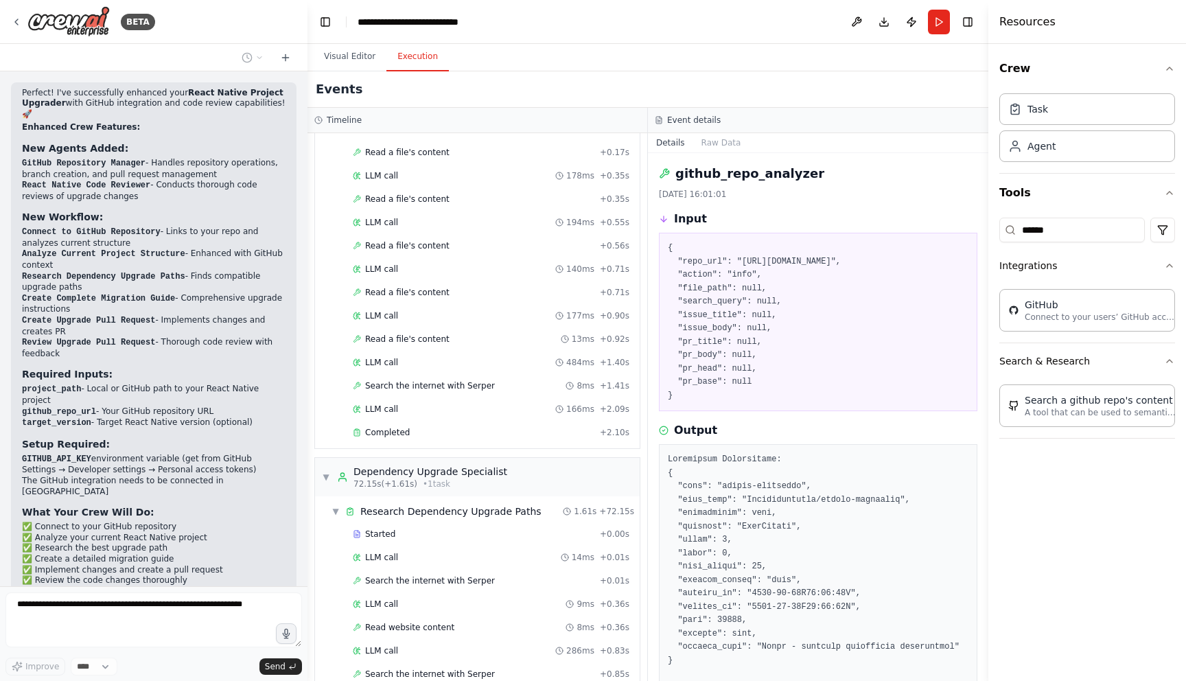
scroll to position [3330, 0]
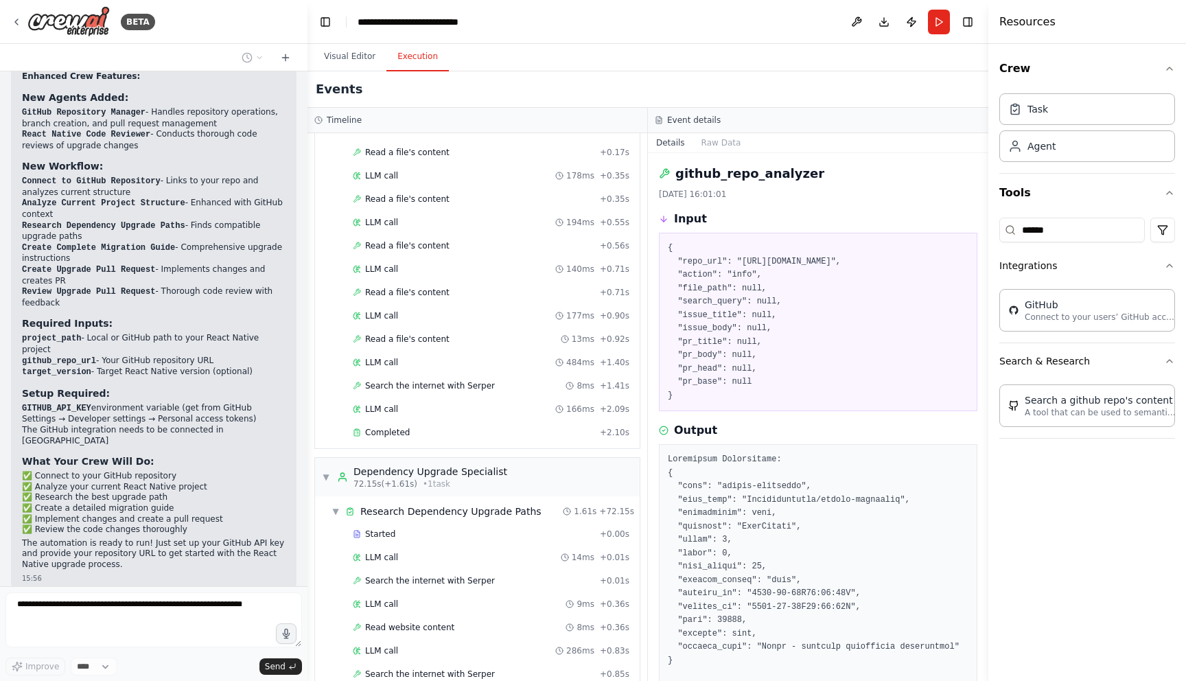
click at [54, 471] on p "✅ Connect to your GitHub repository ✅ Analyze your current React Native project…" at bounding box center [154, 503] width 264 height 65
click at [349, 51] on button "Visual Editor" at bounding box center [349, 57] width 73 height 29
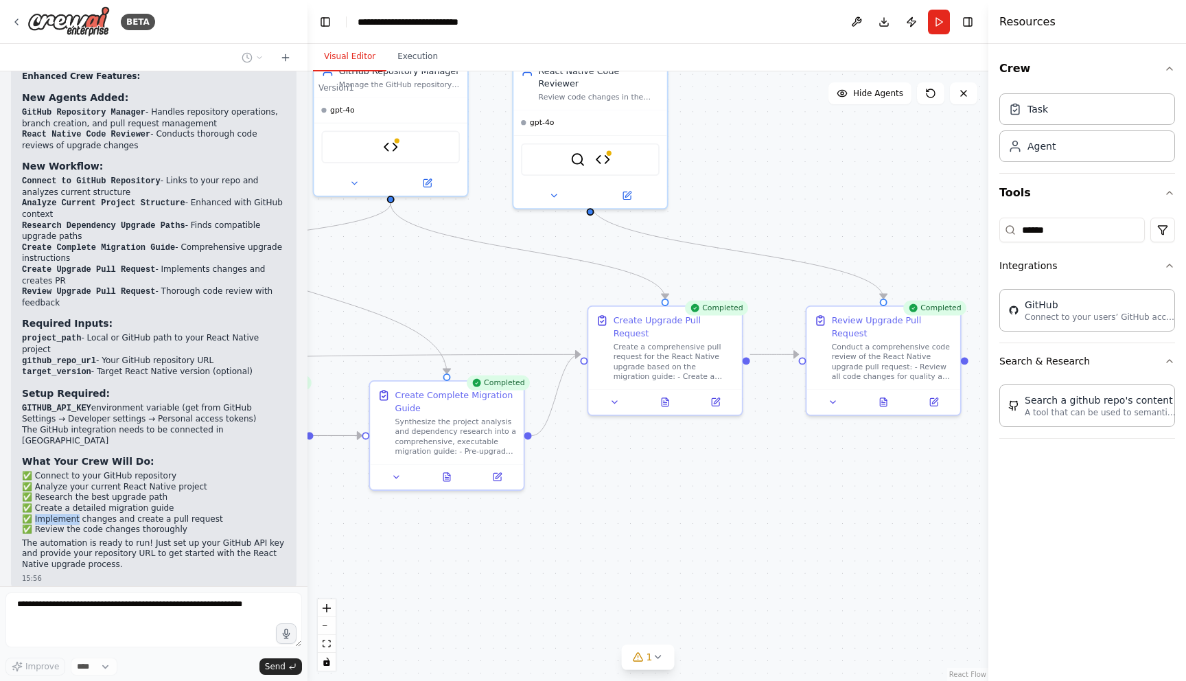
drag, startPoint x: 692, startPoint y: 462, endPoint x: 726, endPoint y: 432, distance: 44.7
click at [726, 432] on div ".deletable-edge-delete-btn { width: 20px; height: 20px; border: 0px solid #ffff…" at bounding box center [647, 375] width 681 height 609
click at [663, 360] on div "Create a comprehensive pull request for the React Native upgrade based on the m…" at bounding box center [673, 359] width 121 height 40
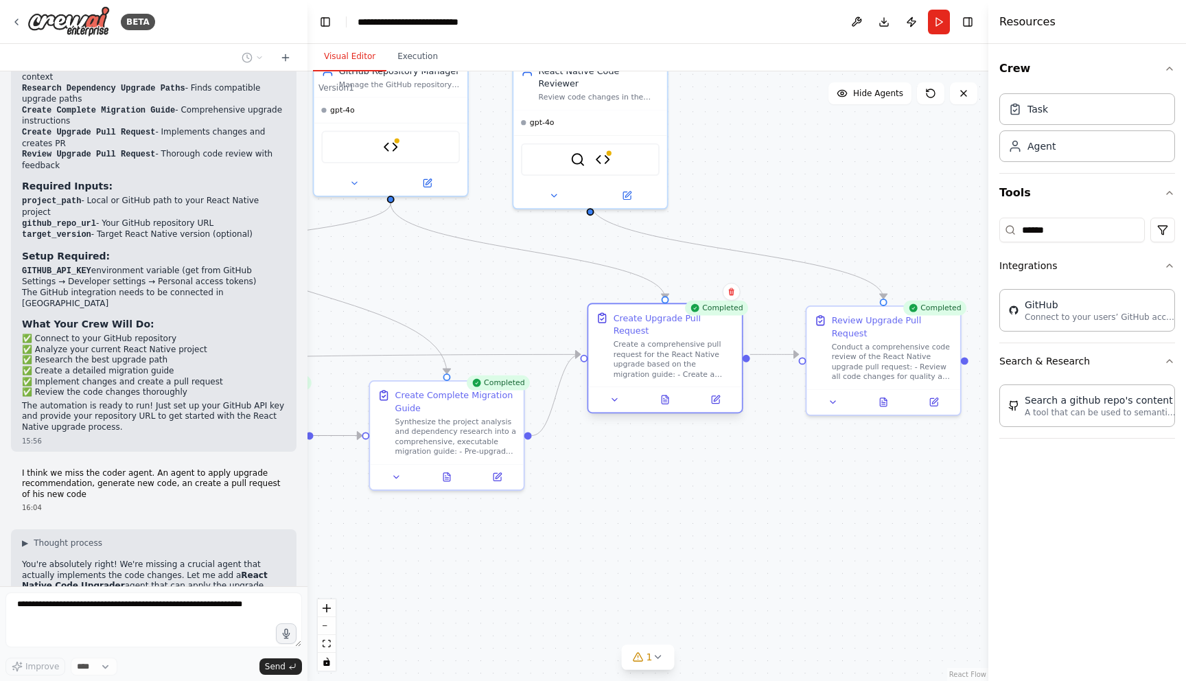
scroll to position [3478, 0]
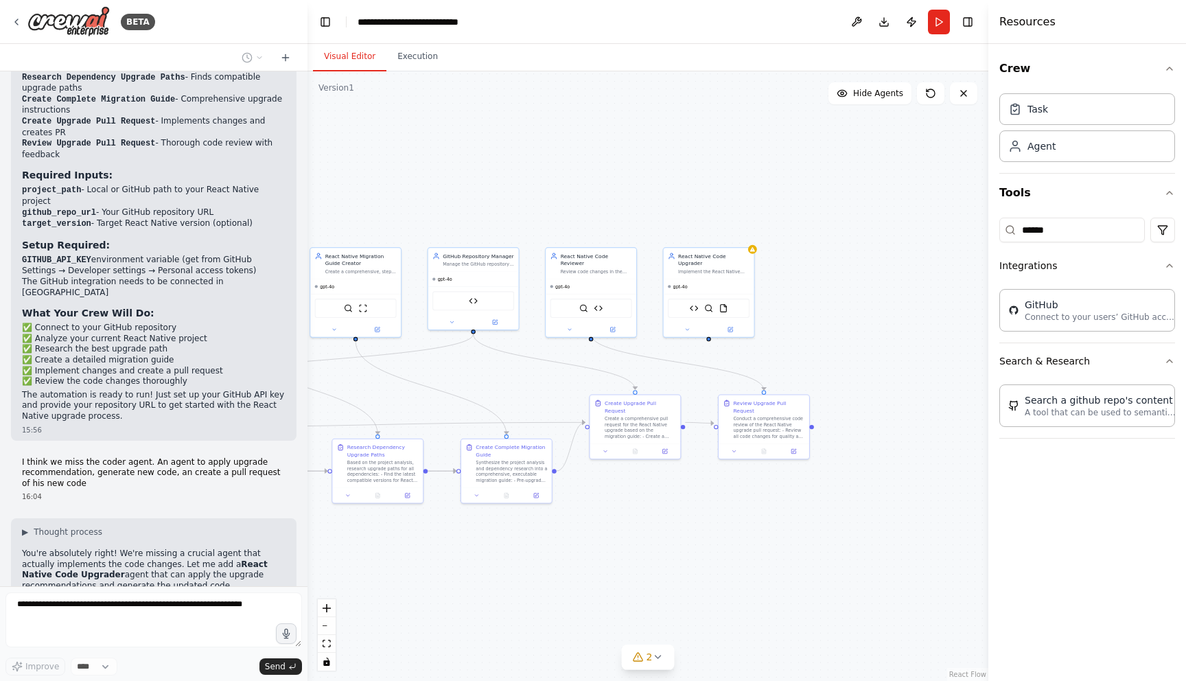
drag, startPoint x: 570, startPoint y: 440, endPoint x: 579, endPoint y: 473, distance: 34.8
click at [579, 473] on div ".deletable-edge-delete-btn { width: 20px; height: 20px; border: 0px solid #ffff…" at bounding box center [647, 375] width 681 height 609
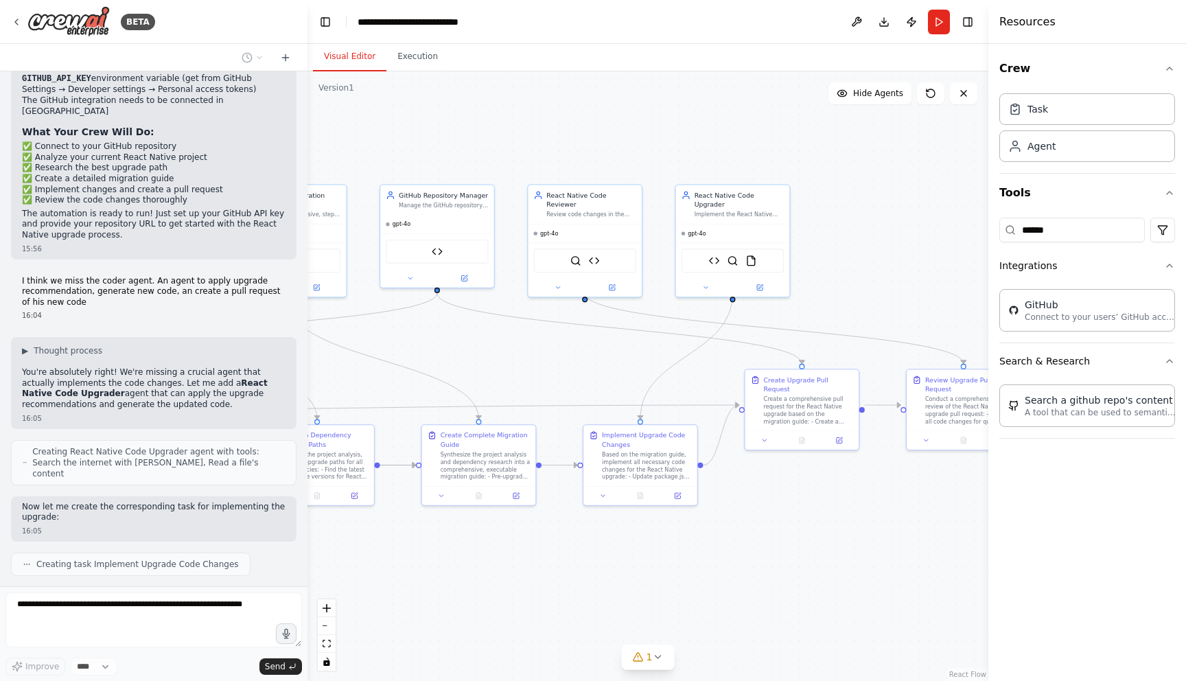
scroll to position [3745, 0]
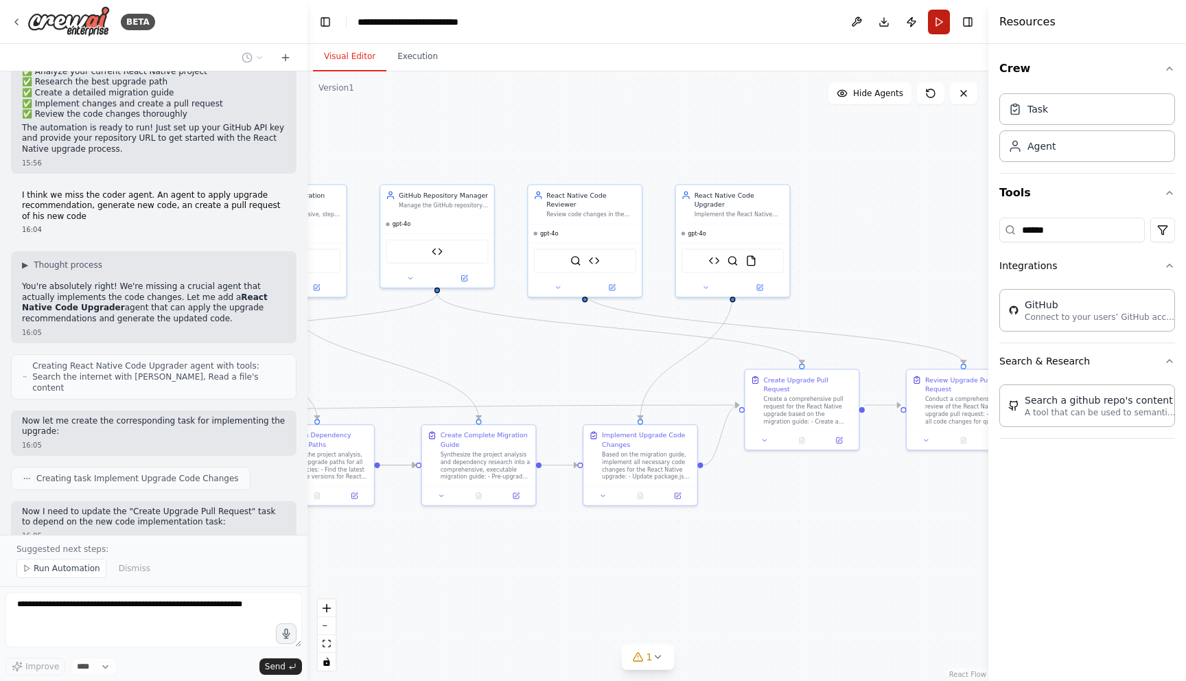
click at [931, 19] on button "Run" at bounding box center [939, 22] width 22 height 25
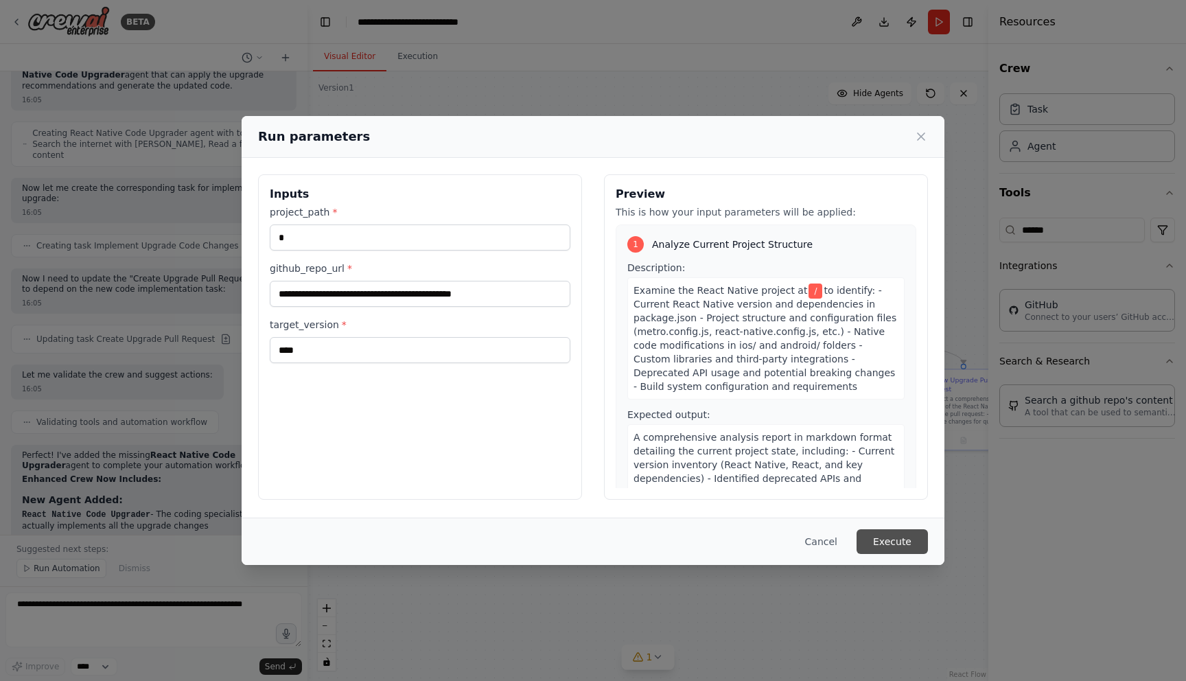
click at [896, 542] on button "Execute" at bounding box center [891, 541] width 71 height 25
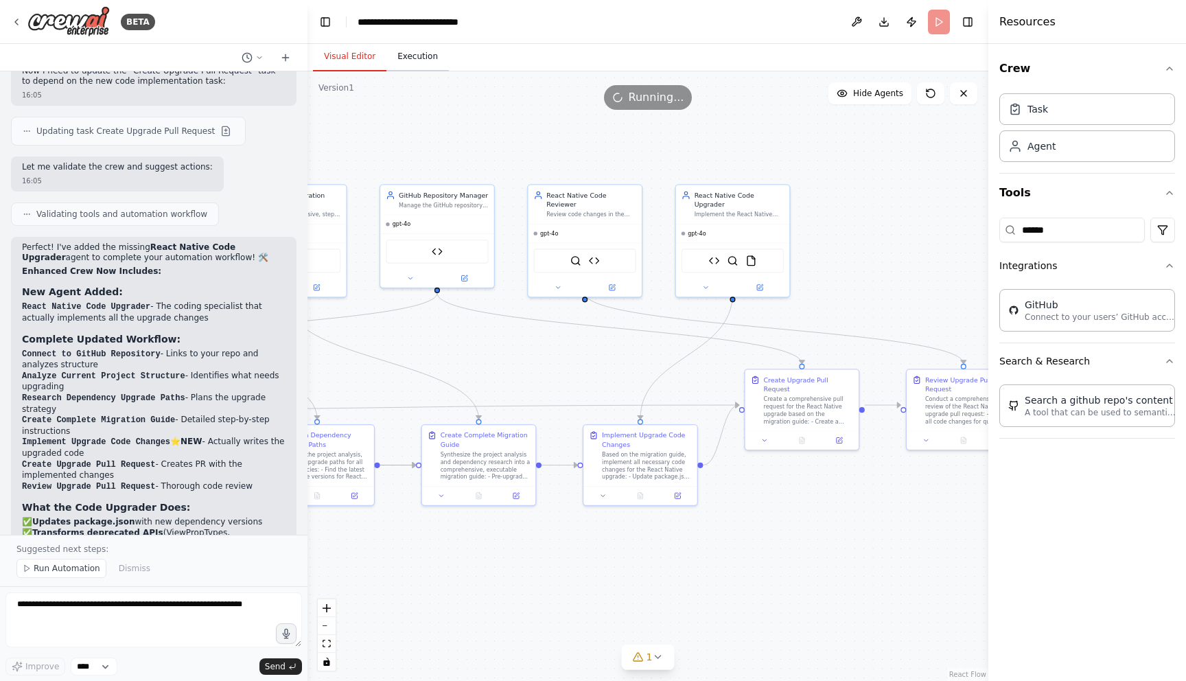
scroll to position [4227, 0]
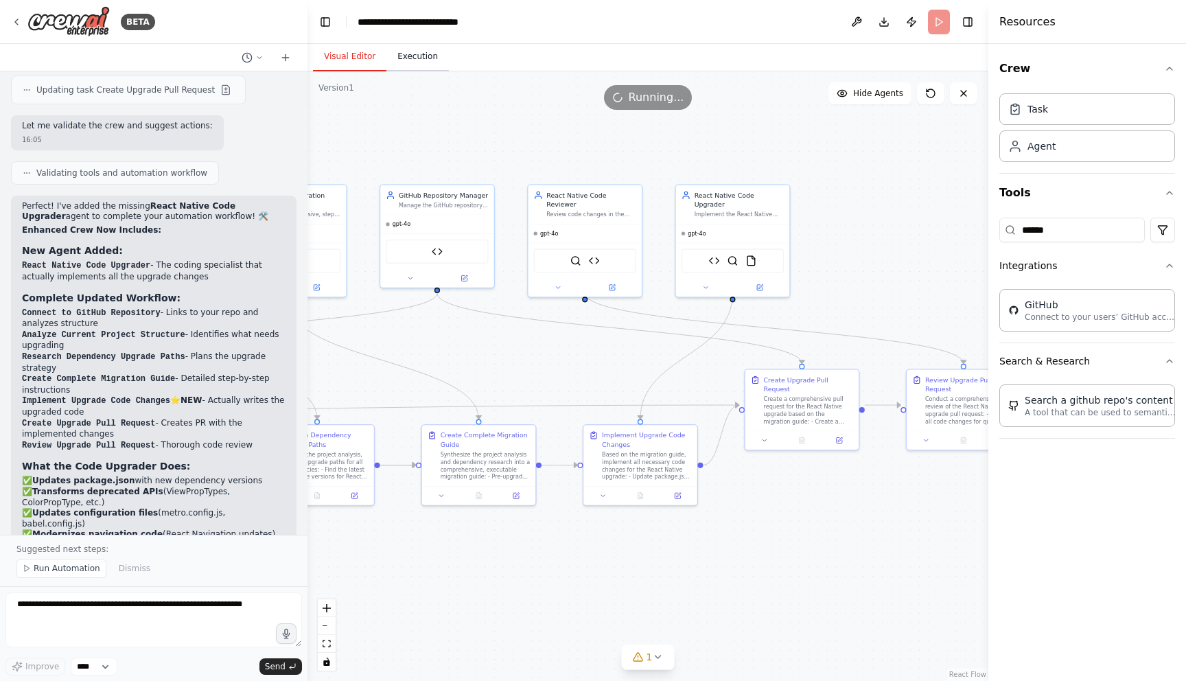
click at [421, 58] on button "Execution" at bounding box center [417, 57] width 62 height 29
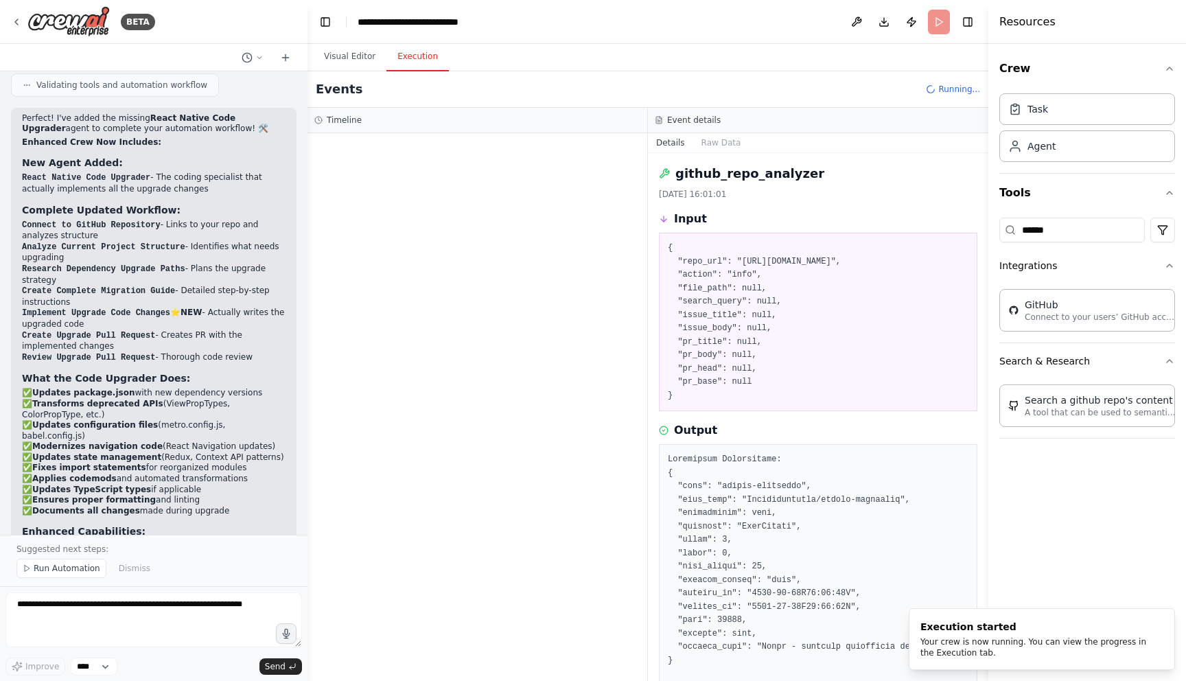
scroll to position [4326, 0]
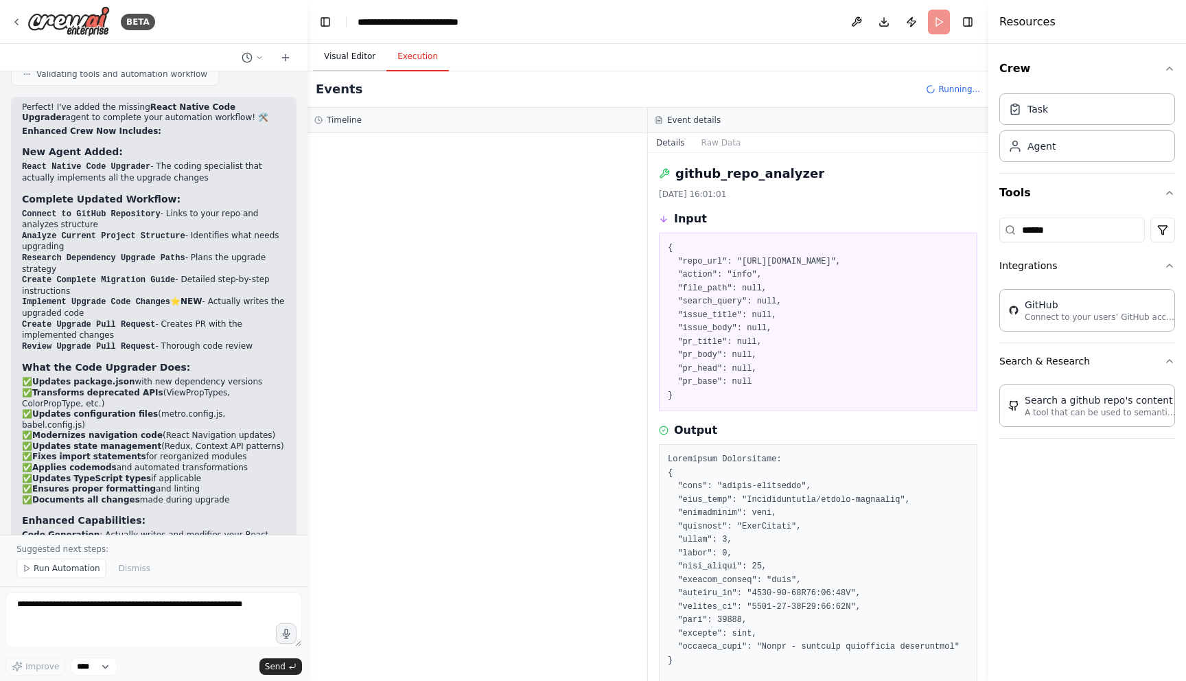
click at [358, 62] on button "Visual Editor" at bounding box center [349, 57] width 73 height 29
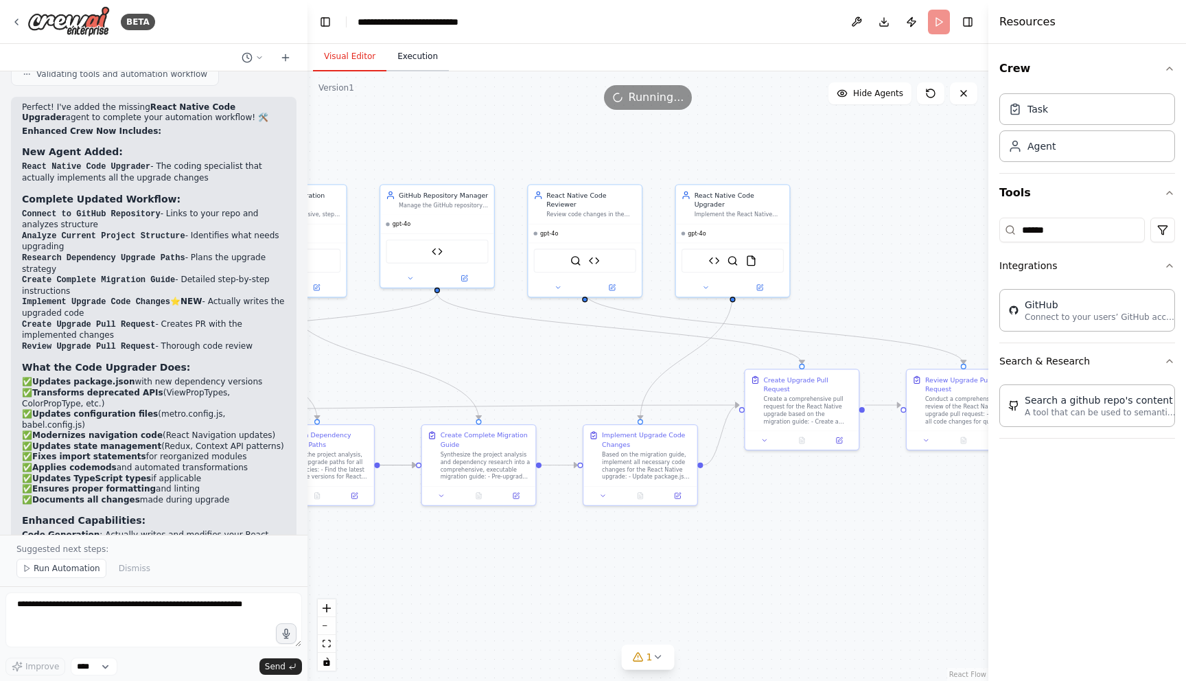
click at [421, 57] on button "Execution" at bounding box center [417, 57] width 62 height 29
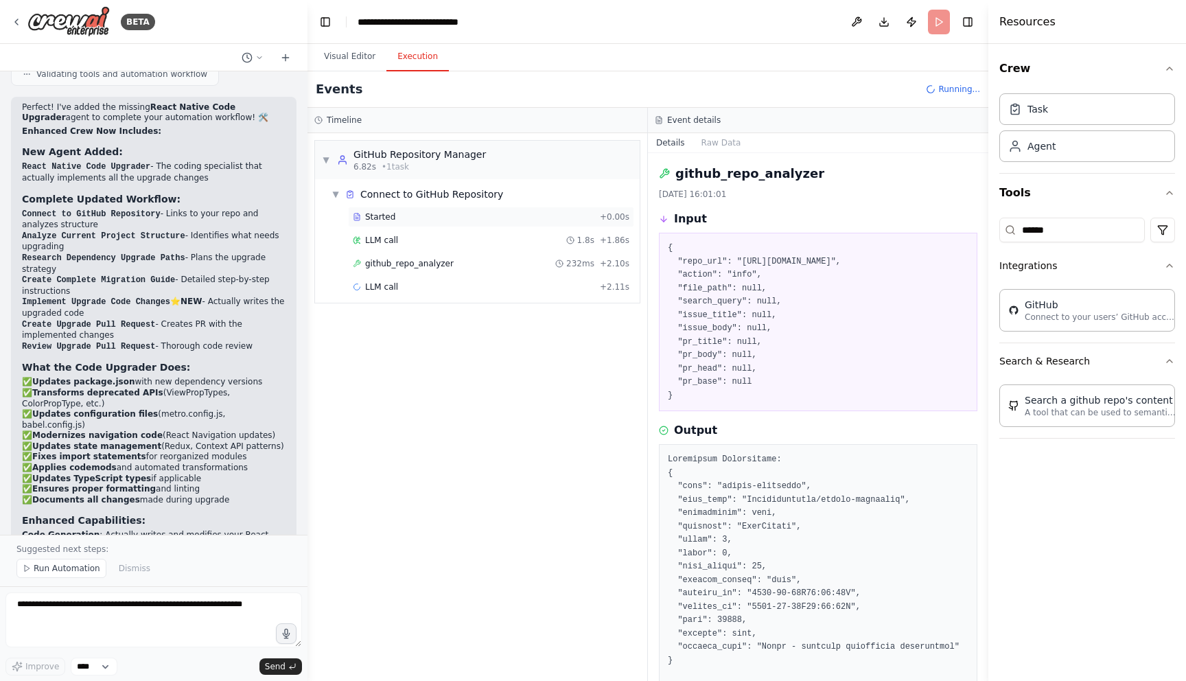
click at [438, 219] on div "Started" at bounding box center [474, 216] width 242 height 11
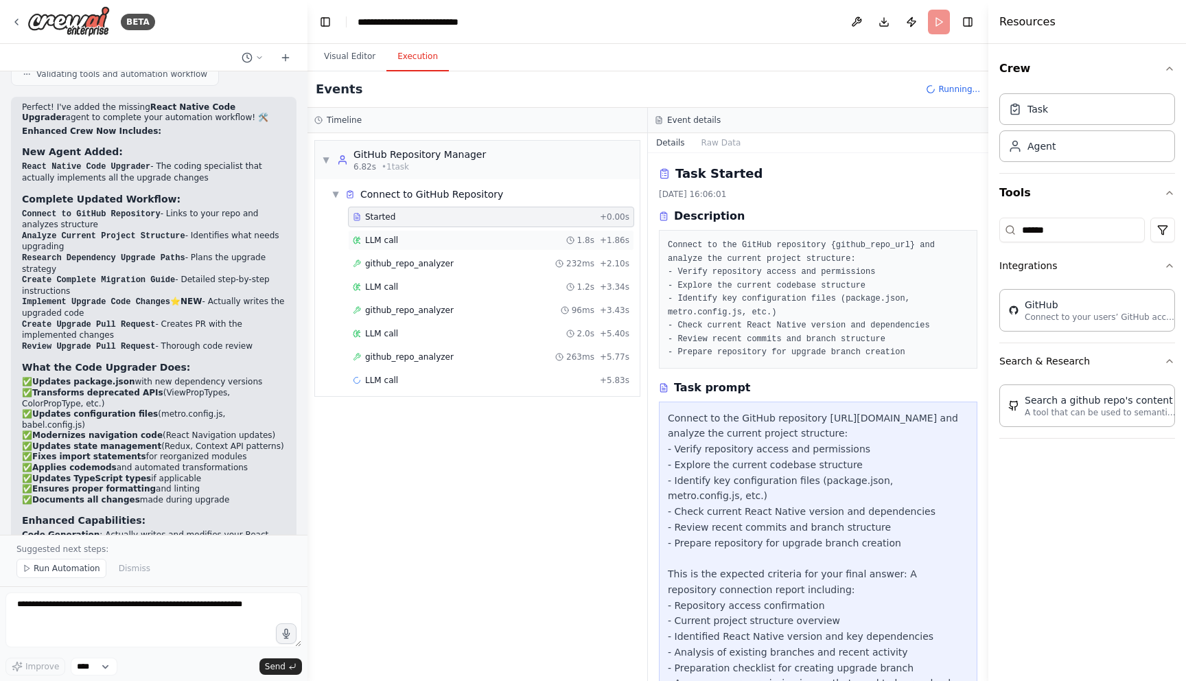
click at [438, 244] on div "LLM call 1.8s + 1.86s" at bounding box center [491, 240] width 277 height 11
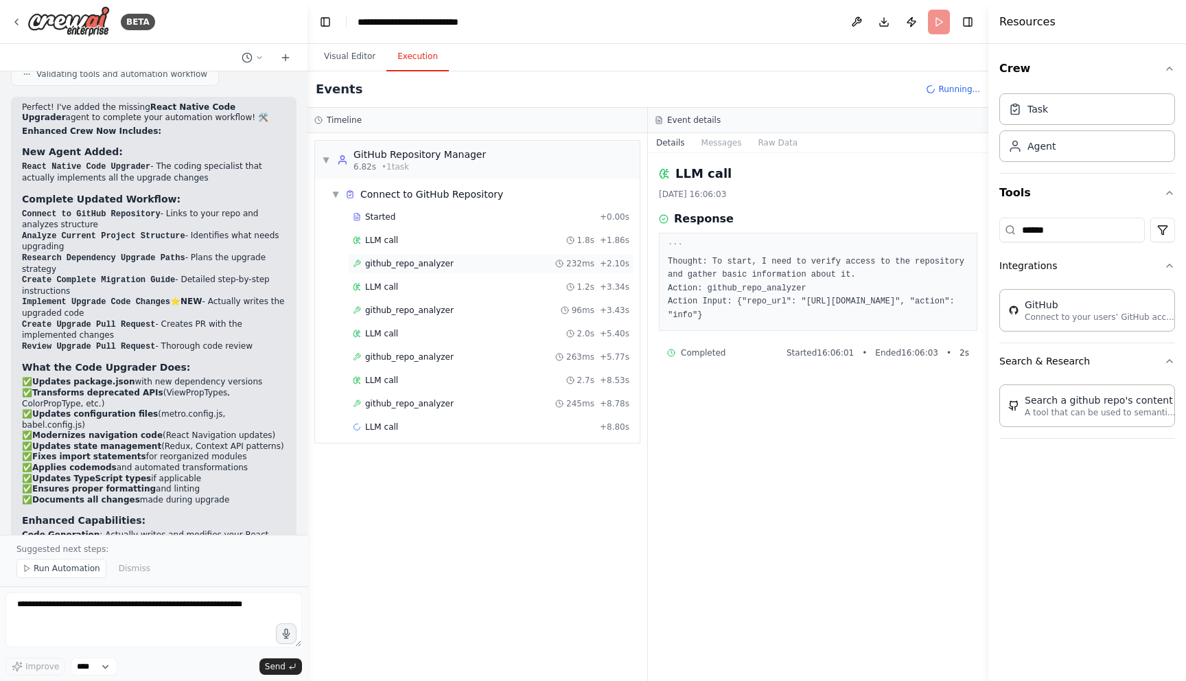
click at [434, 259] on span "github_repo_analyzer" at bounding box center [409, 263] width 89 height 11
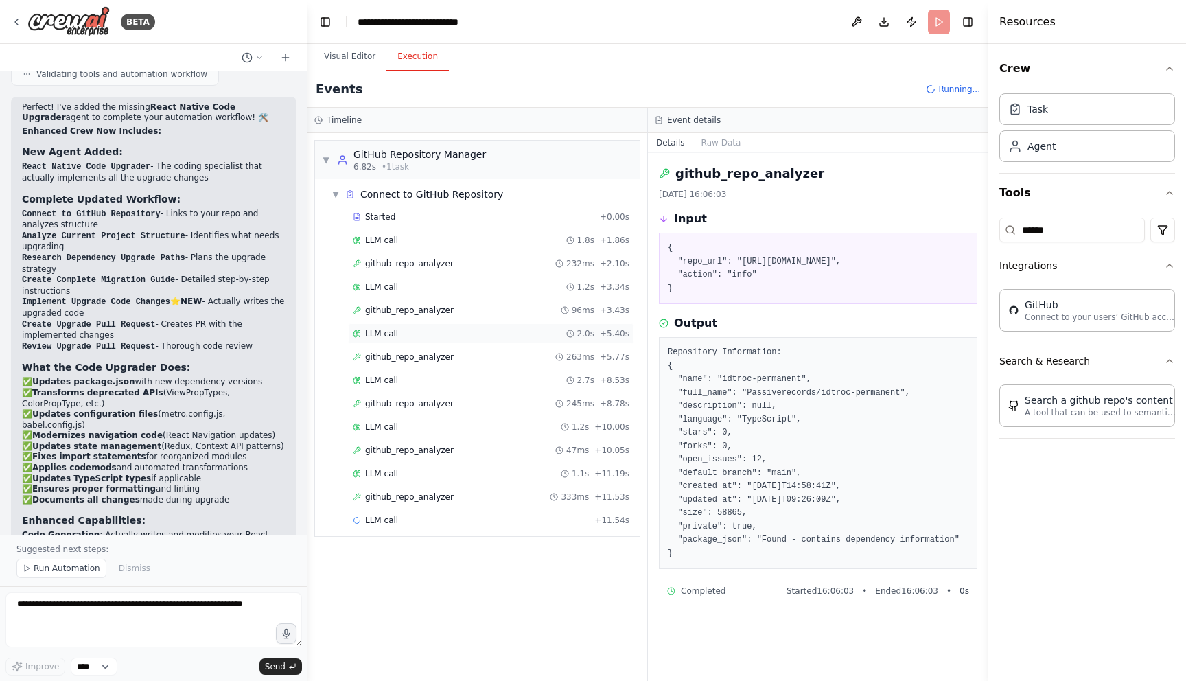
click at [436, 334] on div "LLM call 2.0s + 5.40s" at bounding box center [491, 333] width 277 height 11
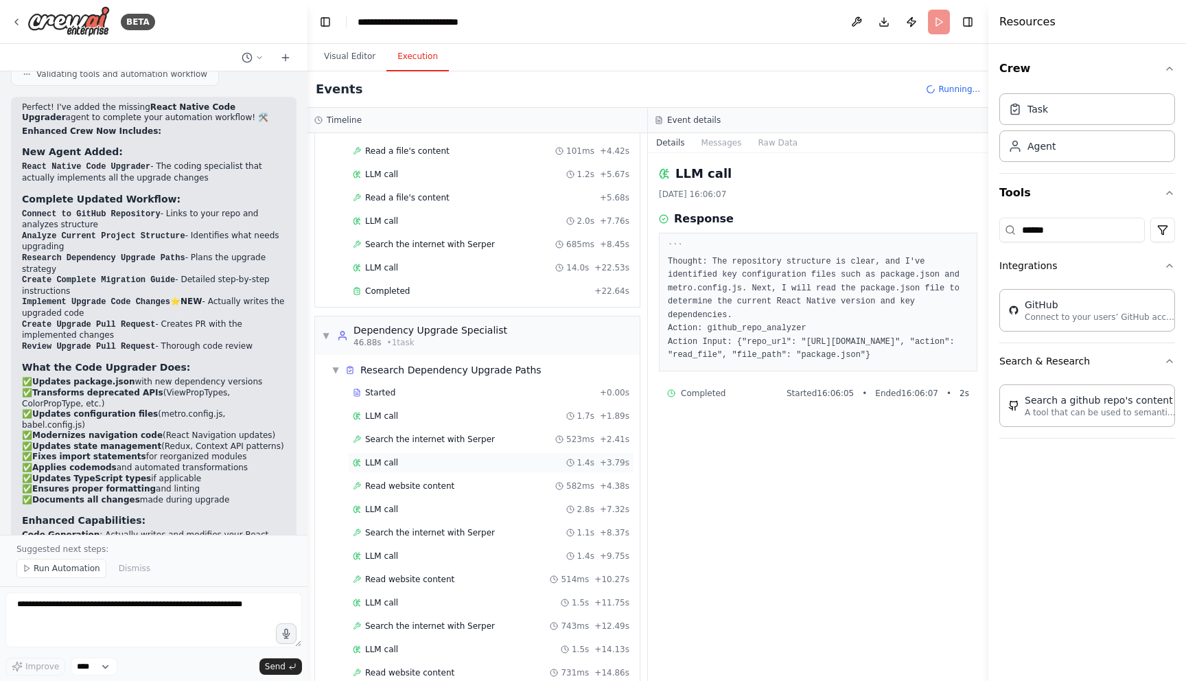
scroll to position [704, 0]
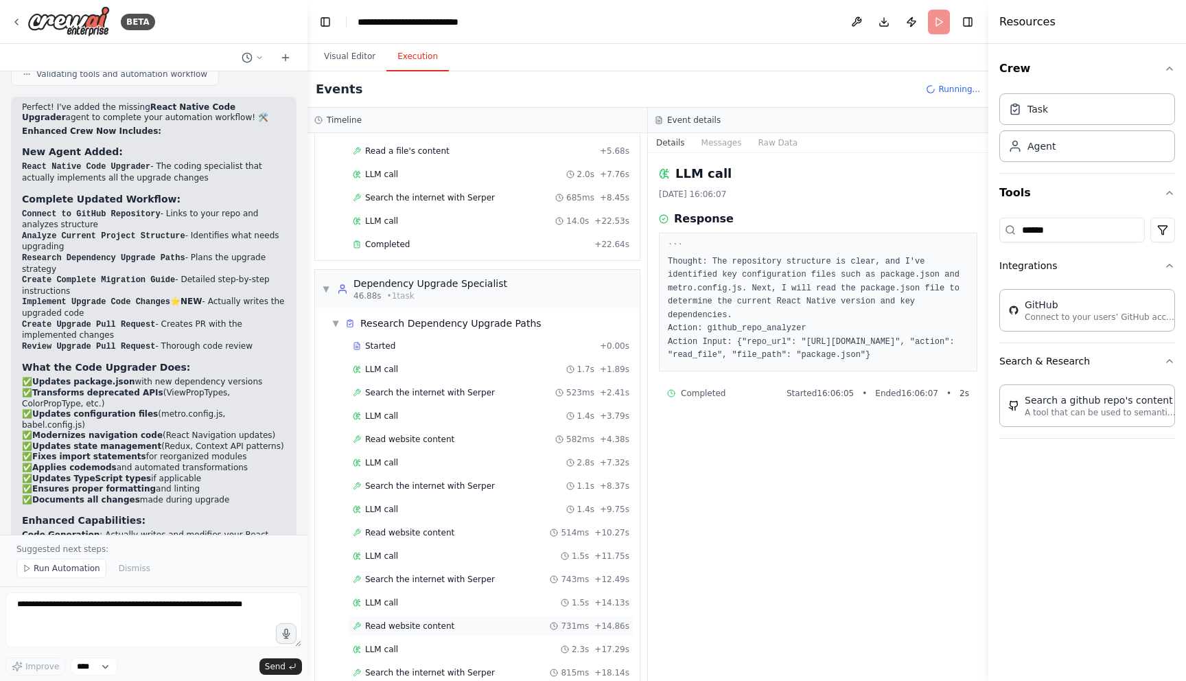
click at [424, 617] on div "Read website content 731ms + 14.86s" at bounding box center [491, 626] width 286 height 21
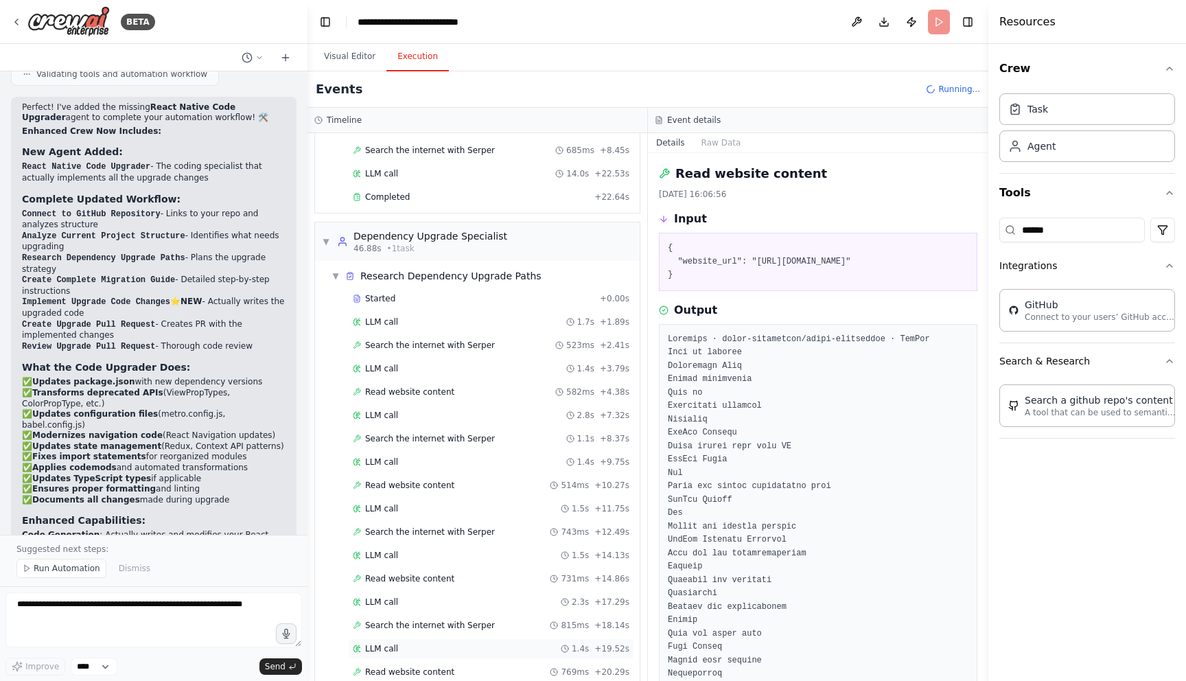
scroll to position [797, 0]
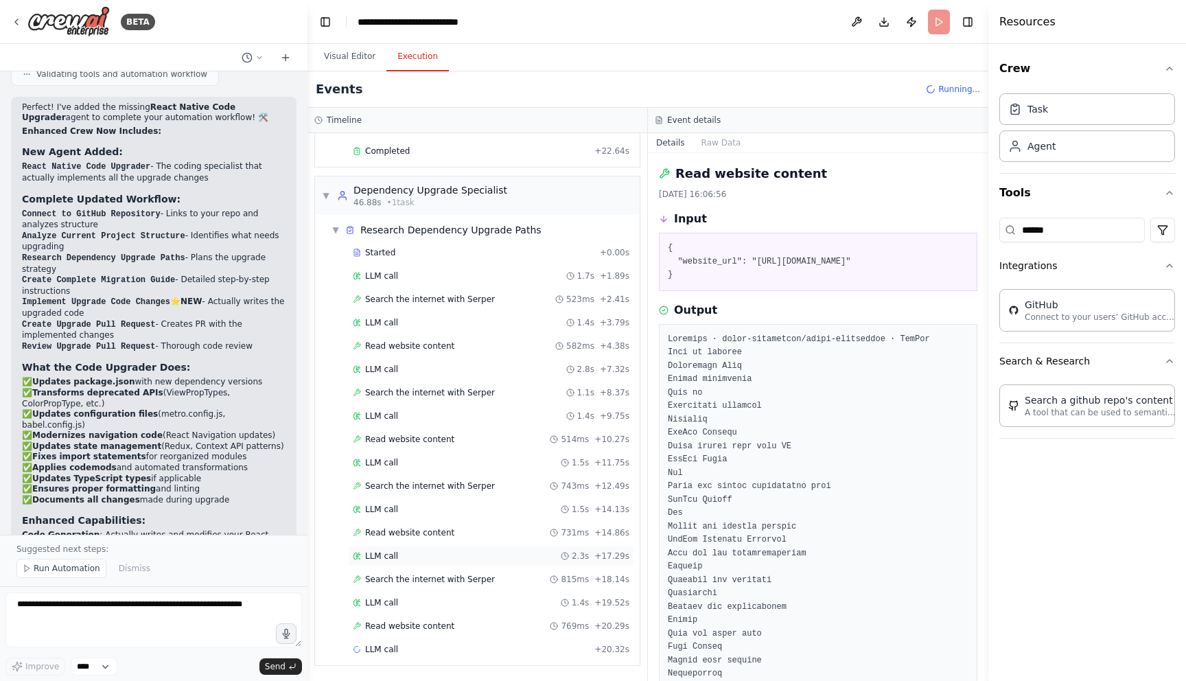
click at [410, 553] on div "LLM call 2.3s + 17.29s" at bounding box center [491, 555] width 277 height 11
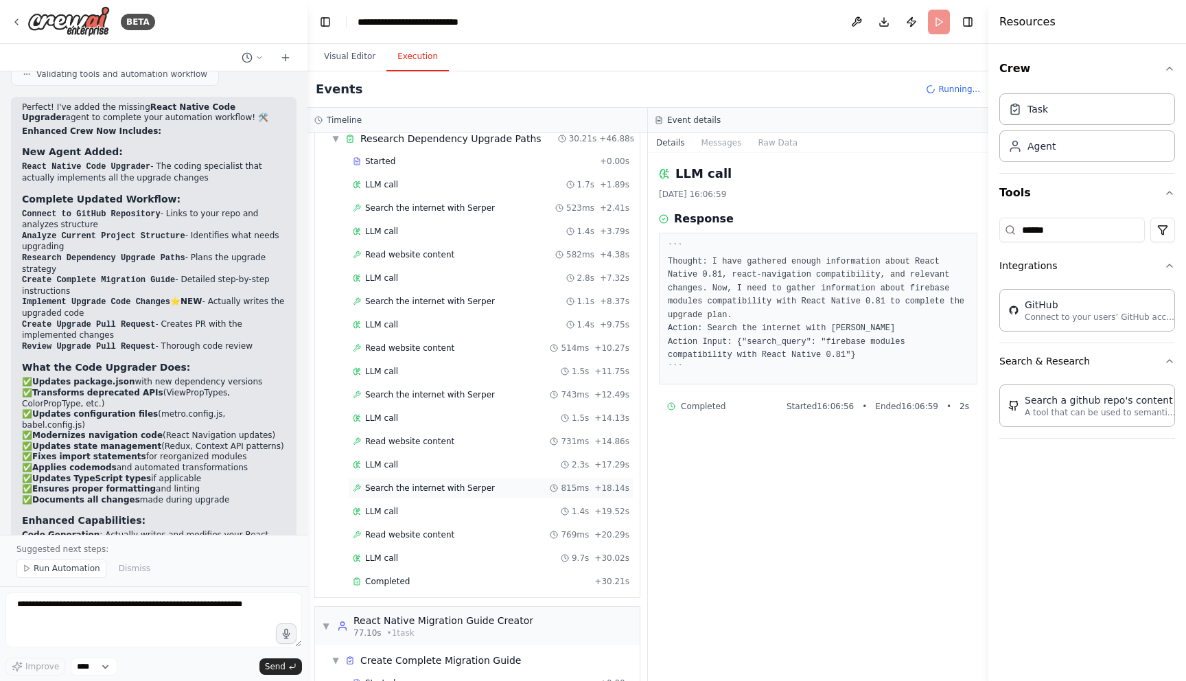
scroll to position [946, 0]
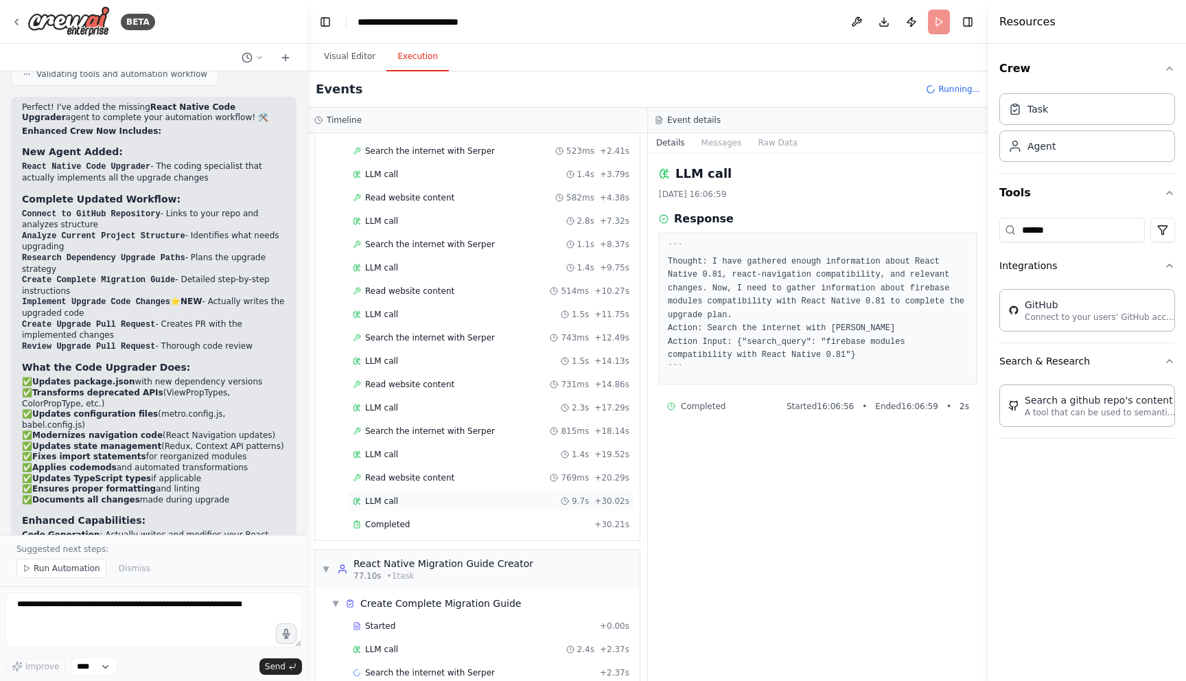
click at [405, 498] on div "LLM call 9.7s + 30.02s" at bounding box center [491, 500] width 277 height 11
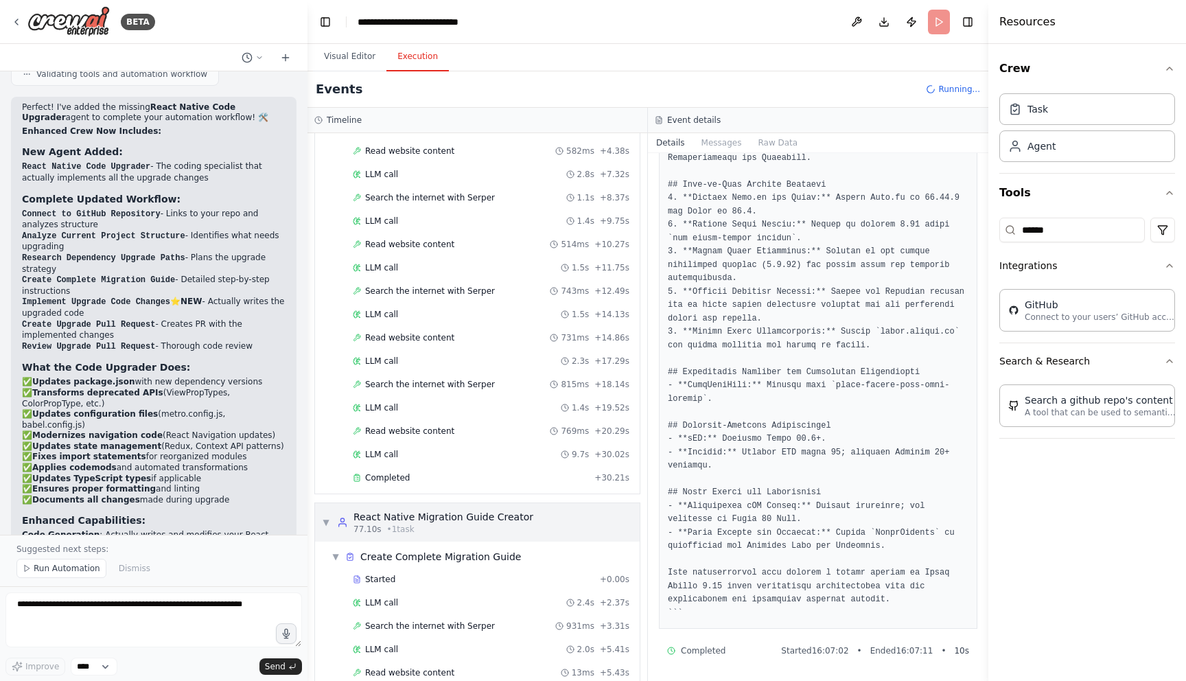
scroll to position [1039, 0]
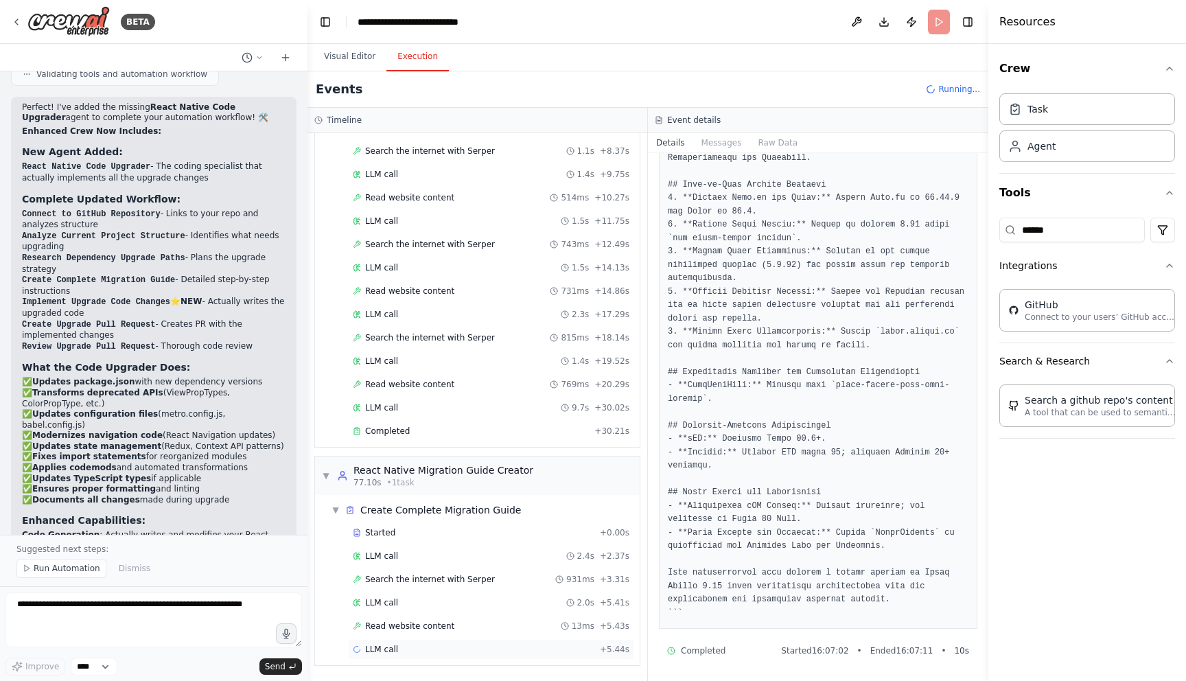
click at [395, 644] on span "LLM call" at bounding box center [381, 649] width 33 height 11
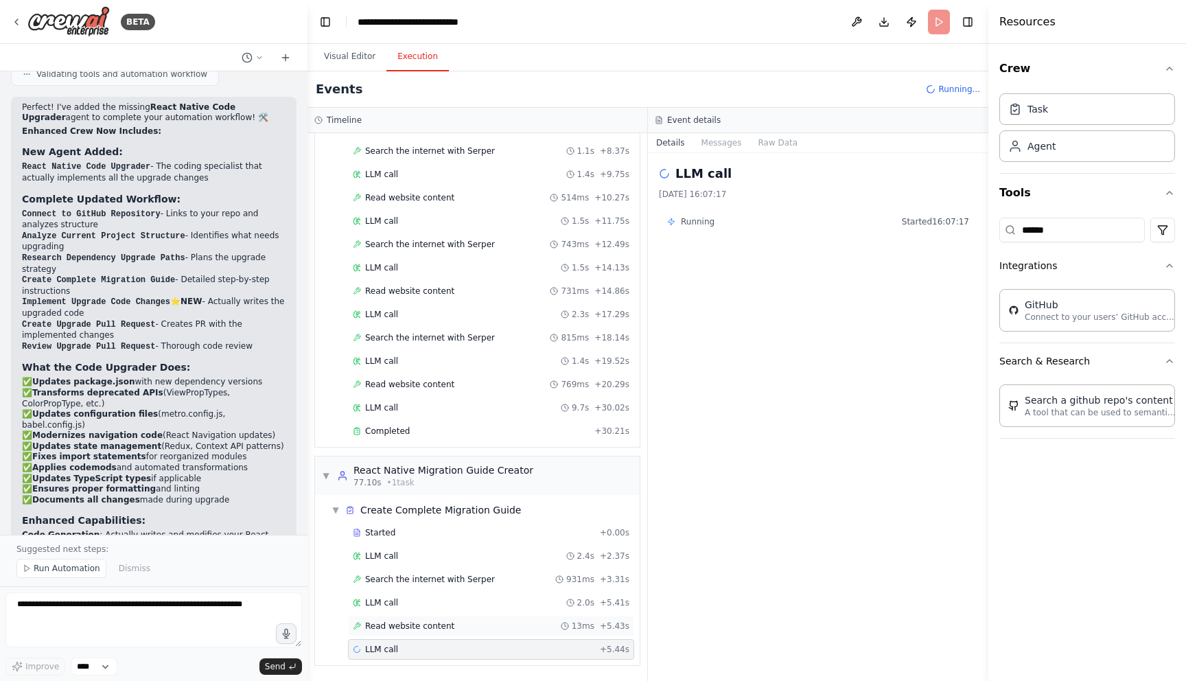
click at [417, 622] on span "Read website content" at bounding box center [409, 625] width 89 height 11
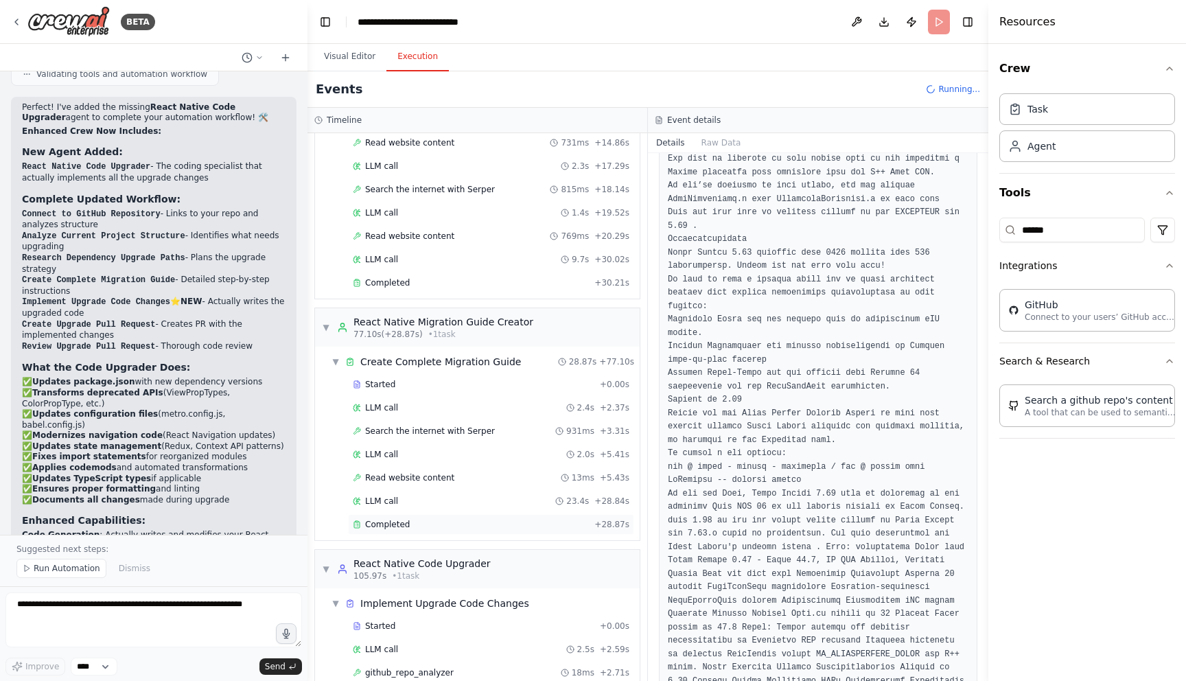
scroll to position [1280, 0]
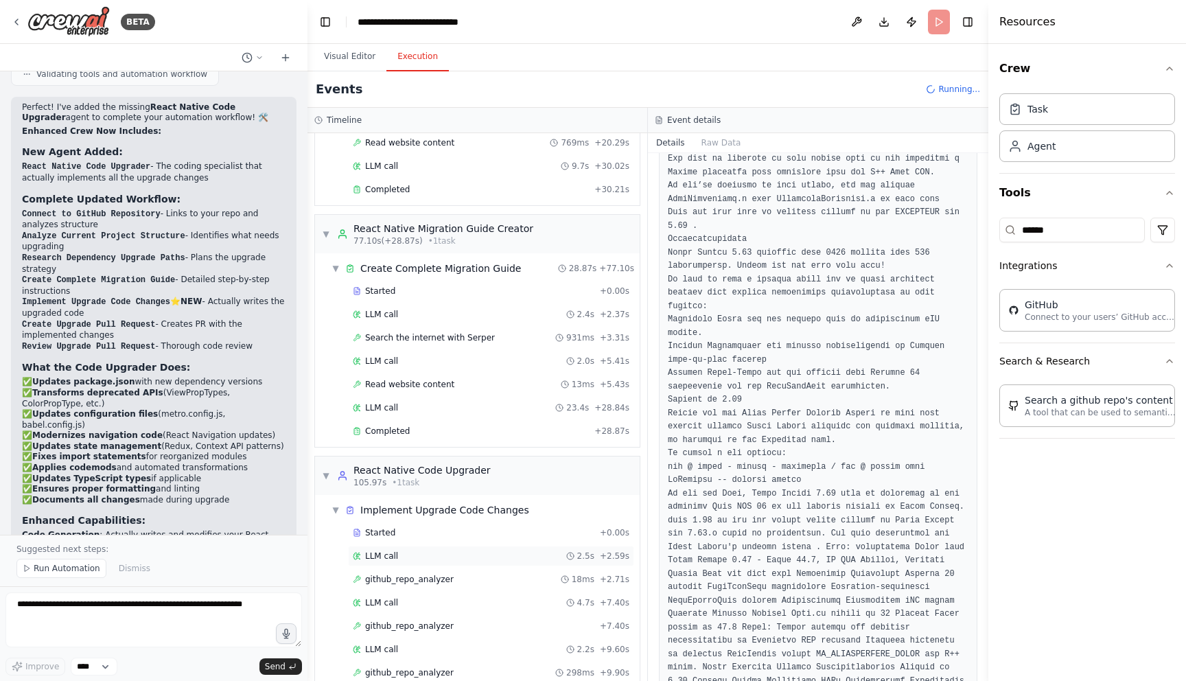
click at [434, 557] on div "LLM call 2.5s + 2.59s" at bounding box center [491, 555] width 277 height 11
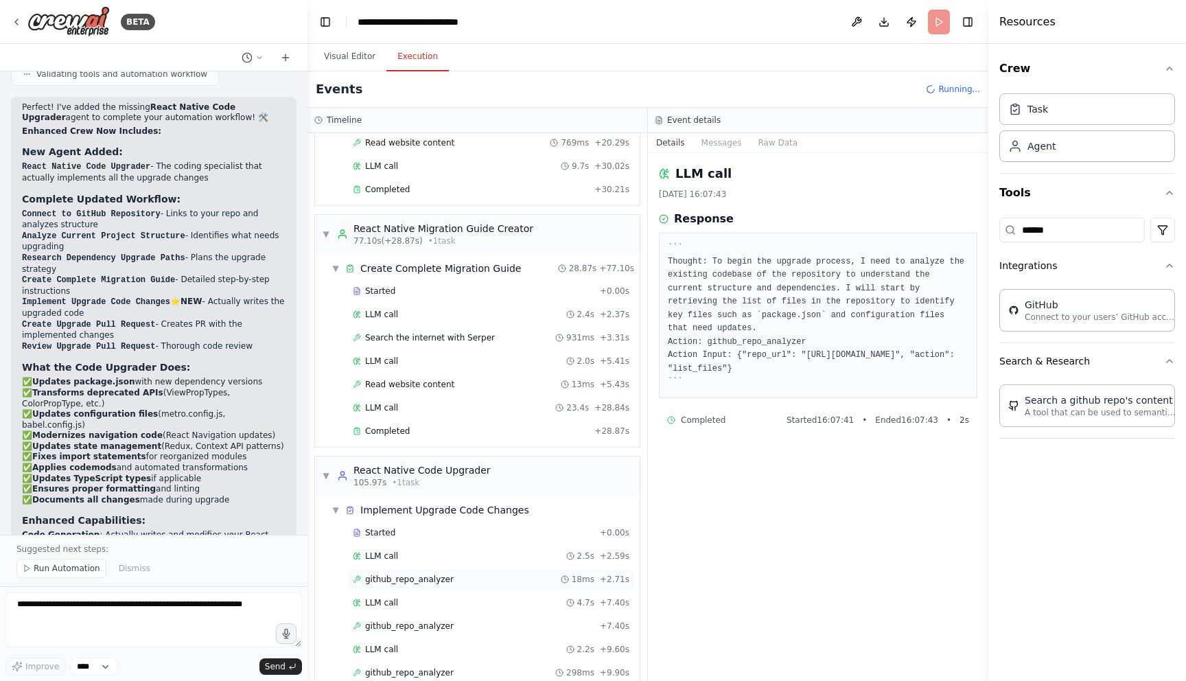
click at [438, 574] on span "github_repo_analyzer" at bounding box center [409, 579] width 89 height 11
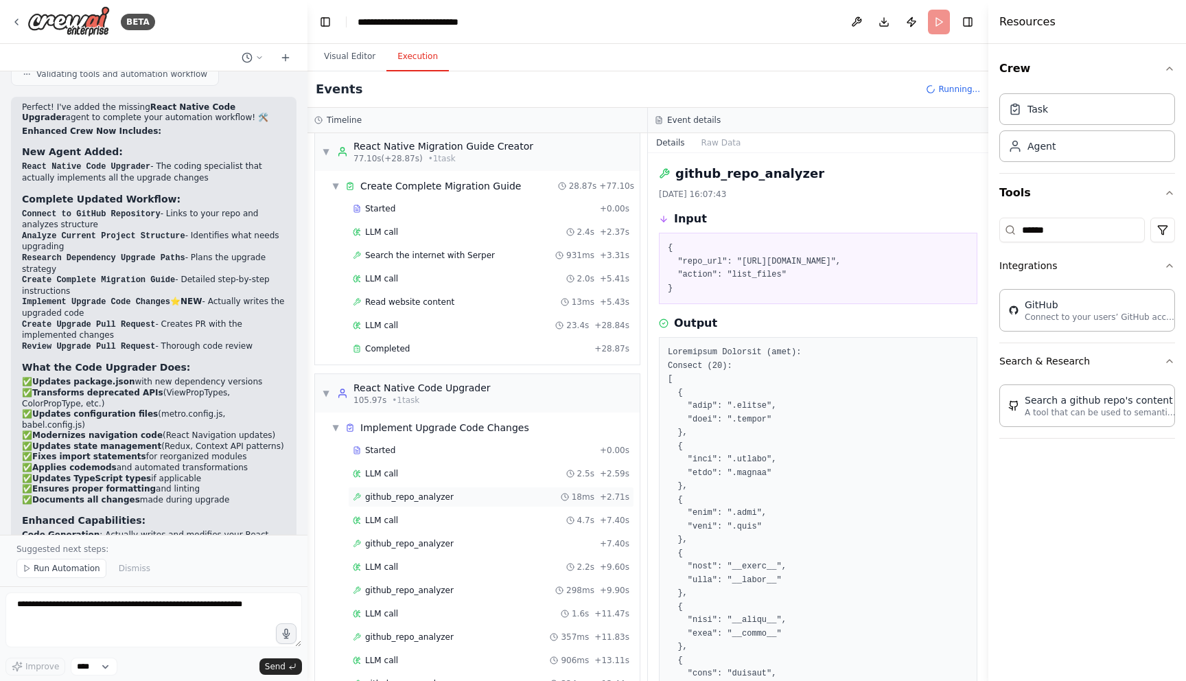
scroll to position [1407, 0]
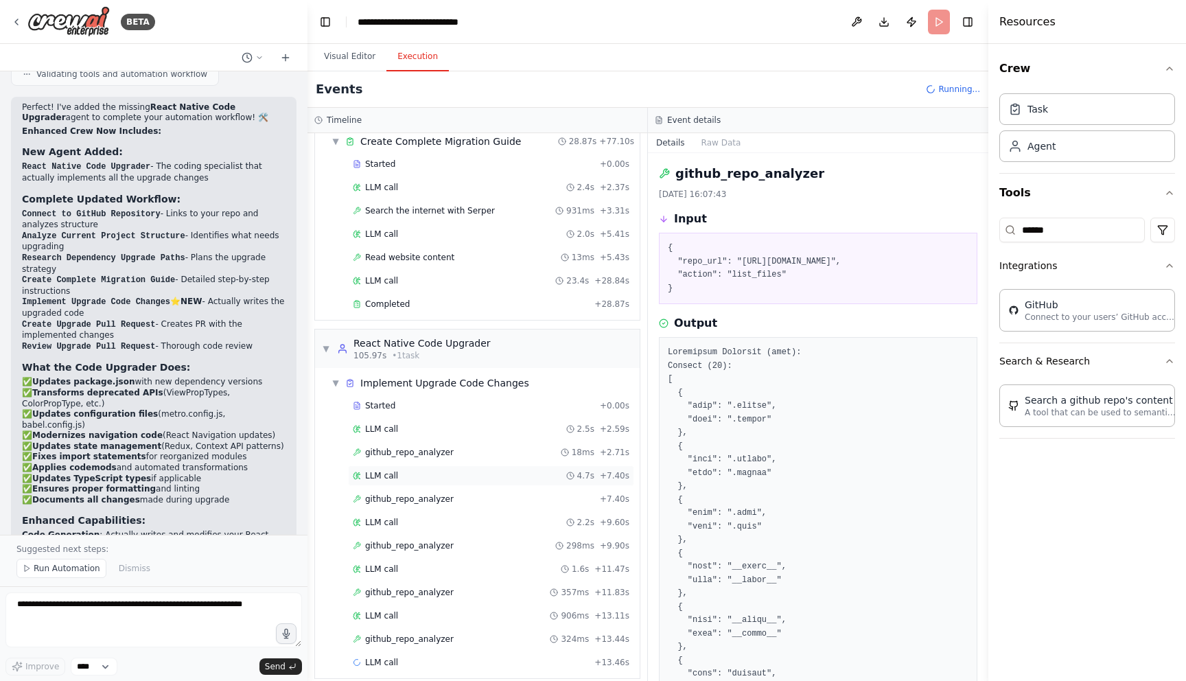
click at [425, 481] on div "LLM call 4.7s + 7.40s" at bounding box center [491, 475] width 286 height 21
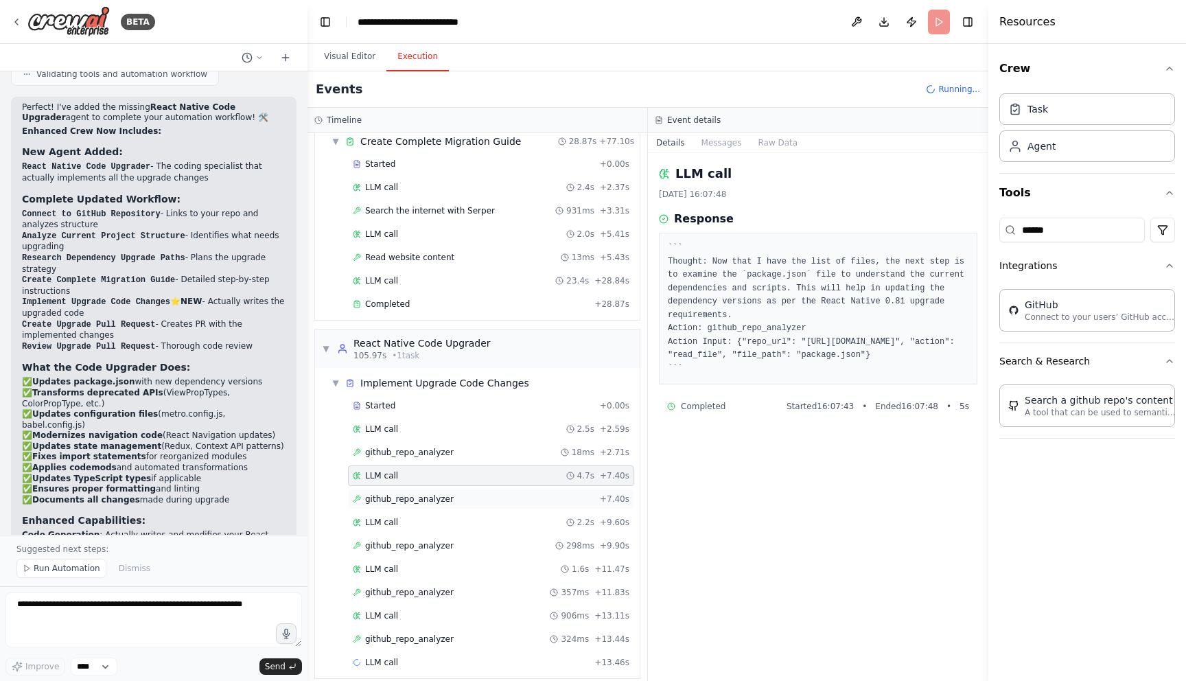
click at [427, 500] on span "github_repo_analyzer" at bounding box center [409, 498] width 89 height 11
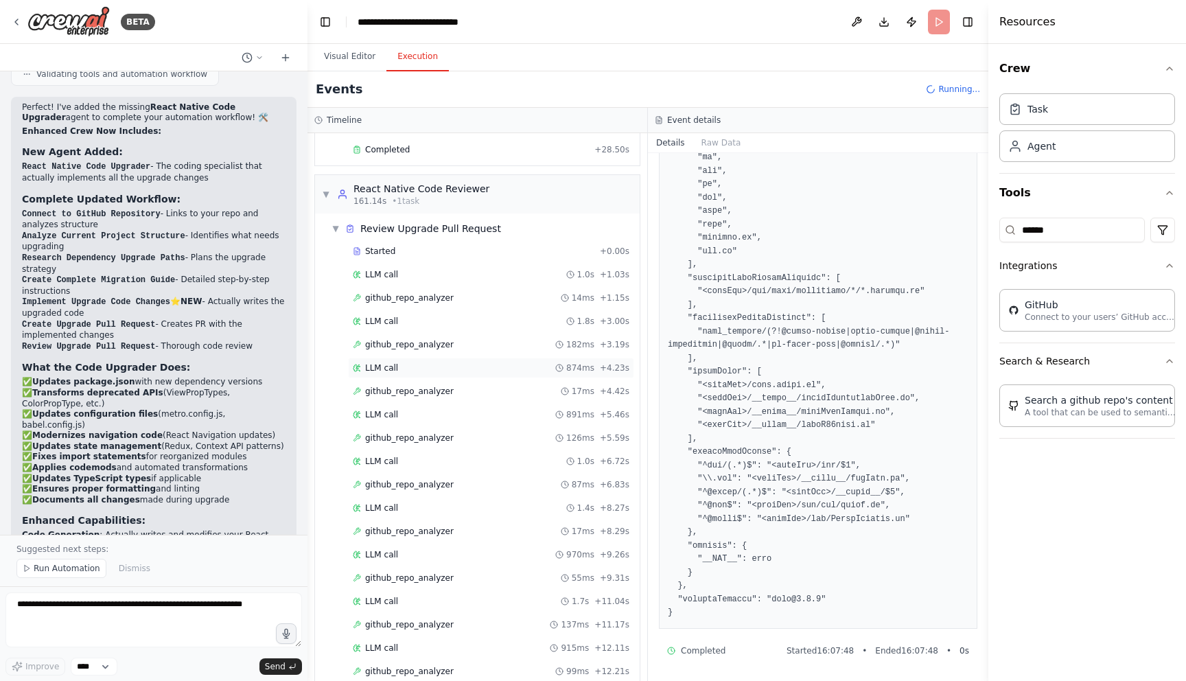
scroll to position [2641, 0]
click at [455, 331] on div "LLM call 1.8s + 3.00s" at bounding box center [491, 324] width 286 height 21
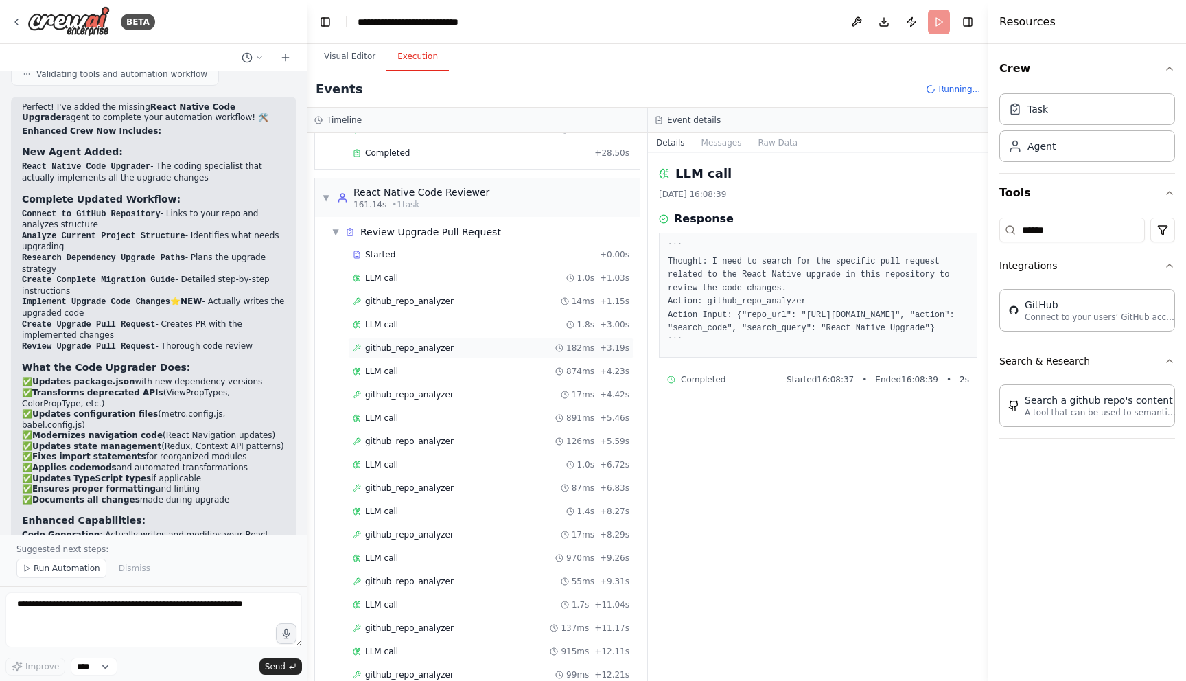
click at [454, 347] on div "github_repo_analyzer 182ms + 3.19s" at bounding box center [491, 347] width 277 height 11
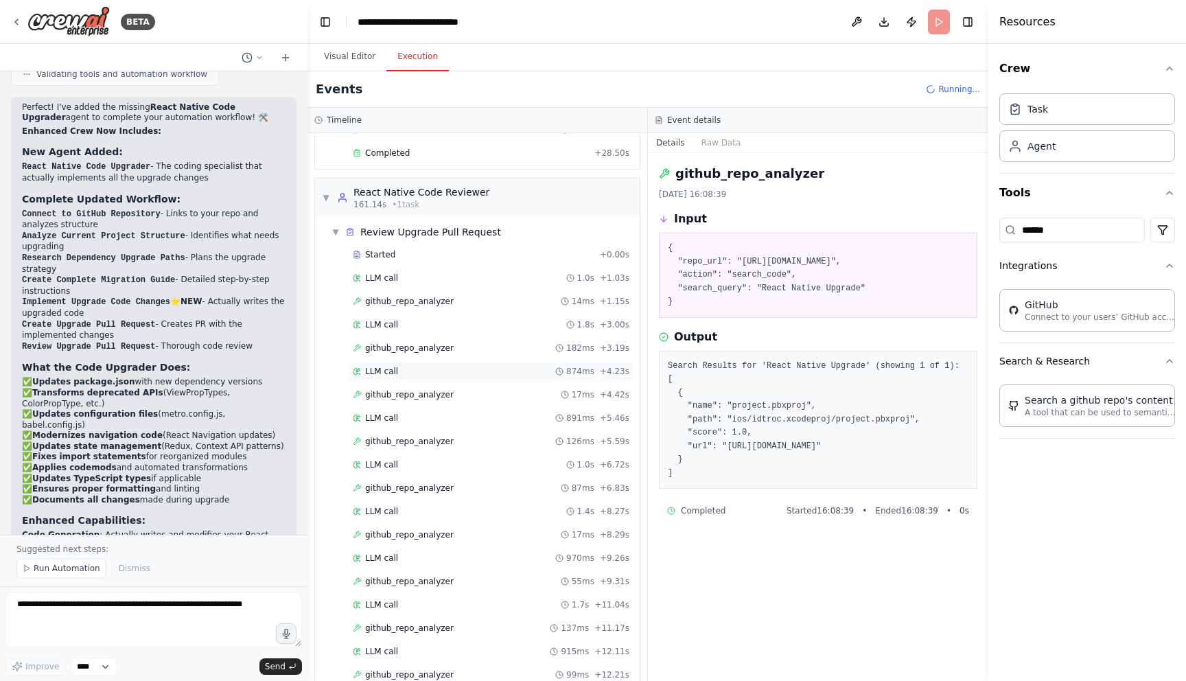
click at [454, 369] on div "LLM call 874ms + 4.23s" at bounding box center [491, 371] width 277 height 11
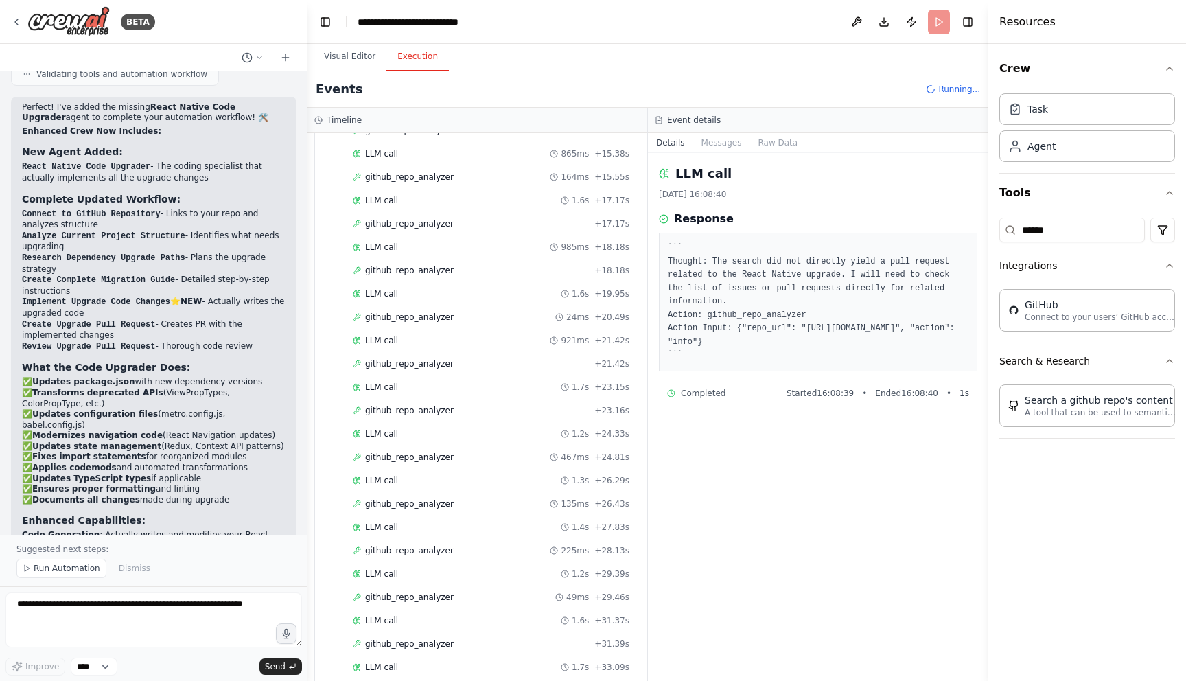
scroll to position [3343, 0]
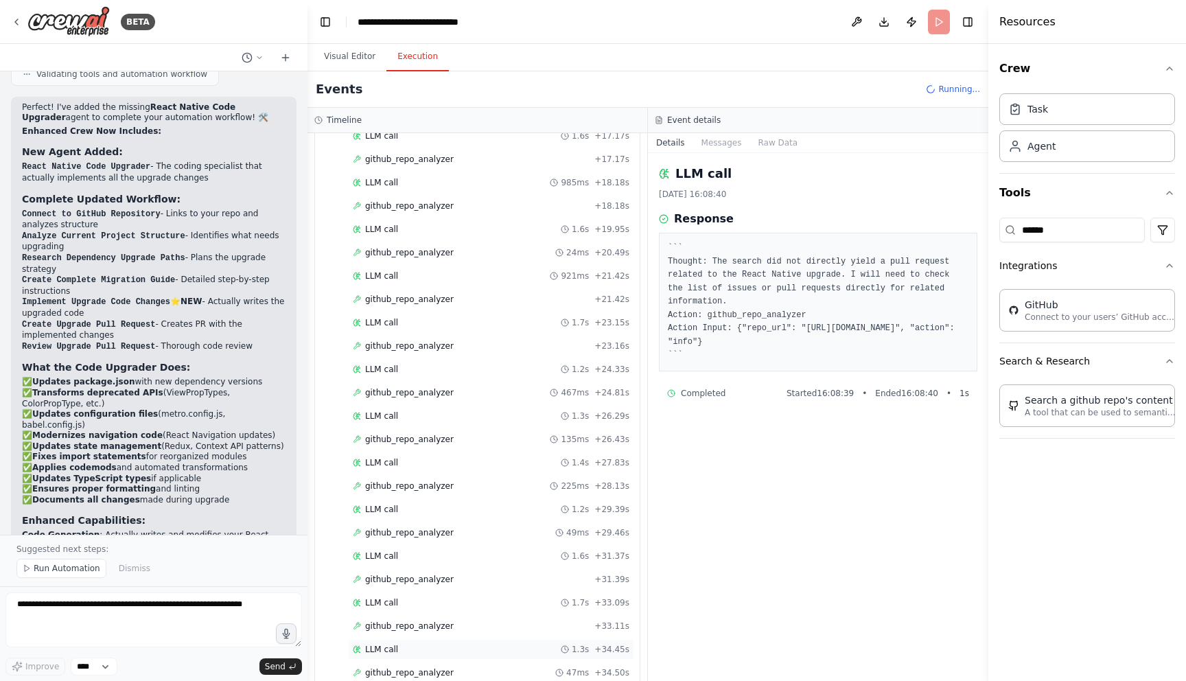
click at [420, 645] on div "LLM call 1.3s + 34.45s" at bounding box center [491, 649] width 277 height 11
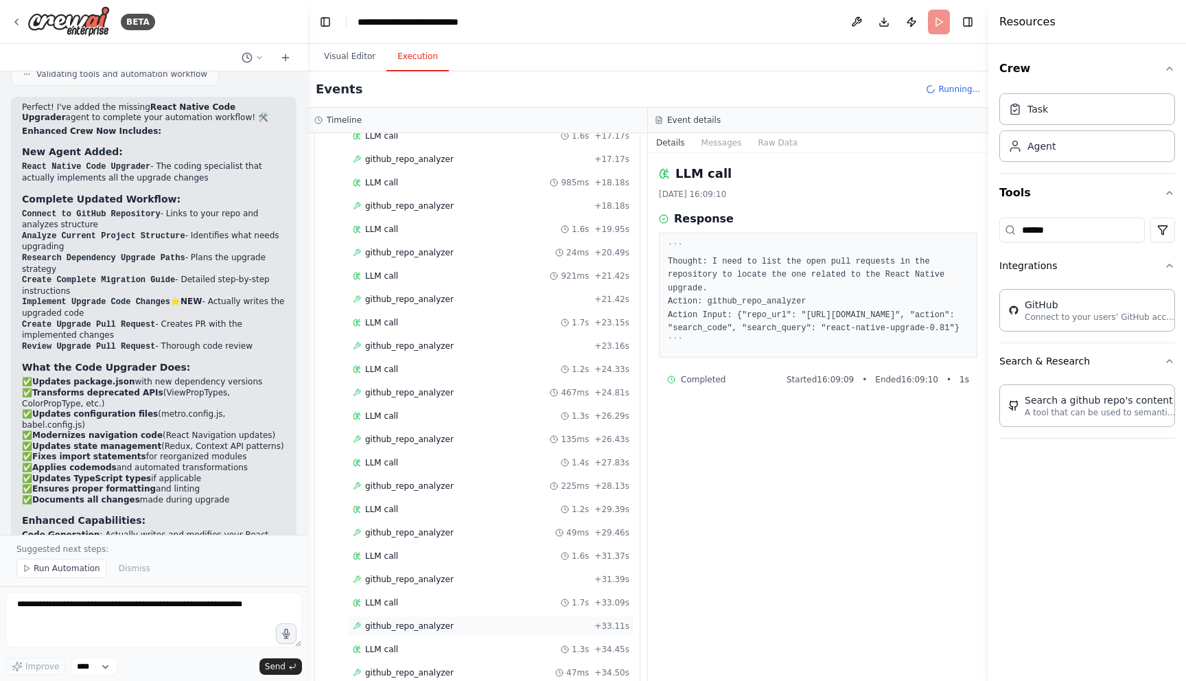
scroll to position [3413, 0]
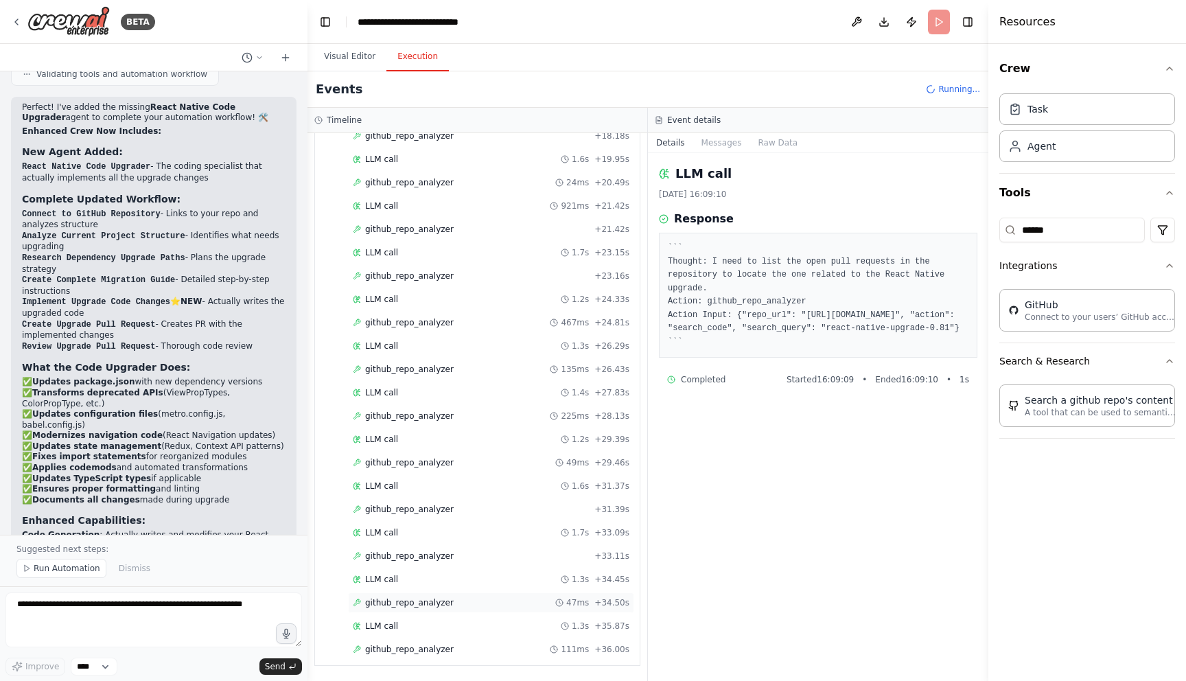
click at [394, 600] on span "github_repo_analyzer" at bounding box center [409, 602] width 89 height 11
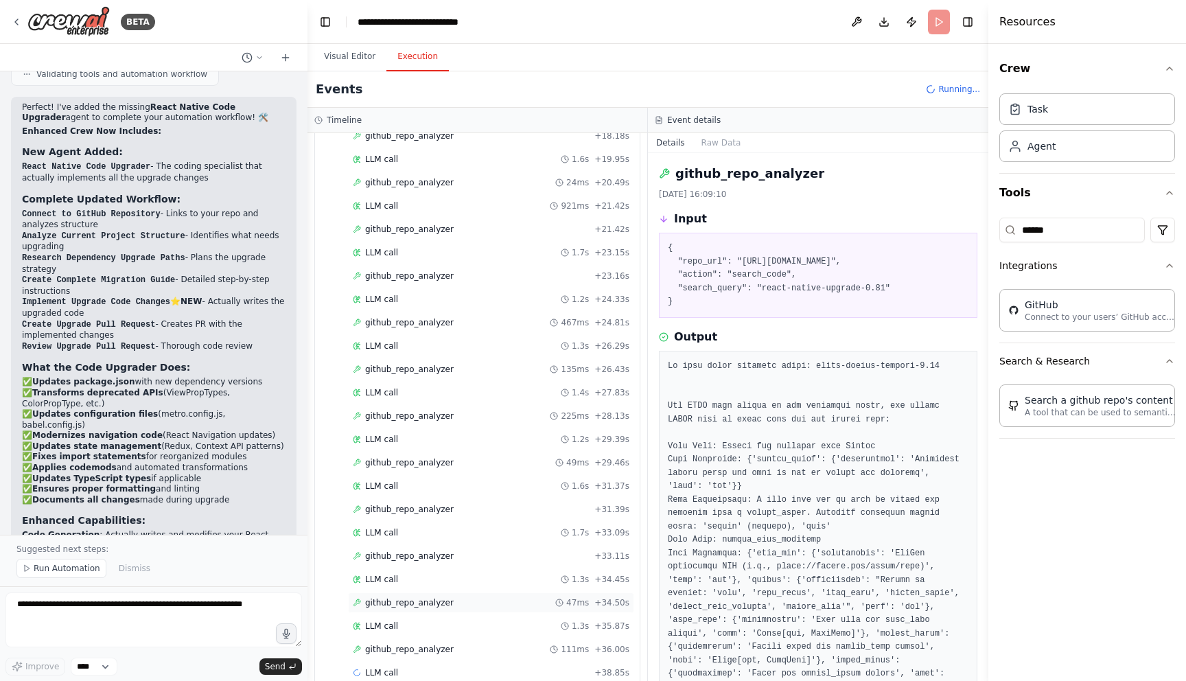
scroll to position [3437, 0]
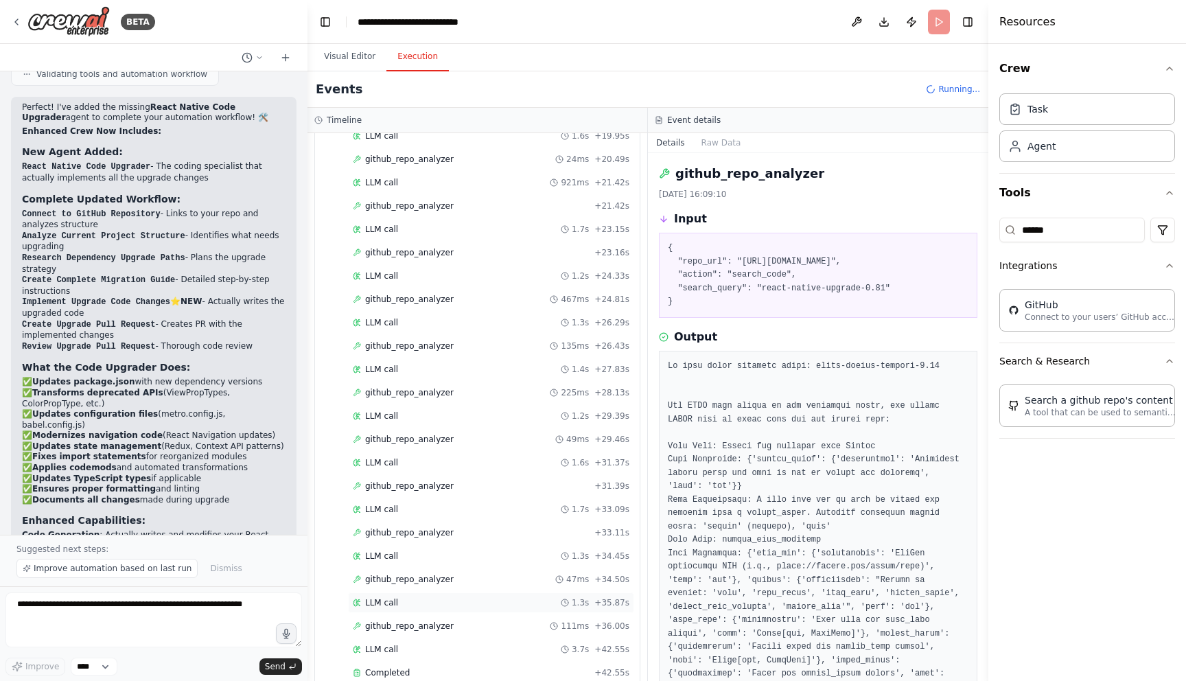
click at [389, 605] on span "LLM call" at bounding box center [381, 602] width 33 height 11
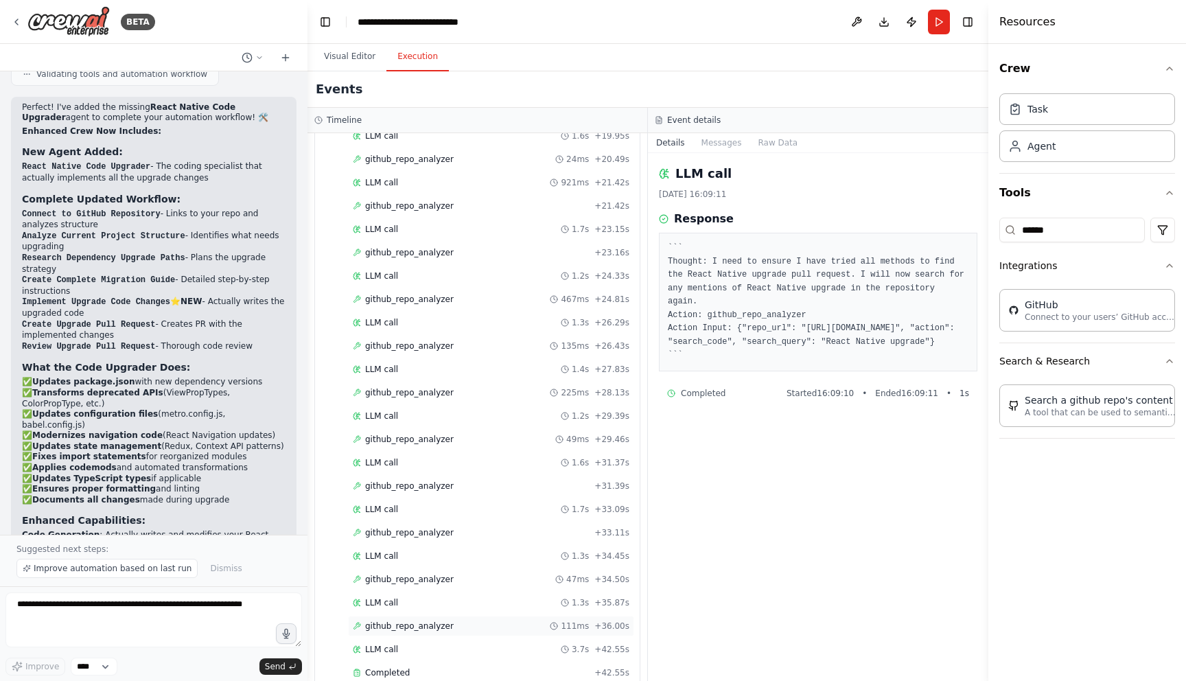
scroll to position [3460, 0]
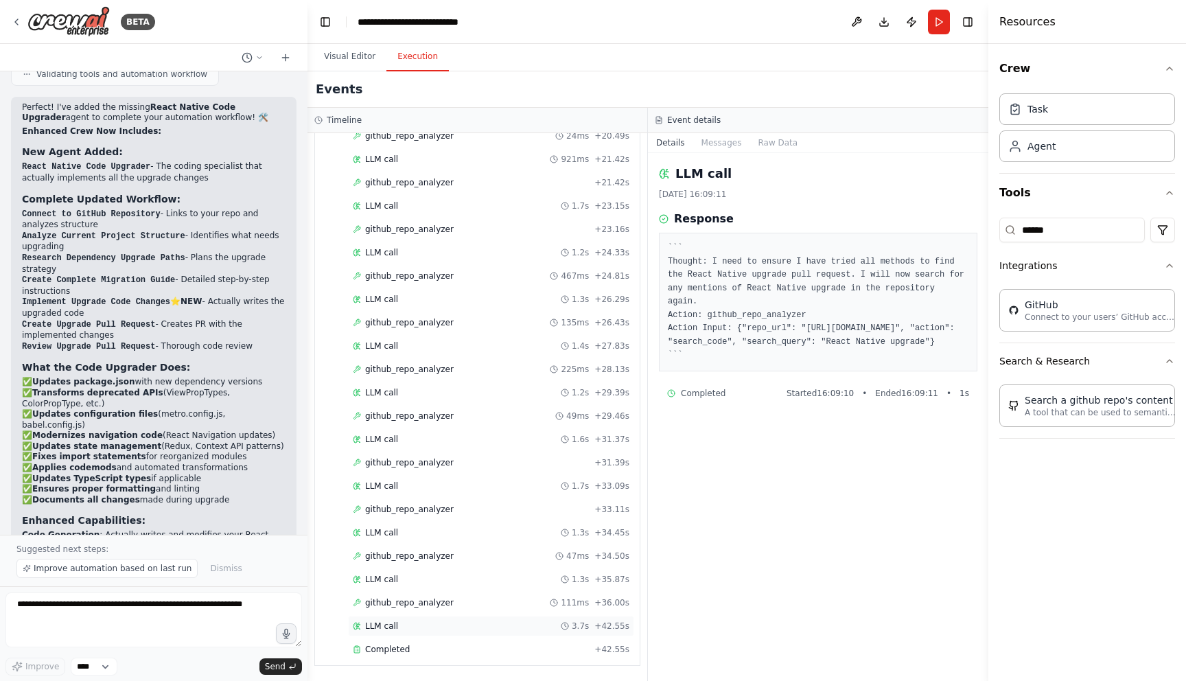
click at [390, 625] on span "LLM call" at bounding box center [381, 625] width 33 height 11
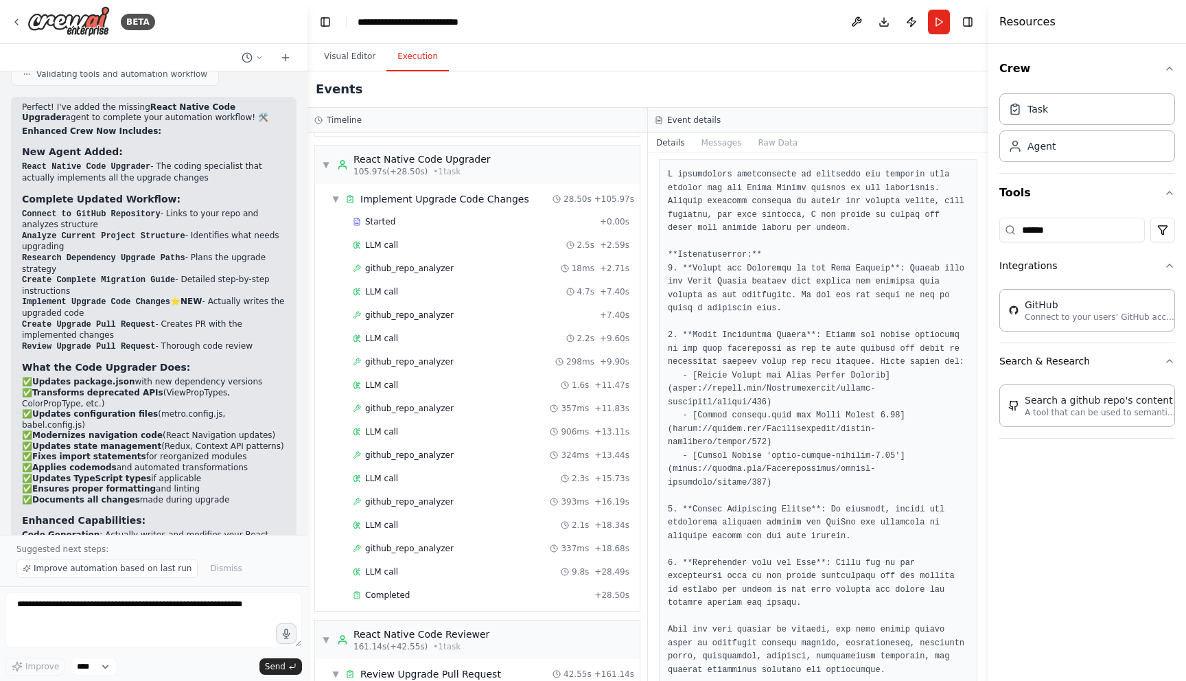
scroll to position [2201, 0]
click at [436, 402] on span "github_repo_analyzer" at bounding box center [409, 406] width 89 height 11
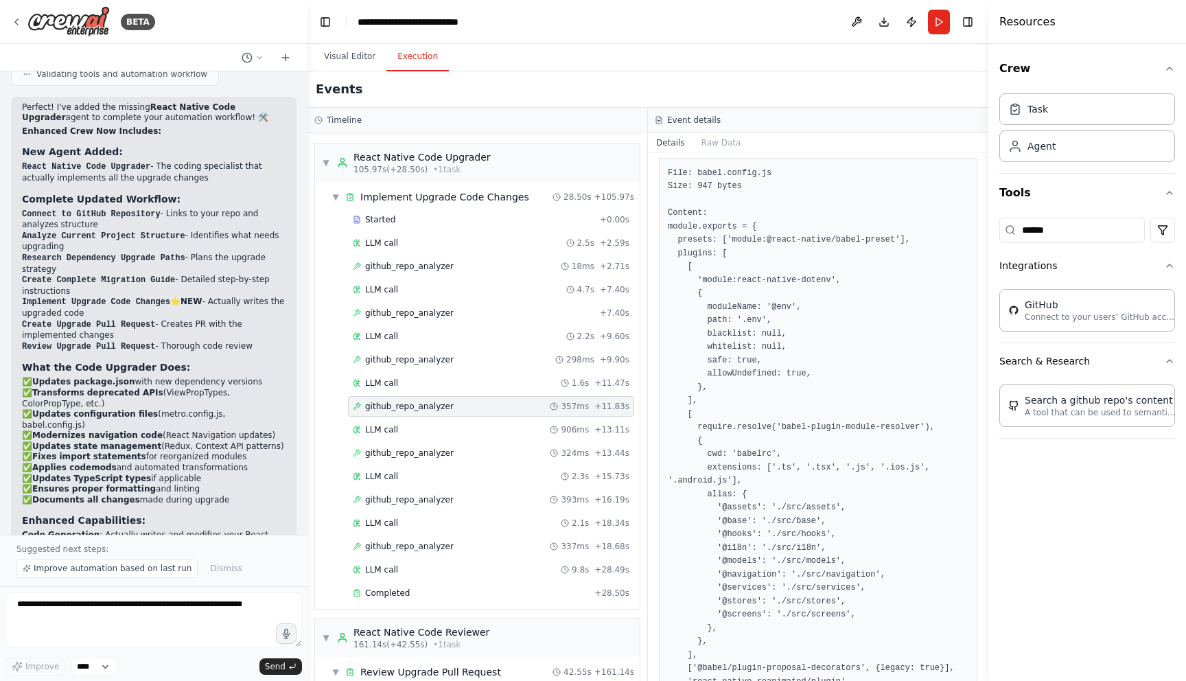
scroll to position [301, 0]
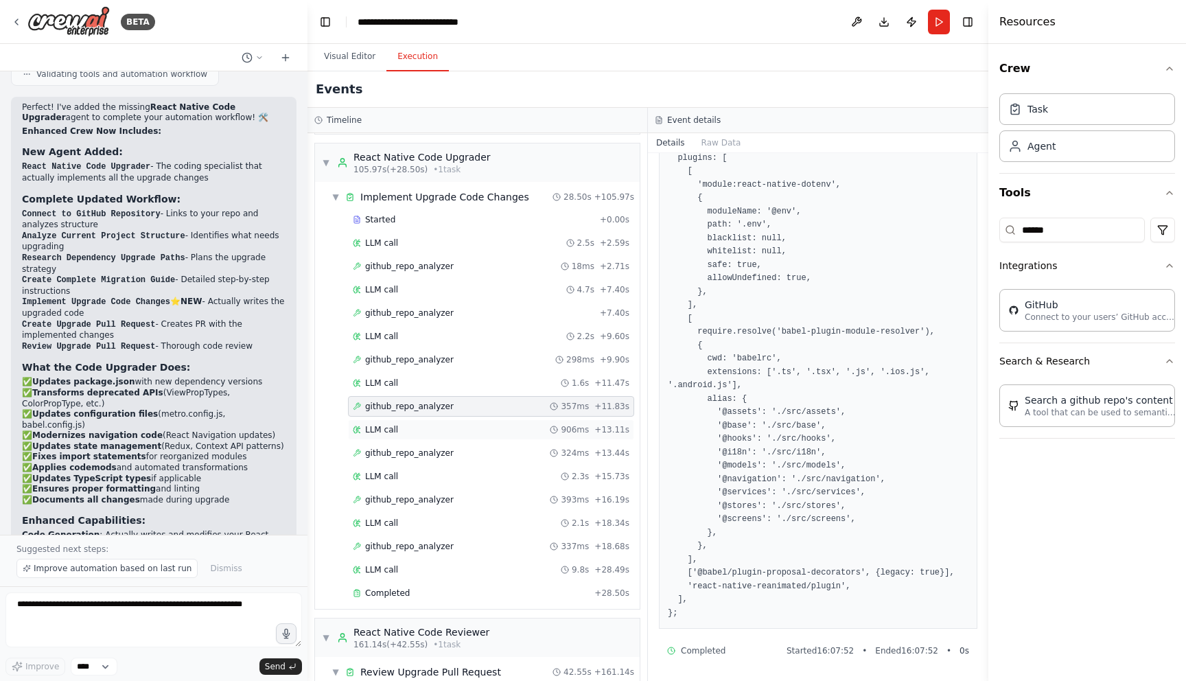
click at [451, 436] on div "LLM call 906ms + 13.11s" at bounding box center [491, 429] width 286 height 21
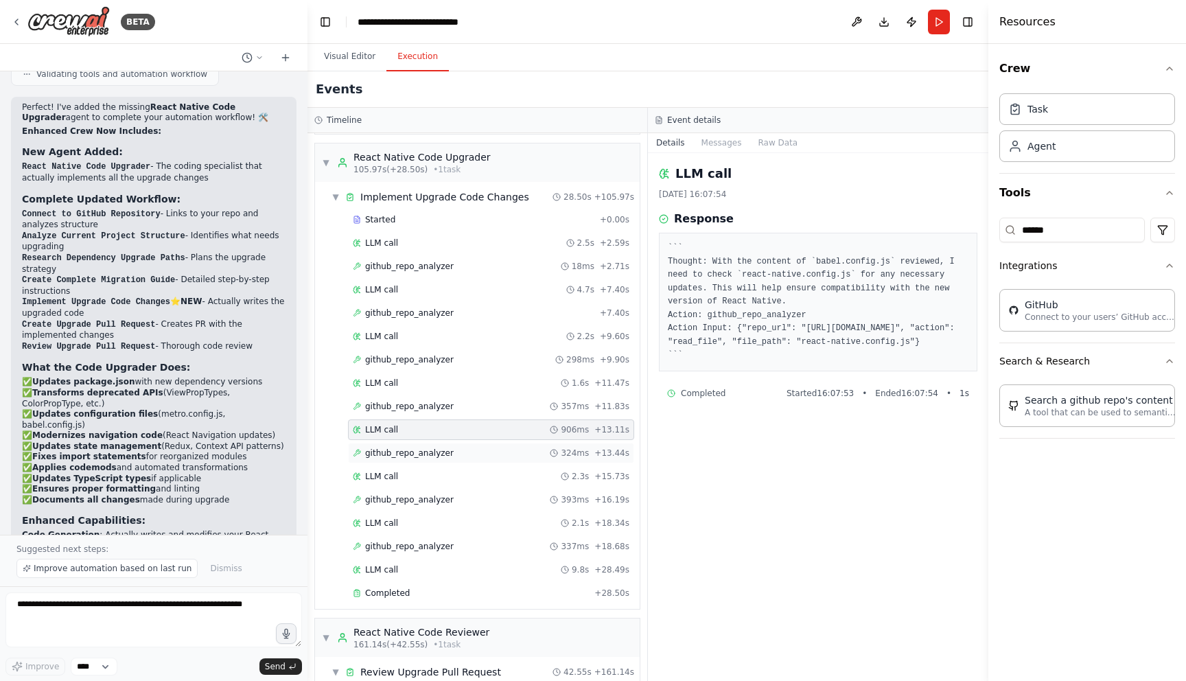
click at [451, 448] on div "github_repo_analyzer 324ms + 13.44s" at bounding box center [491, 452] width 277 height 11
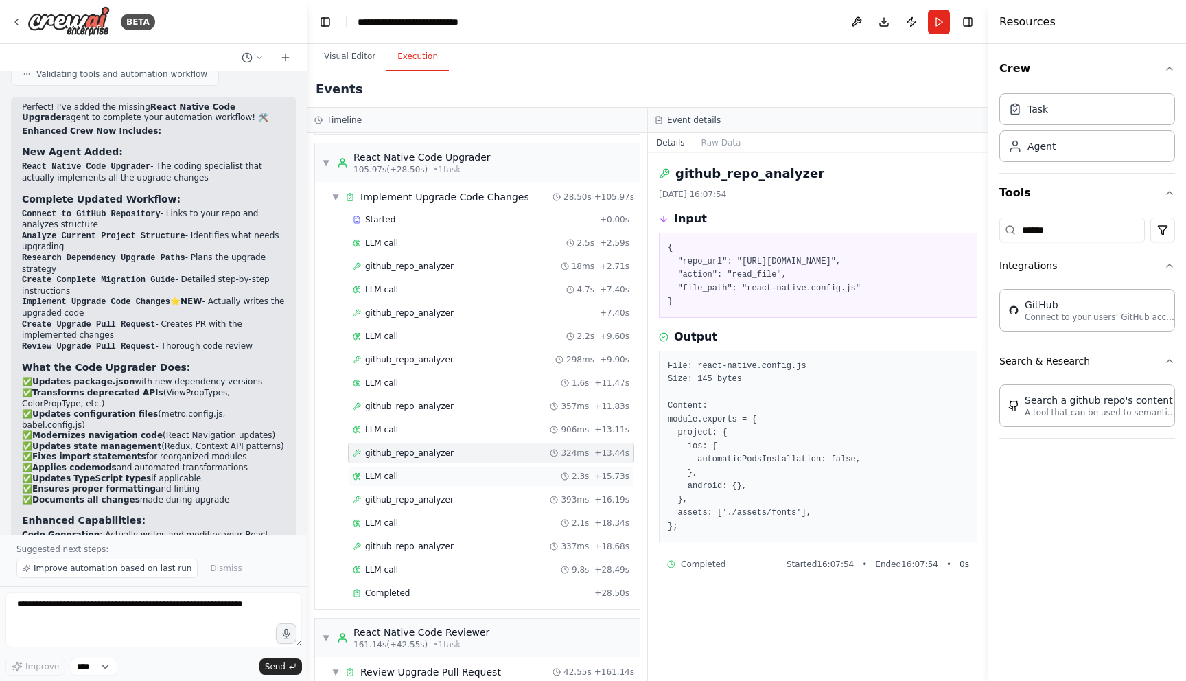
click at [447, 471] on div "LLM call 2.3s + 15.73s" at bounding box center [491, 476] width 277 height 11
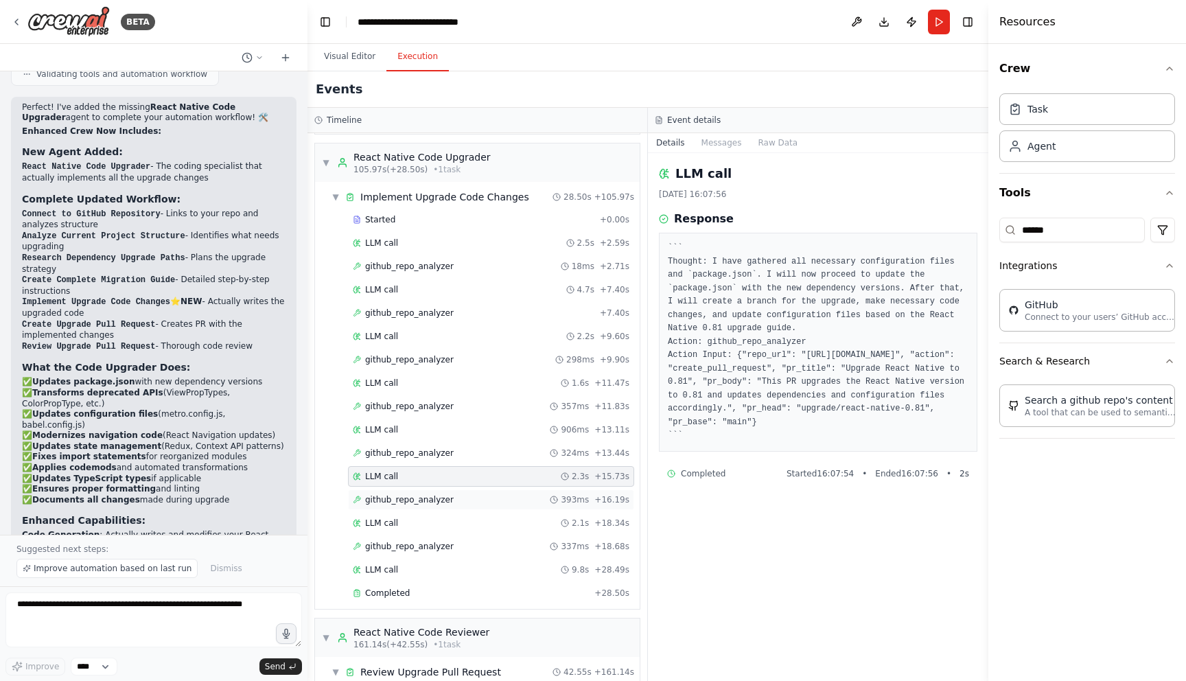
click at [446, 506] on div "github_repo_analyzer 393ms + 16.19s" at bounding box center [491, 499] width 286 height 21
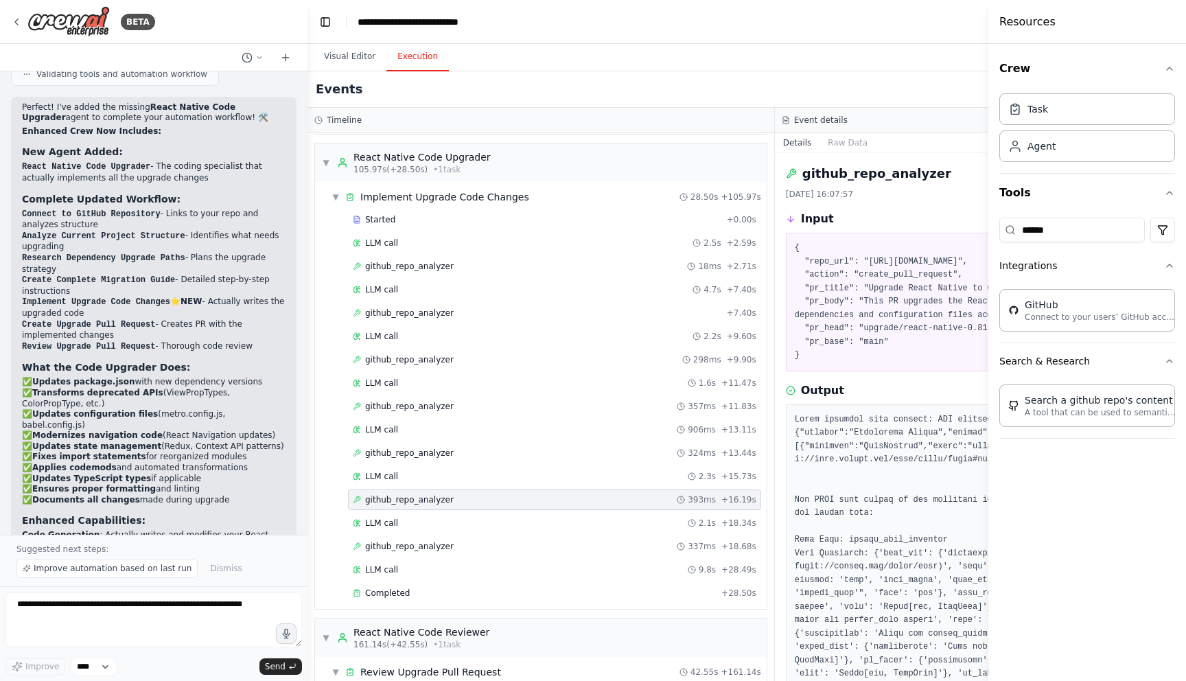
click at [541, 511] on div "Started + 0.00s LLM call 2.5s + 2.59s github_repo_analyzer 18ms + 2.71s LLM cal…" at bounding box center [546, 407] width 441 height 397
click at [536, 525] on div "LLM call 2.1s + 18.34s" at bounding box center [554, 522] width 403 height 11
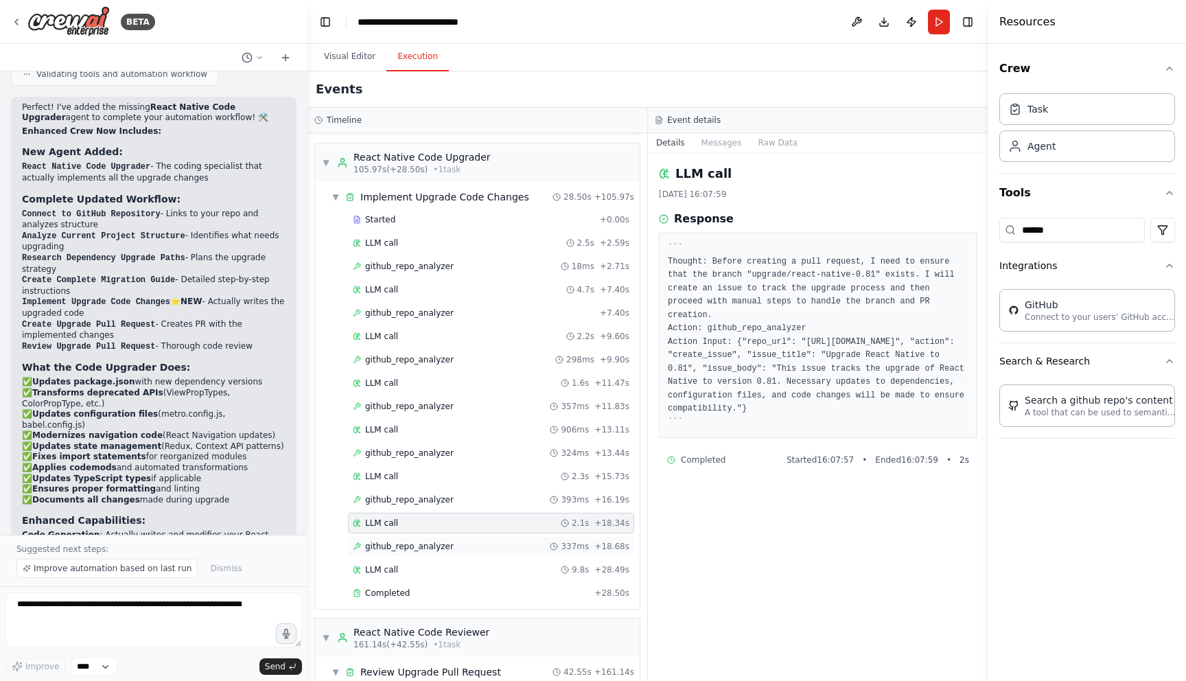
click at [502, 544] on div "github_repo_analyzer 337ms + 18.68s" at bounding box center [491, 546] width 277 height 11
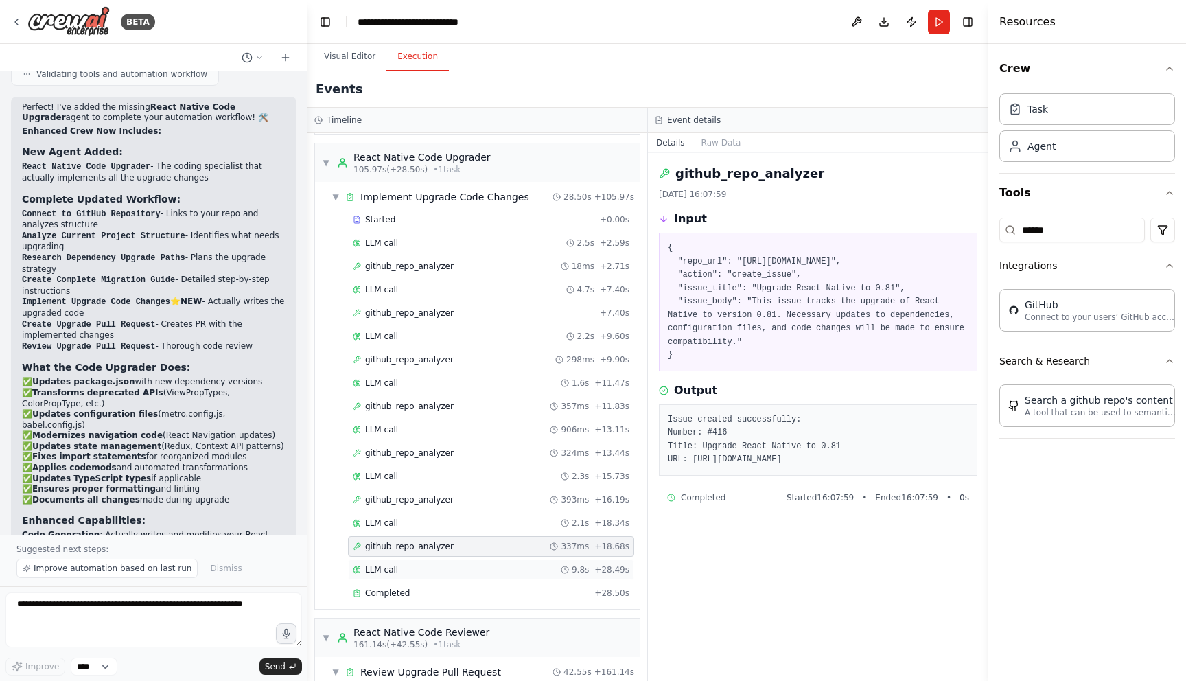
click at [471, 567] on div "LLM call 9.8s + 28.49s" at bounding box center [491, 569] width 277 height 11
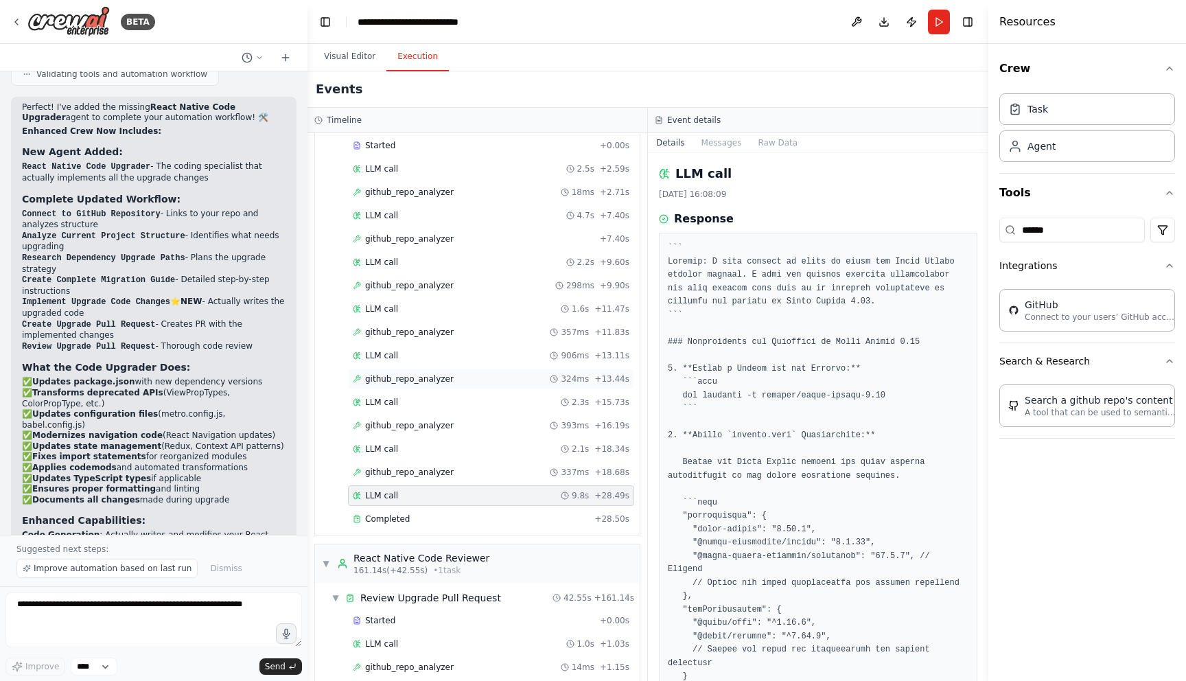
scroll to position [2133, 0]
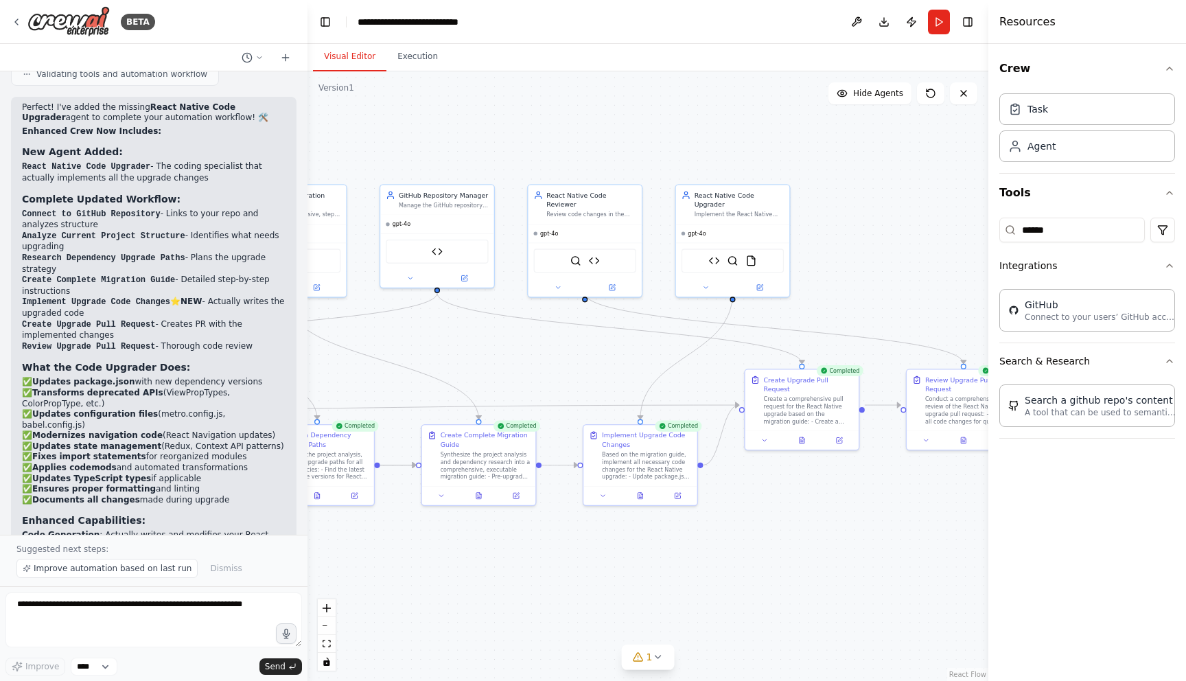
click at [336, 58] on button "Visual Editor" at bounding box center [349, 57] width 73 height 29
click at [897, 172] on div ".deletable-edge-delete-btn { width: 20px; height: 20px; border: 0px solid #ffff…" at bounding box center [647, 375] width 681 height 609
click at [1060, 224] on input "******" at bounding box center [1071, 230] width 145 height 25
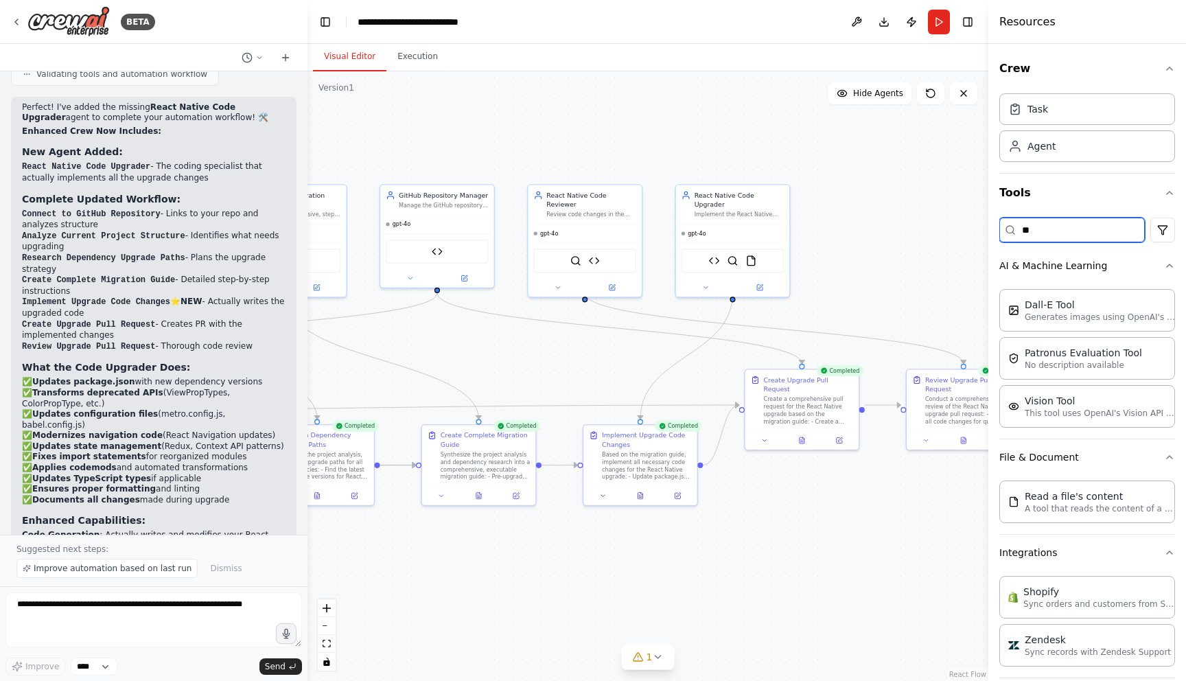
type input "*"
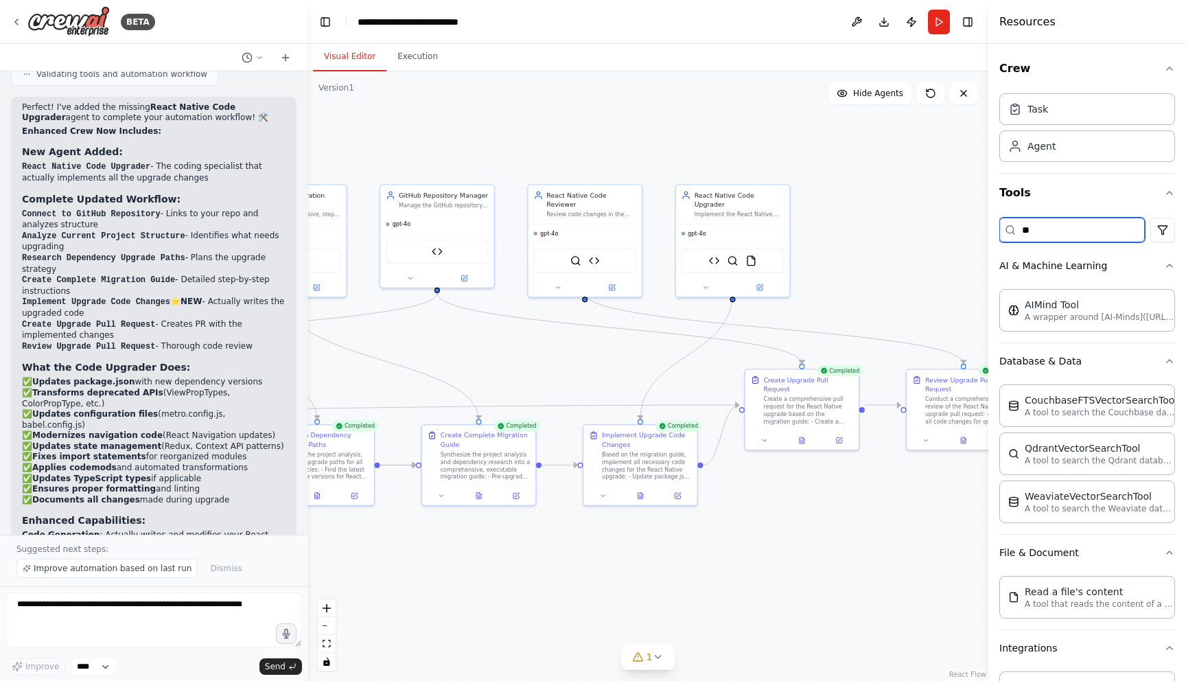
type input "*"
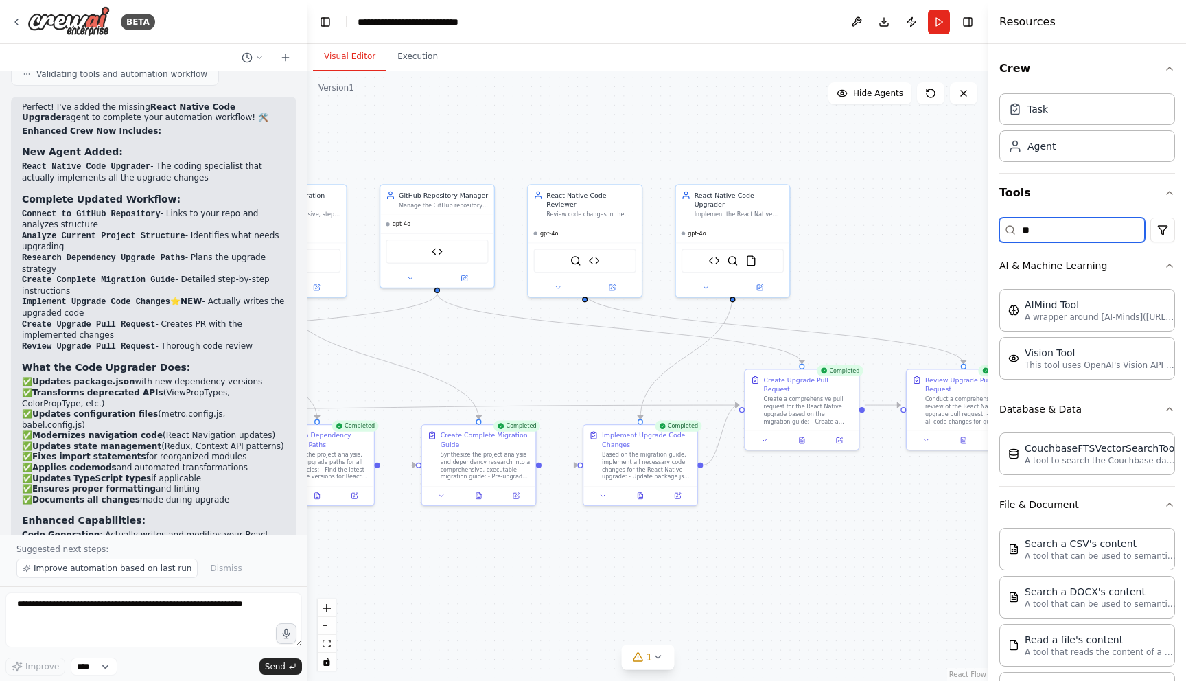
type input "*"
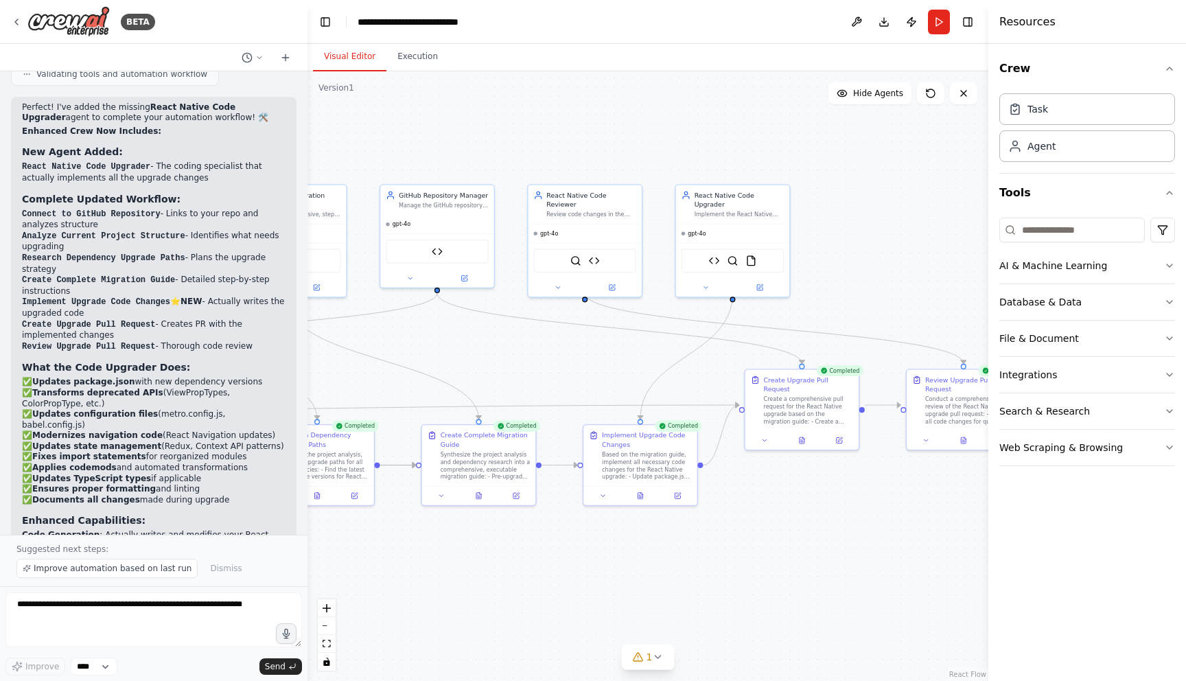
click at [1064, 163] on div "Task Agent" at bounding box center [1087, 130] width 176 height 85
click at [1060, 153] on div "Agent" at bounding box center [1087, 146] width 176 height 32
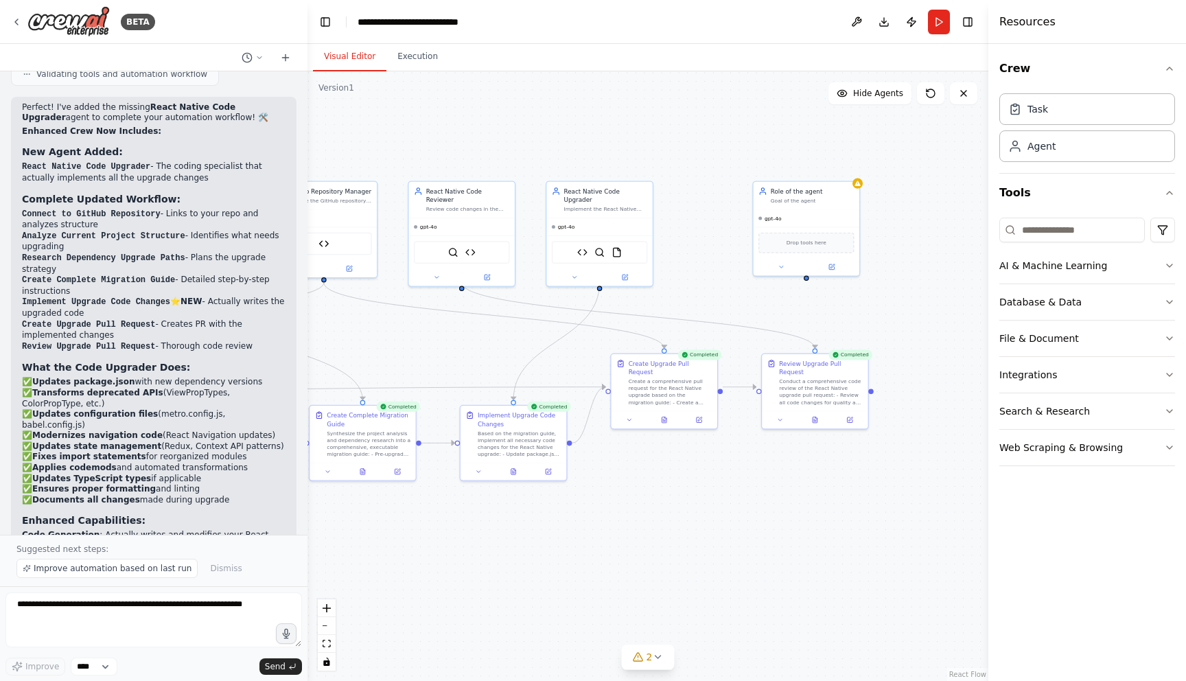
drag, startPoint x: 940, startPoint y: 297, endPoint x: 791, endPoint y: 288, distance: 149.2
click at [791, 288] on div ".deletable-edge-delete-btn { width: 20px; height: 20px; border: 0px solid #ffff…" at bounding box center [647, 375] width 681 height 609
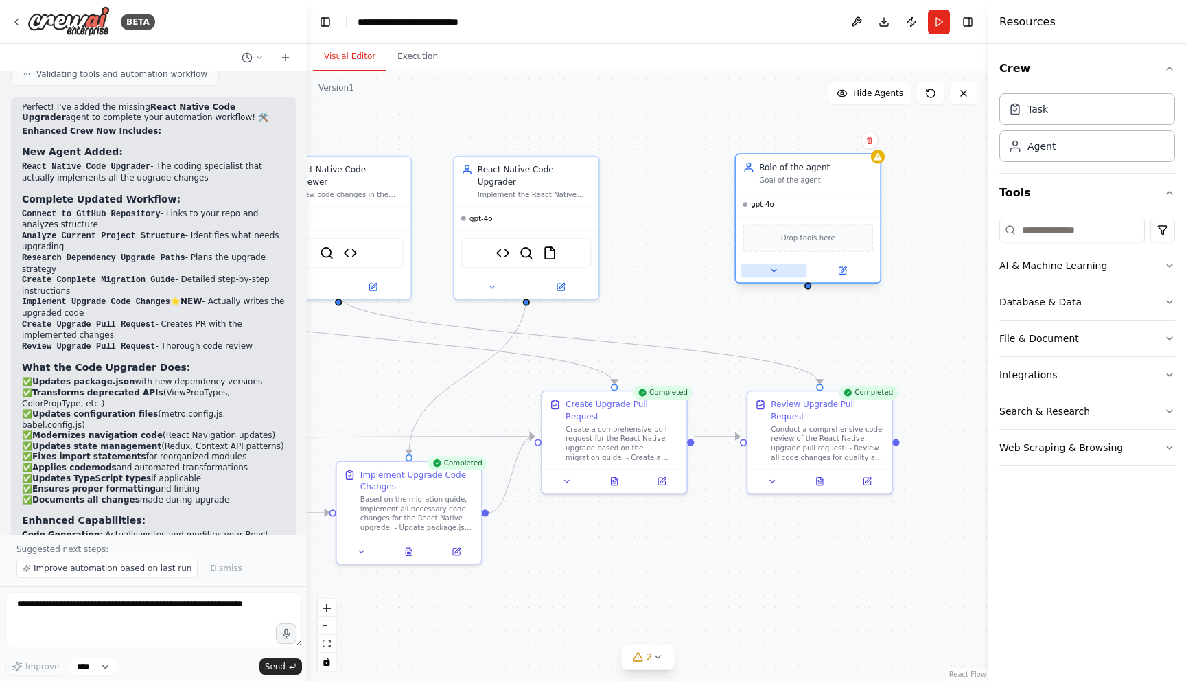
click at [776, 274] on icon at bounding box center [774, 271] width 10 height 10
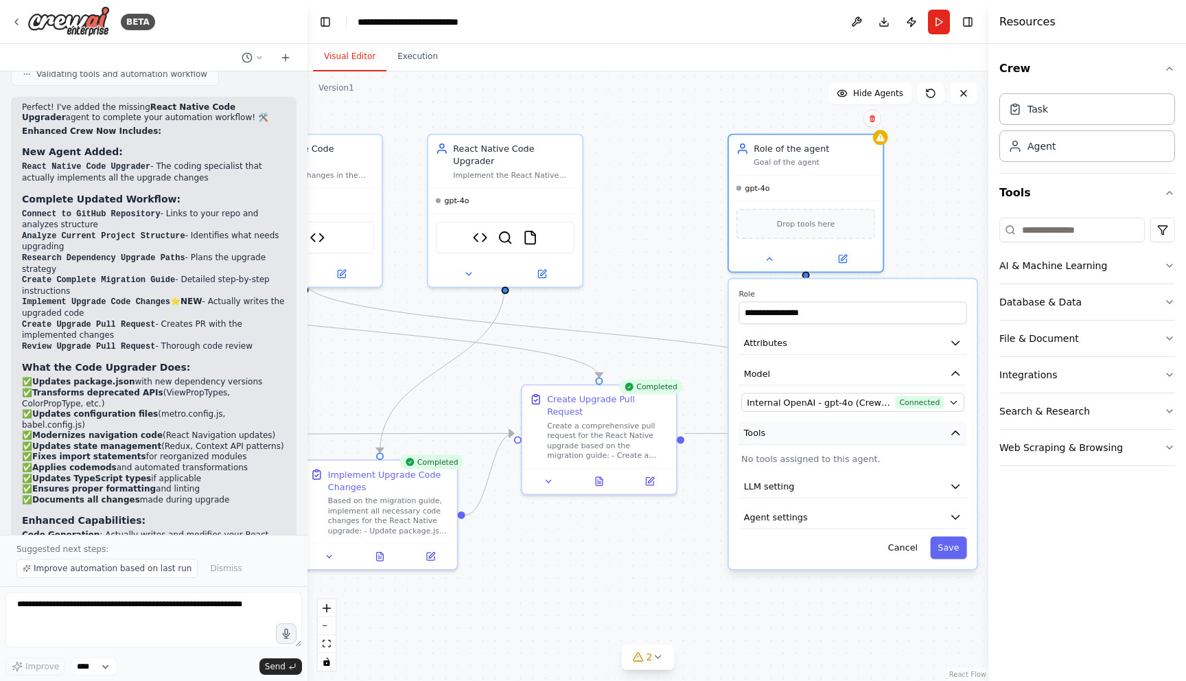
drag, startPoint x: 840, startPoint y: 481, endPoint x: 817, endPoint y: 198, distance: 283.6
click at [817, 279] on div "**********" at bounding box center [853, 424] width 248 height 290
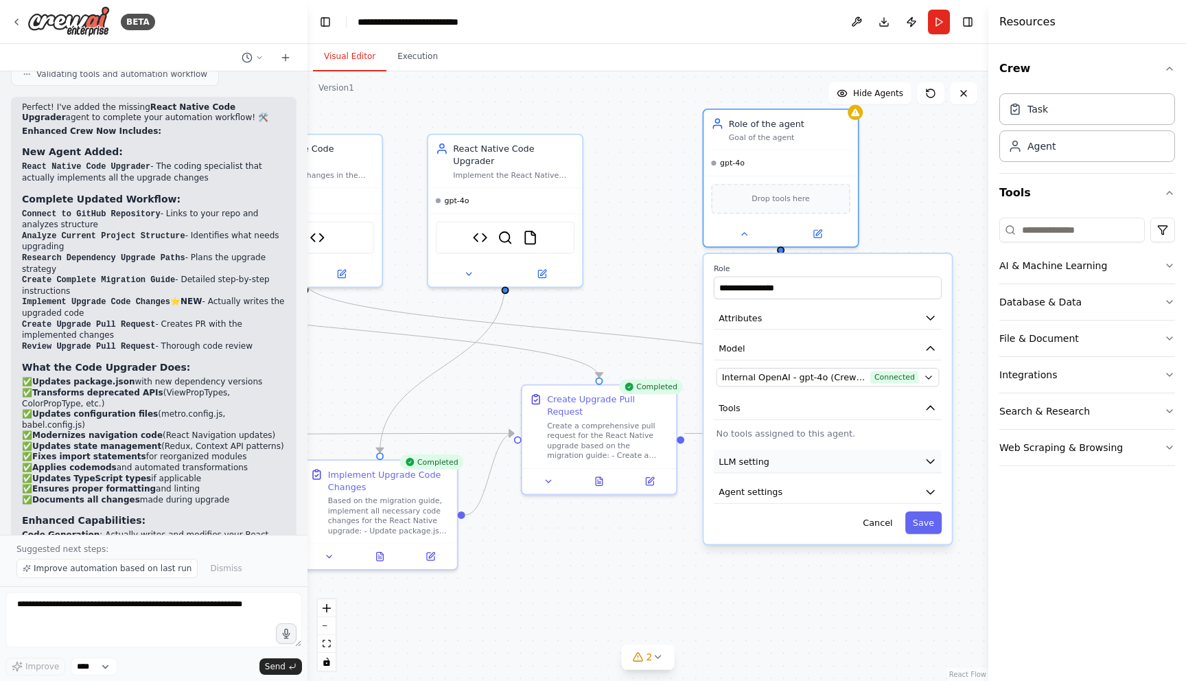
drag, startPoint x: 815, startPoint y: 206, endPoint x: 819, endPoint y: 455, distance: 249.1
click at [819, 455] on button "LLM setting" at bounding box center [828, 461] width 228 height 23
click at [880, 528] on button "Cancel" at bounding box center [877, 522] width 45 height 23
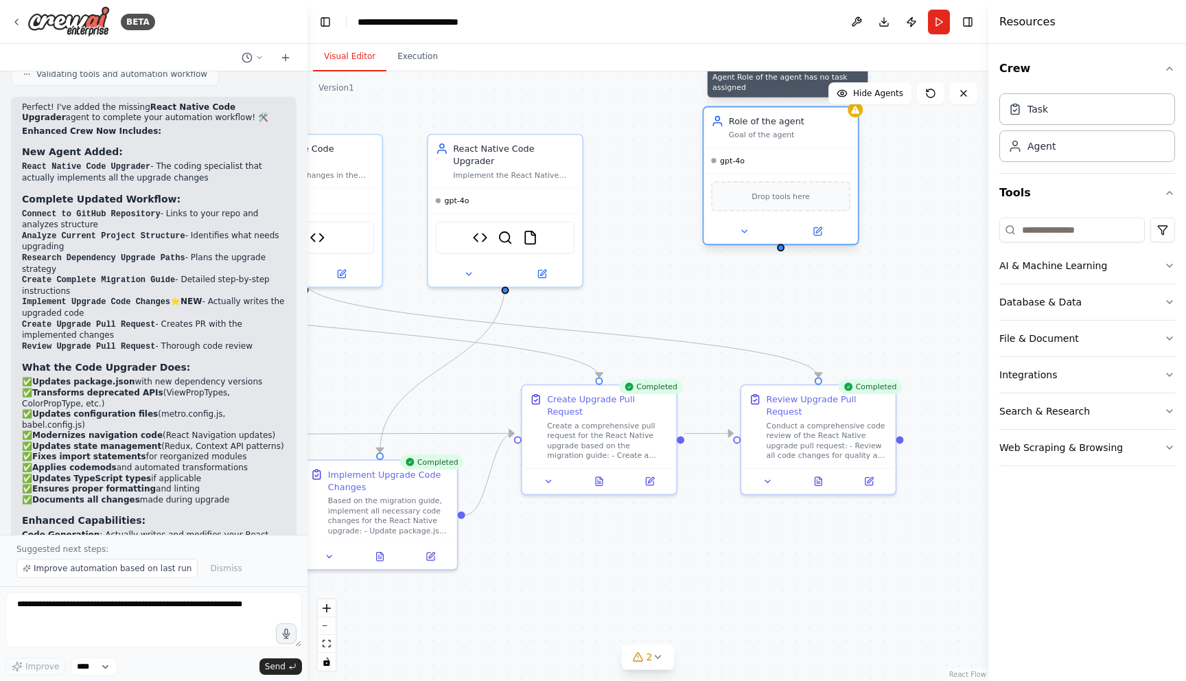
click at [860, 112] on div at bounding box center [854, 109] width 15 height 15
click at [831, 160] on div "gpt-4o" at bounding box center [780, 160] width 154 height 25
click at [815, 233] on icon at bounding box center [817, 232] width 8 height 8
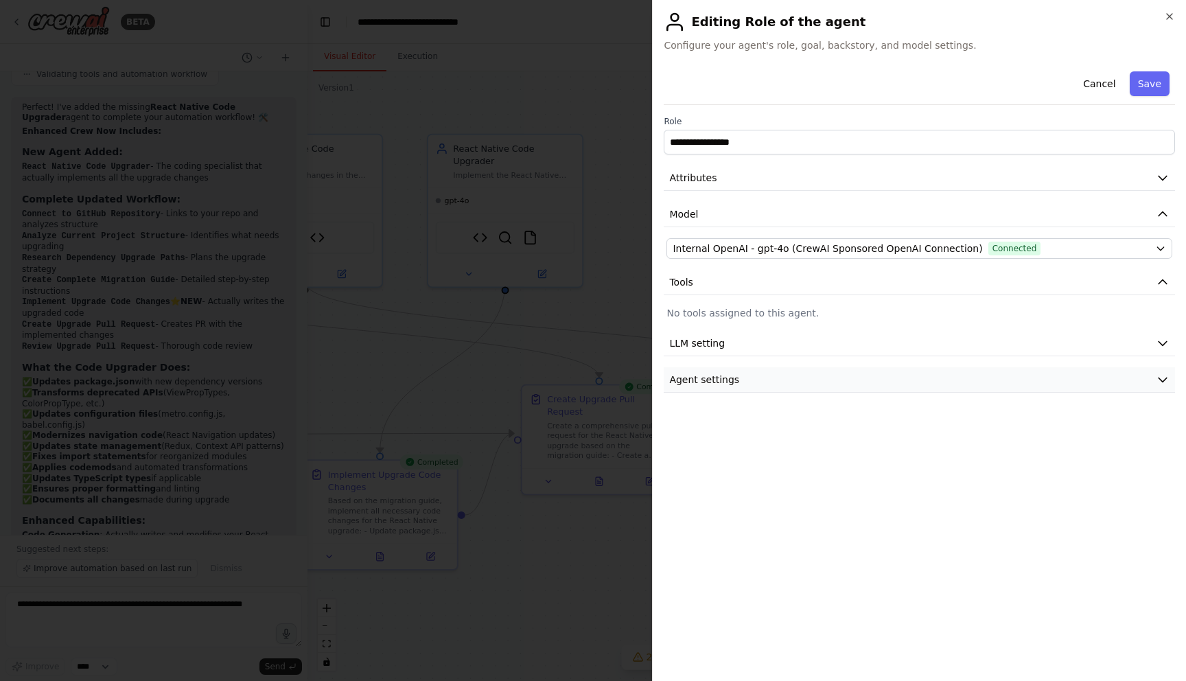
click at [987, 382] on button "Agent settings" at bounding box center [919, 379] width 511 height 25
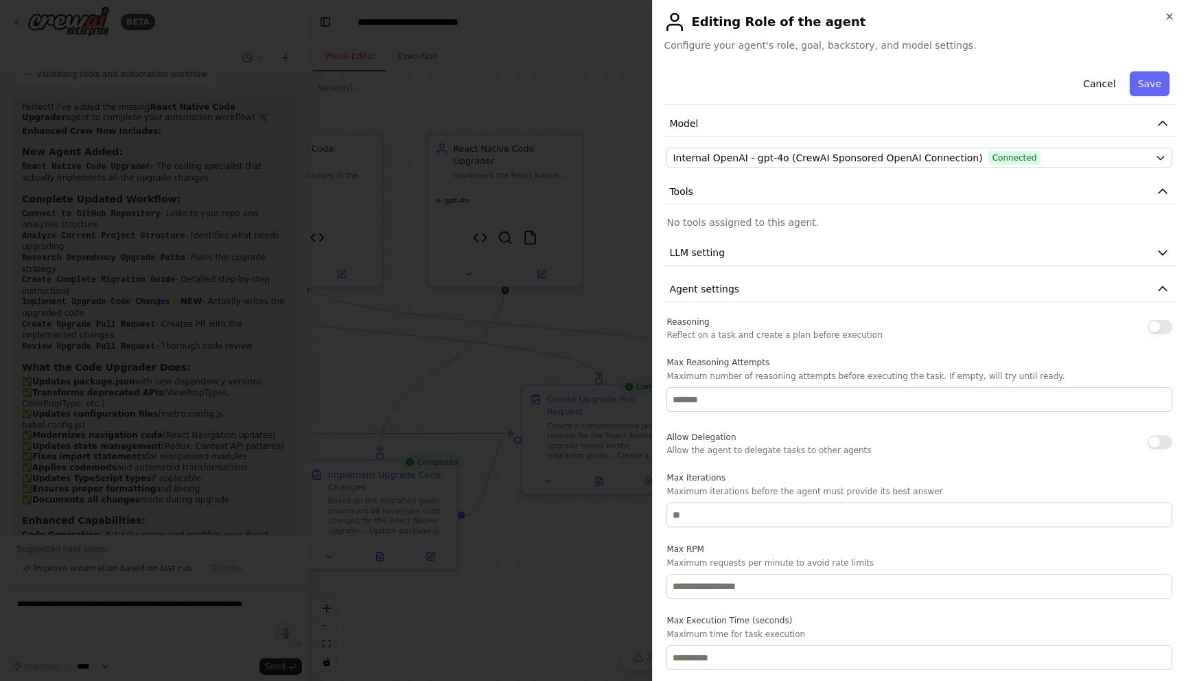
scroll to position [0, 0]
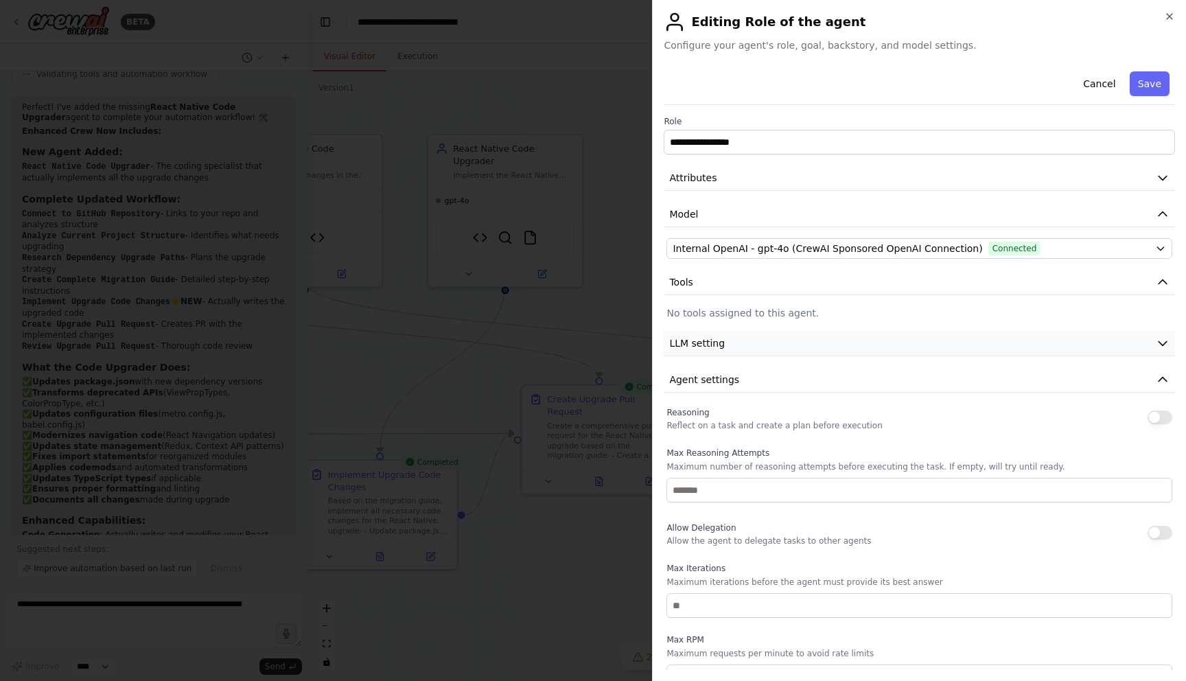
click at [890, 346] on button "LLM setting" at bounding box center [919, 343] width 511 height 25
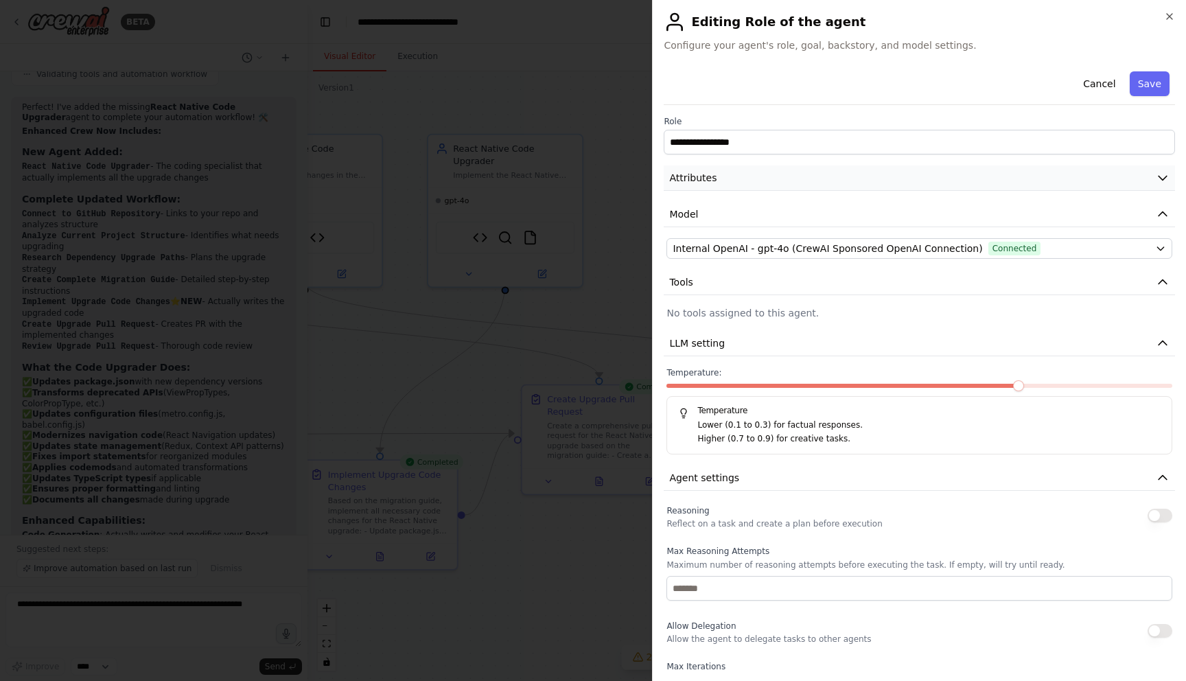
click at [837, 180] on button "Attributes" at bounding box center [919, 177] width 511 height 25
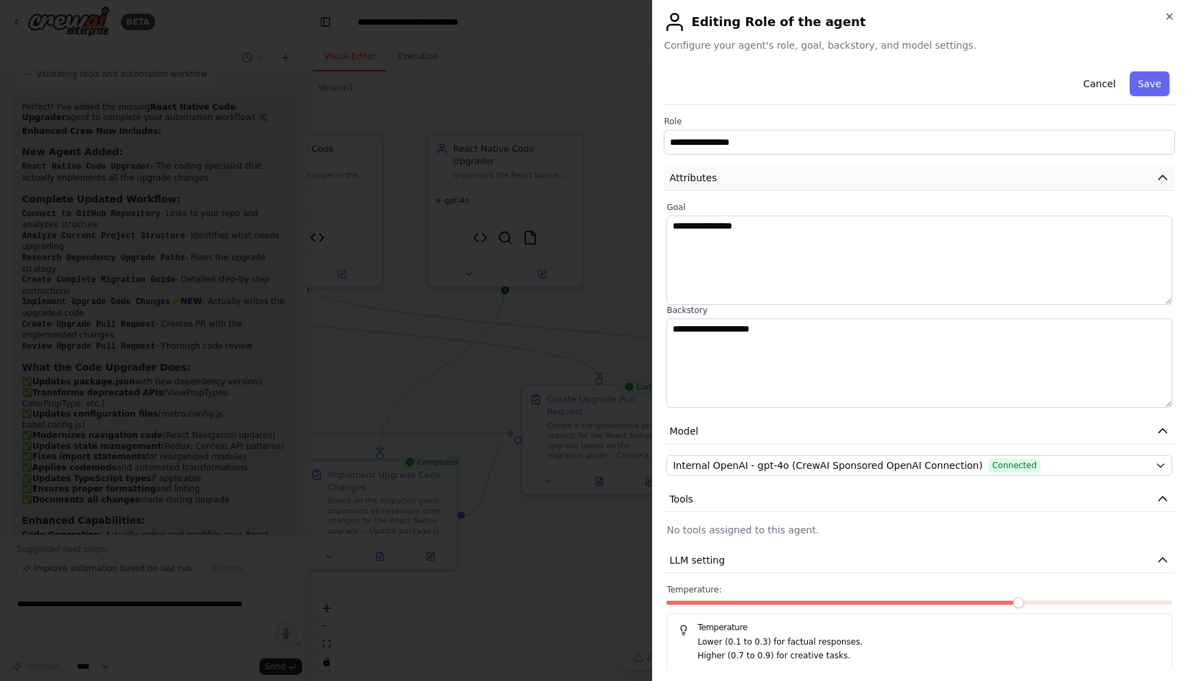
click at [837, 180] on button "Attributes" at bounding box center [919, 177] width 511 height 25
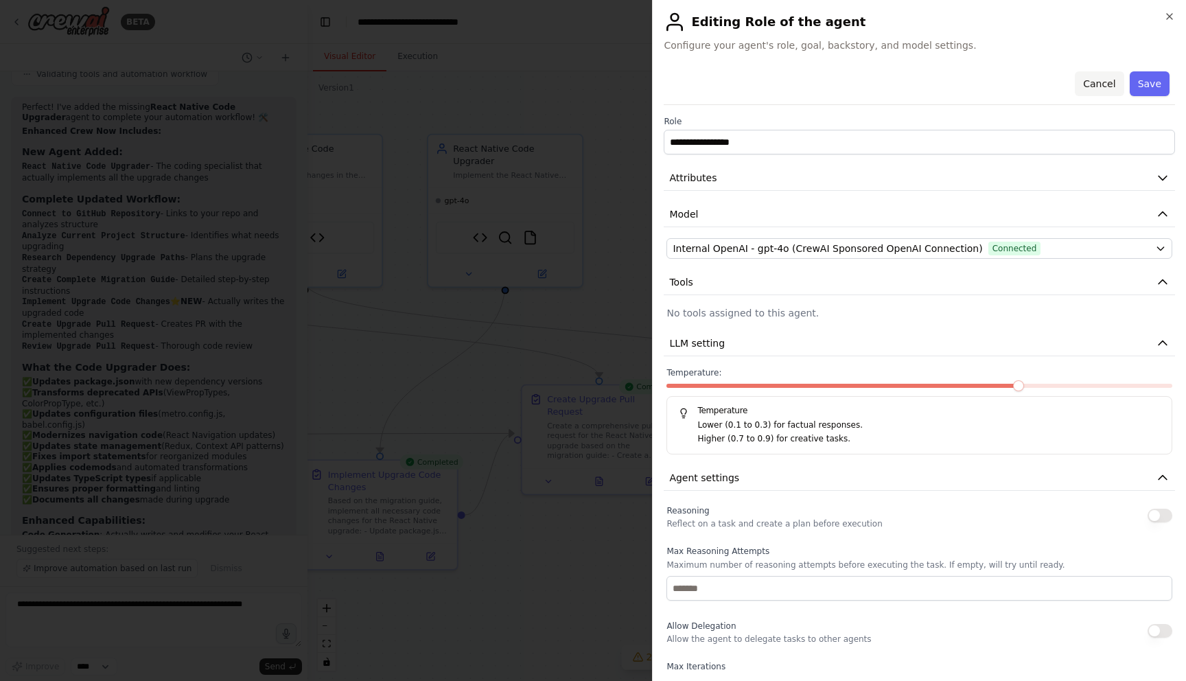
click at [1099, 81] on button "Cancel" at bounding box center [1099, 83] width 49 height 25
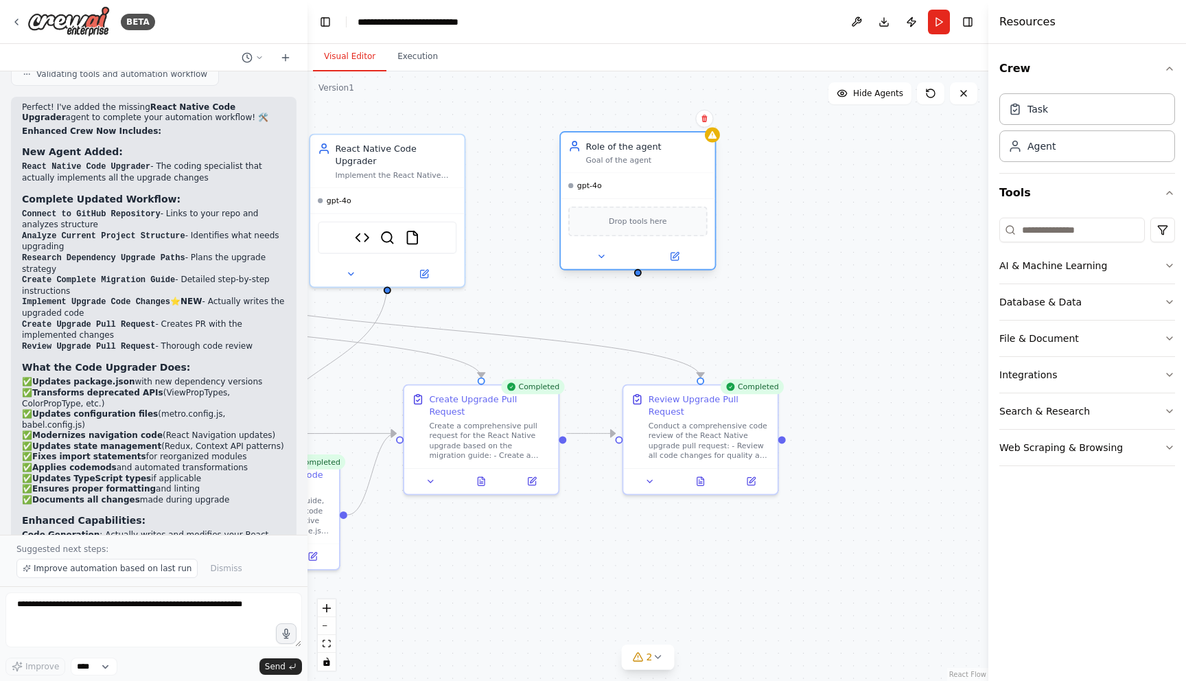
drag, startPoint x: 849, startPoint y: 151, endPoint x: 707, endPoint y: 179, distance: 144.8
click at [707, 179] on div "gpt-4o" at bounding box center [638, 185] width 154 height 25
click at [708, 121] on icon at bounding box center [704, 119] width 8 height 8
click at [673, 120] on button "Confirm" at bounding box center [663, 118] width 49 height 16
click at [663, 124] on button "Confirm" at bounding box center [663, 118] width 49 height 16
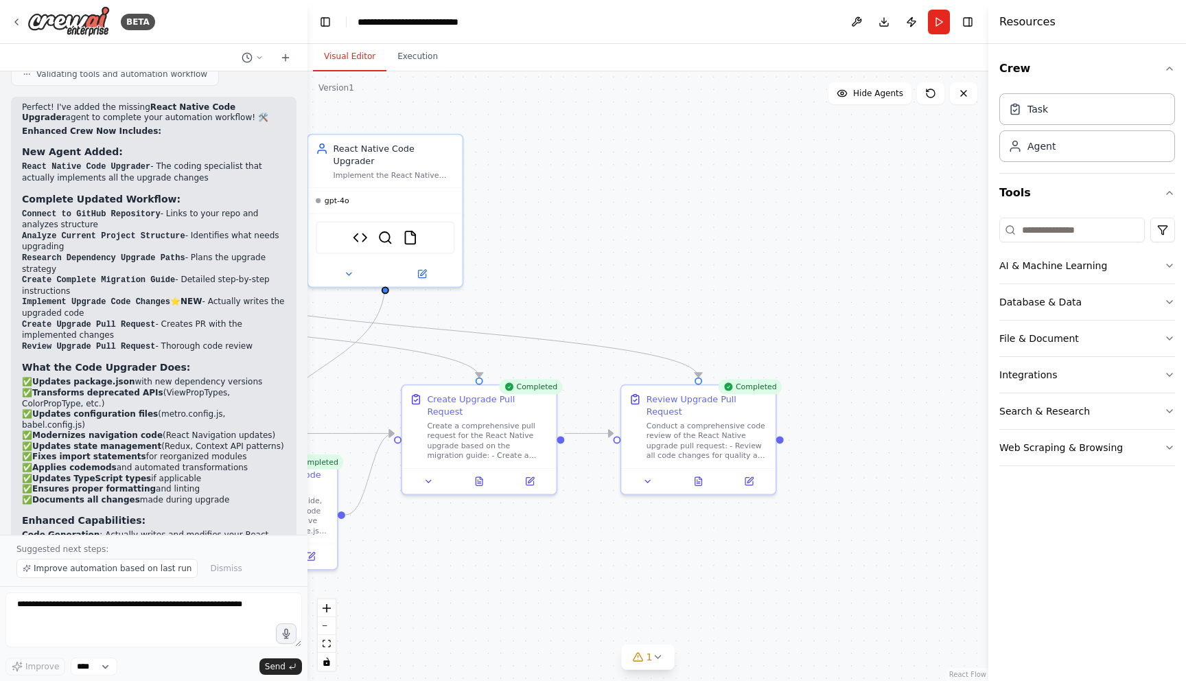
drag, startPoint x: 659, startPoint y: 315, endPoint x: 812, endPoint y: 295, distance: 154.3
click at [791, 296] on div ".deletable-edge-delete-btn { width: 20px; height: 20px; border: 0px solid #ffff…" at bounding box center [647, 375] width 681 height 609
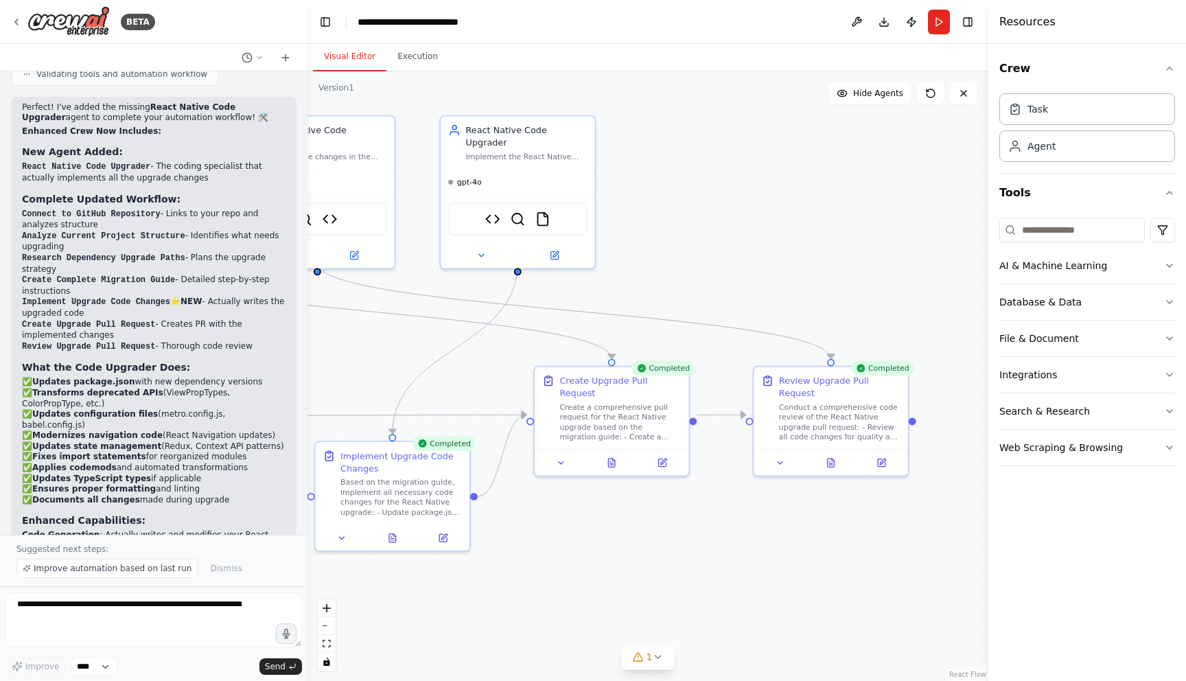
click at [783, 244] on div ".deletable-edge-delete-btn { width: 20px; height: 20px; border: 0px solid #ffff…" at bounding box center [647, 375] width 681 height 609
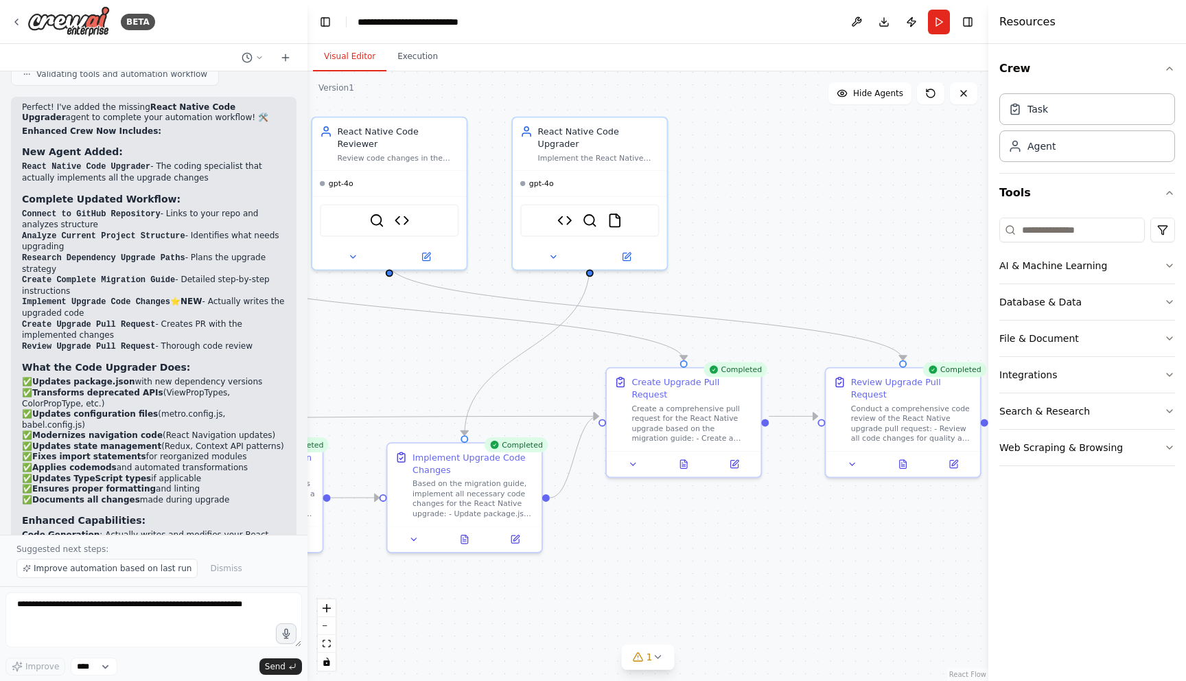
drag, startPoint x: 826, startPoint y: 245, endPoint x: 853, endPoint y: 245, distance: 27.4
click at [853, 245] on div ".deletable-edge-delete-btn { width: 20px; height: 20px; border: 0px solid #ffff…" at bounding box center [647, 375] width 681 height 609
click at [614, 168] on div "gpt-4o" at bounding box center [590, 180] width 154 height 25
click at [607, 137] on div "React Native Code Upgrader Implement the React Native upgrade for {github_repo_…" at bounding box center [598, 142] width 121 height 38
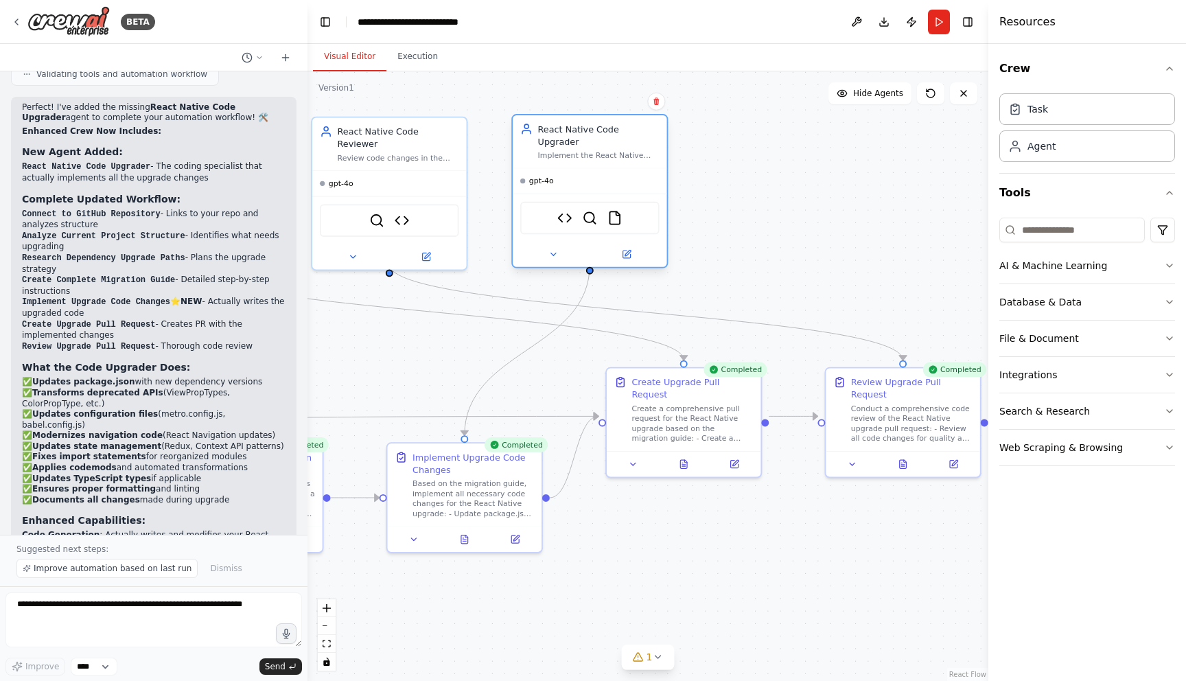
click at [608, 150] on div "Implement the React Native upgrade for {github_repo_url} by applying code chang…" at bounding box center [598, 155] width 121 height 10
click at [631, 247] on button at bounding box center [626, 254] width 71 height 15
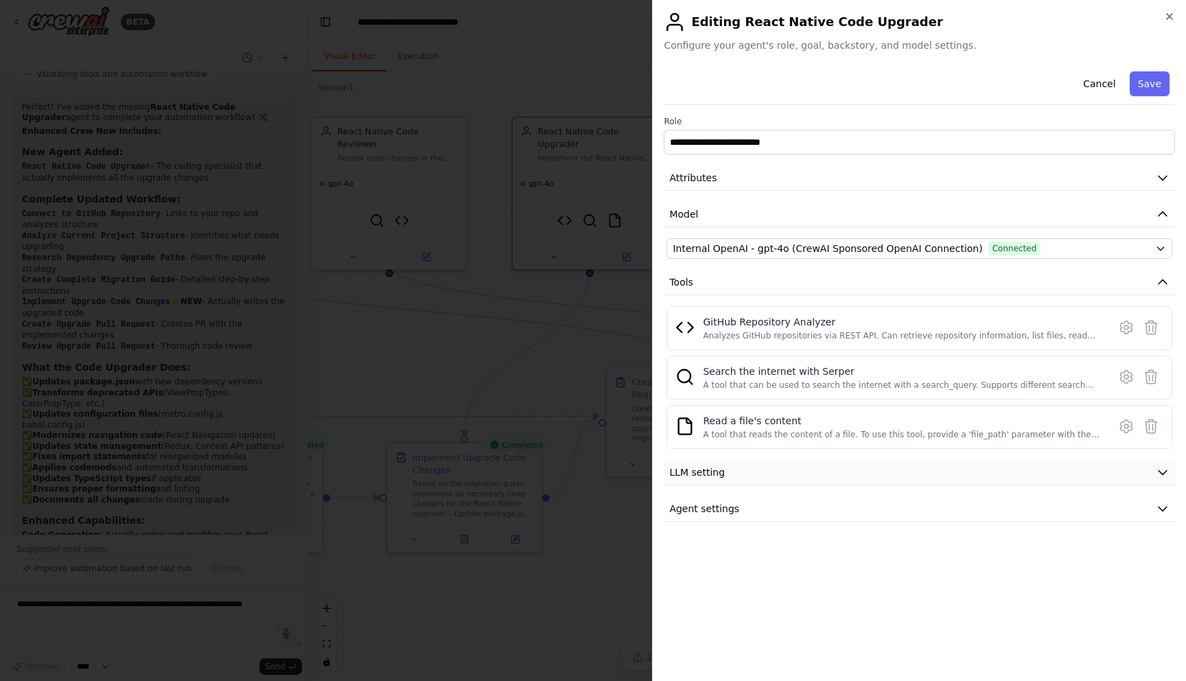
click at [773, 472] on button "LLM setting" at bounding box center [919, 472] width 511 height 25
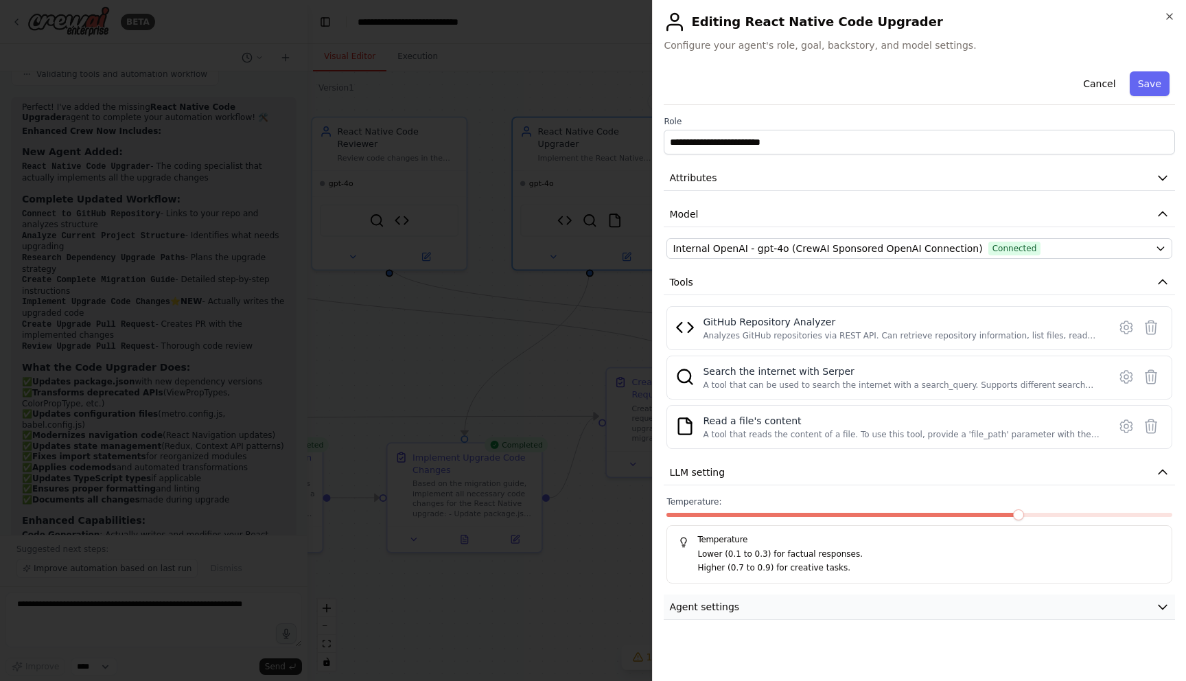
click at [814, 598] on button "Agent settings" at bounding box center [919, 606] width 511 height 25
click at [830, 379] on div "A tool that can be used to search the internet with a search_query. Supports di…" at bounding box center [901, 384] width 397 height 11
click at [829, 319] on div "GitHub Repository Analyzer" at bounding box center [901, 322] width 397 height 14
click at [1174, 19] on icon "button" at bounding box center [1169, 16] width 11 height 11
